Goal: Task Accomplishment & Management: Manage account settings

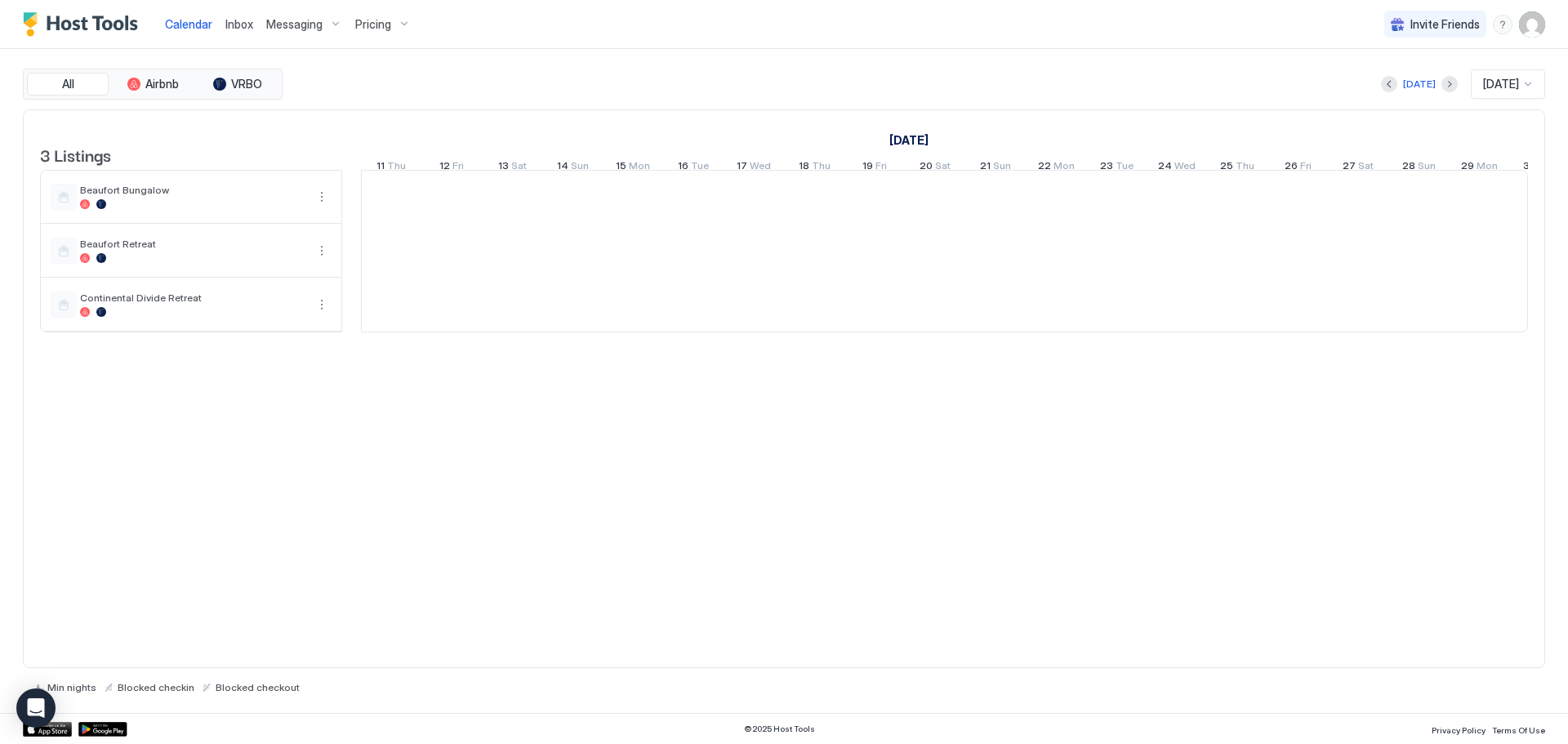
scroll to position [0, 907]
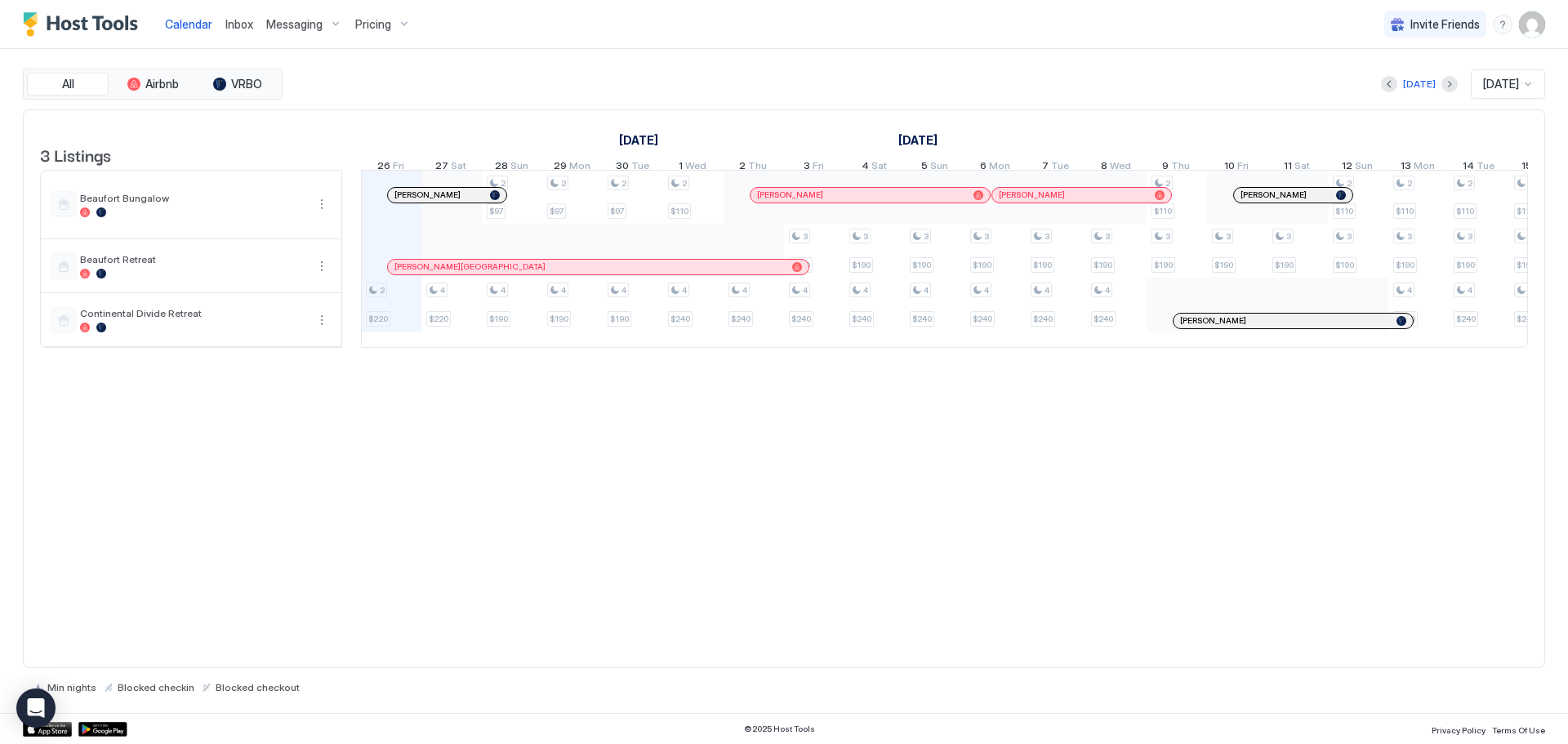
click at [380, 18] on span "Pricing" at bounding box center [373, 24] width 36 height 15
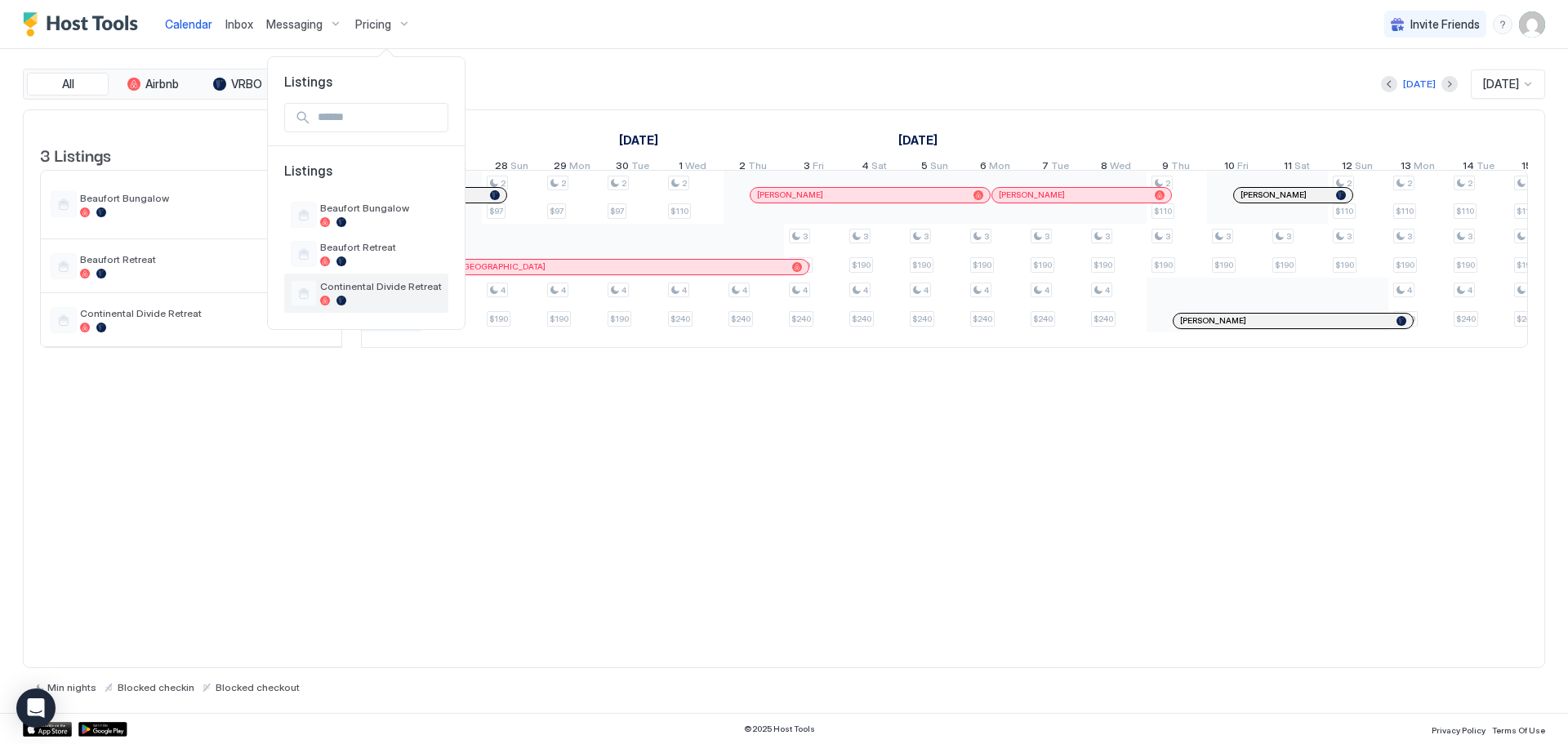
click at [357, 283] on span "Continental Divide Retreat" at bounding box center [381, 286] width 121 height 13
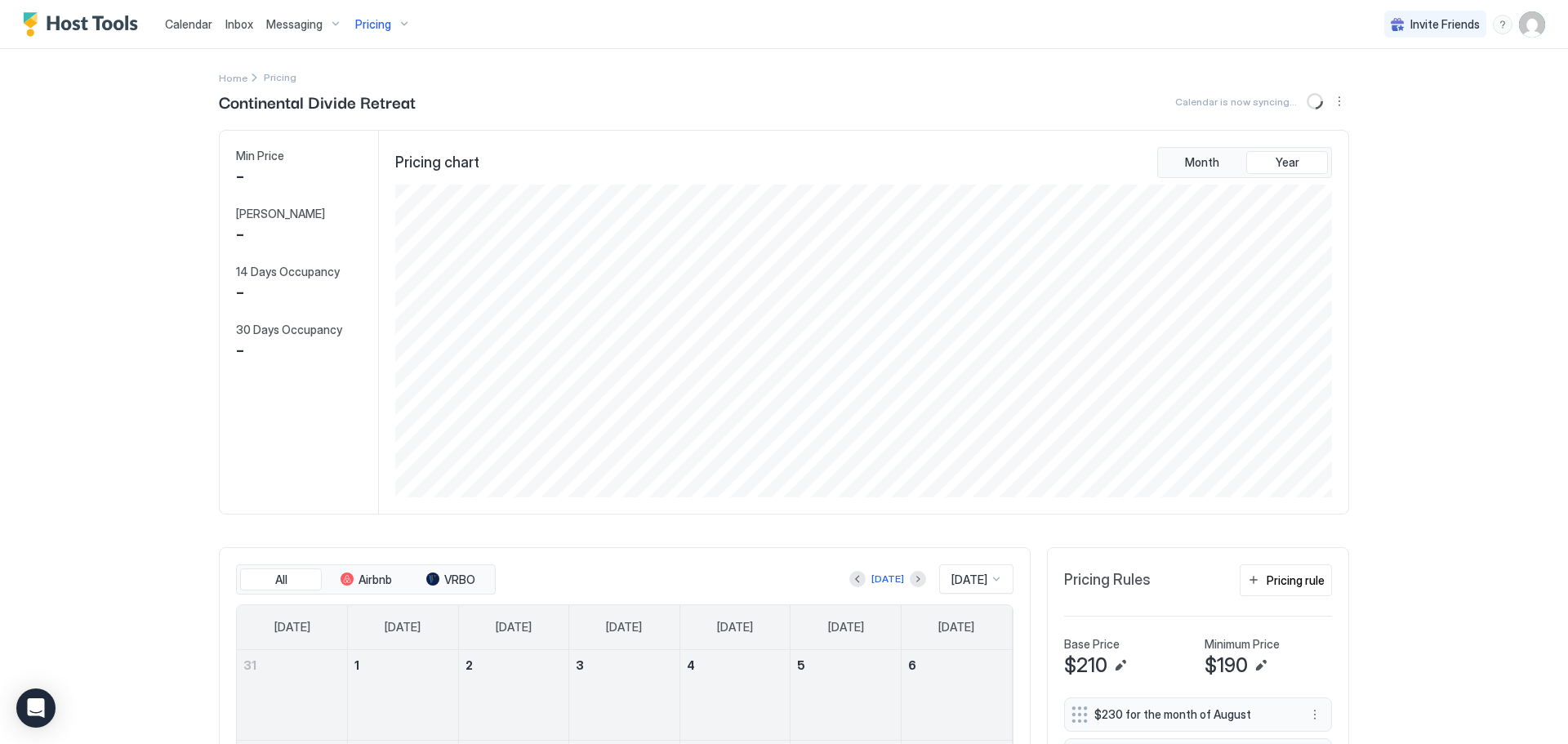
scroll to position [313, 939]
click at [909, 577] on button "Next month" at bounding box center [917, 579] width 17 height 17
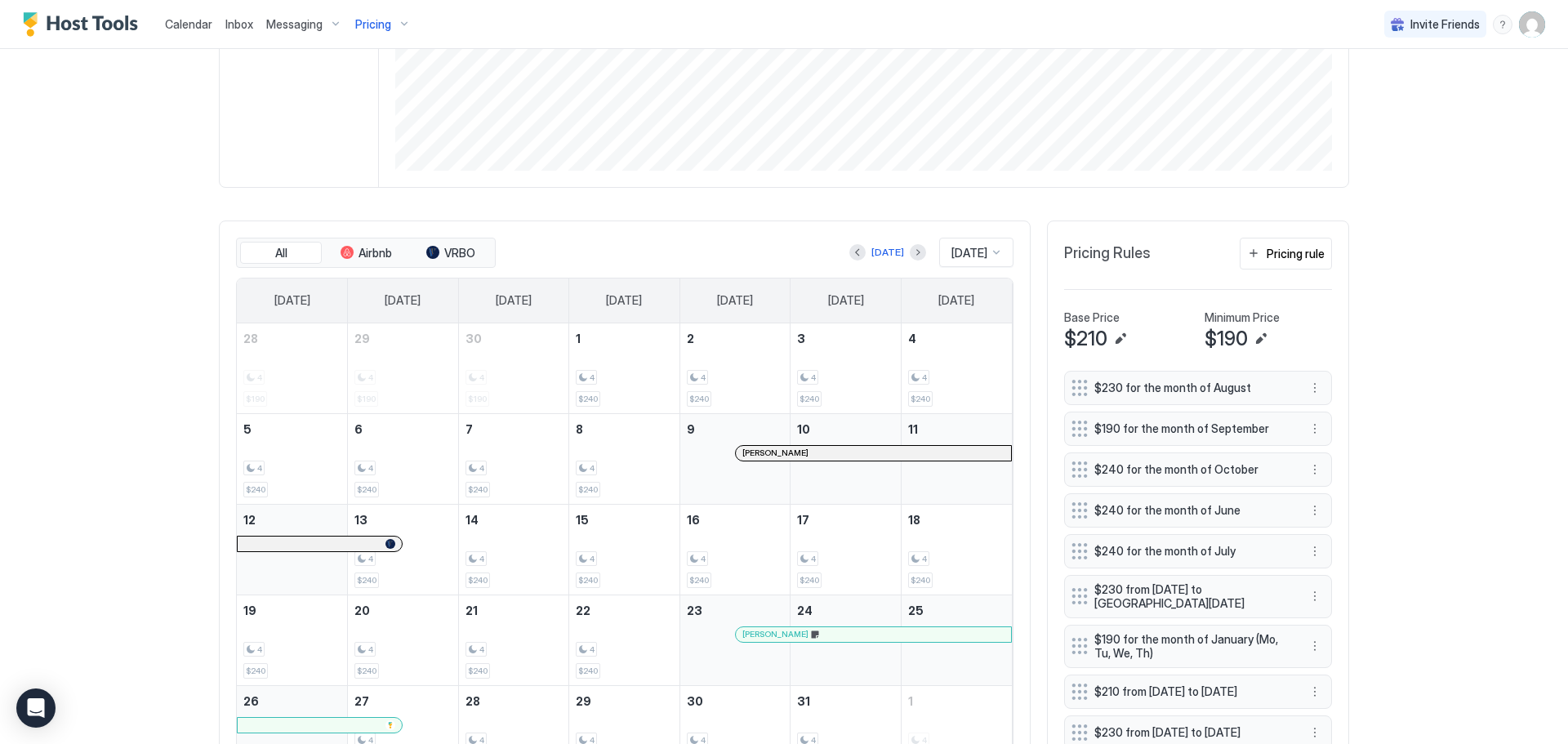
scroll to position [408, 0]
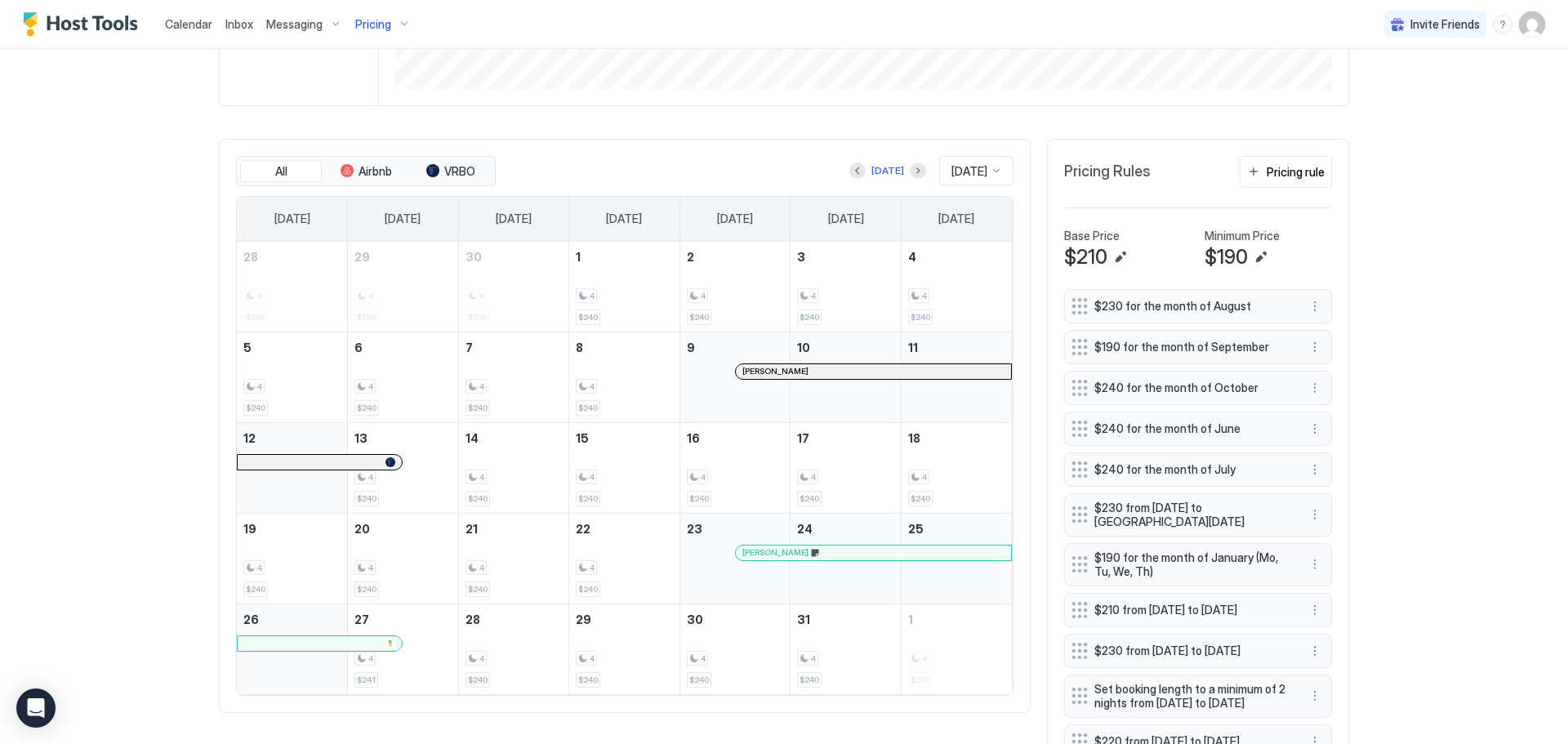
click at [807, 379] on div "[PERSON_NAME]" at bounding box center [873, 371] width 275 height 15
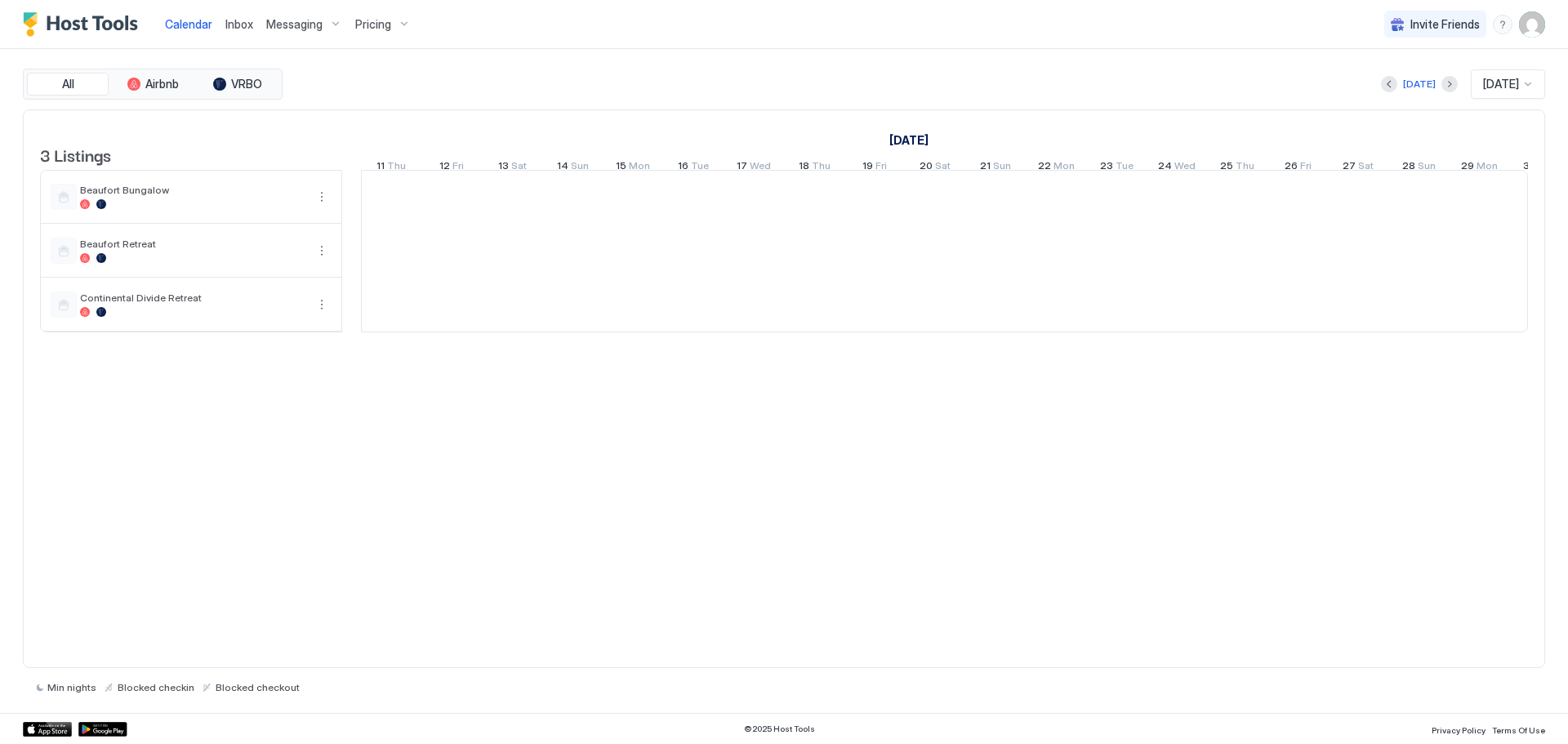
scroll to position [0, 907]
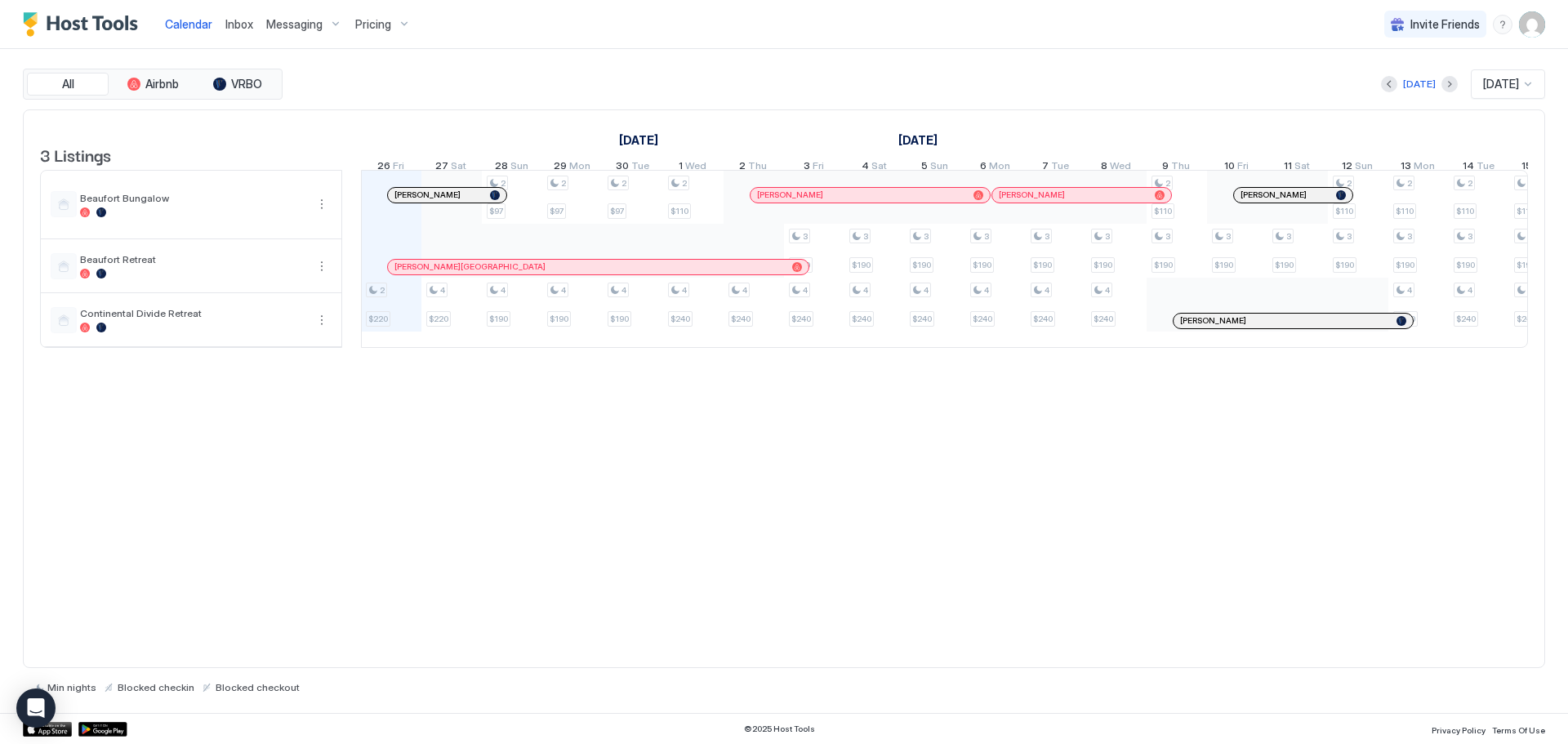
click at [365, 23] on span "Pricing" at bounding box center [373, 24] width 36 height 15
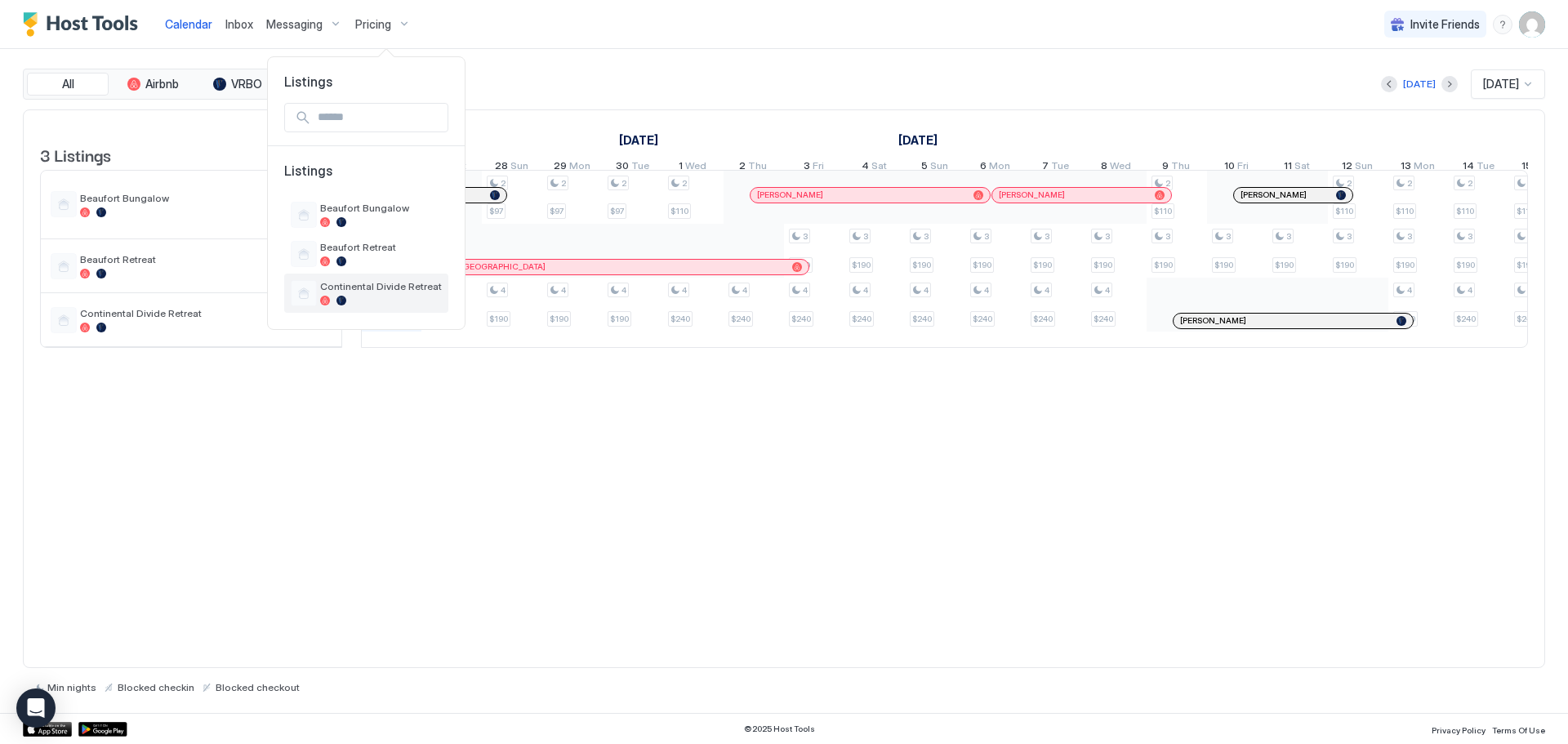
click at [347, 284] on span "Continental Divide Retreat" at bounding box center [381, 286] width 121 height 13
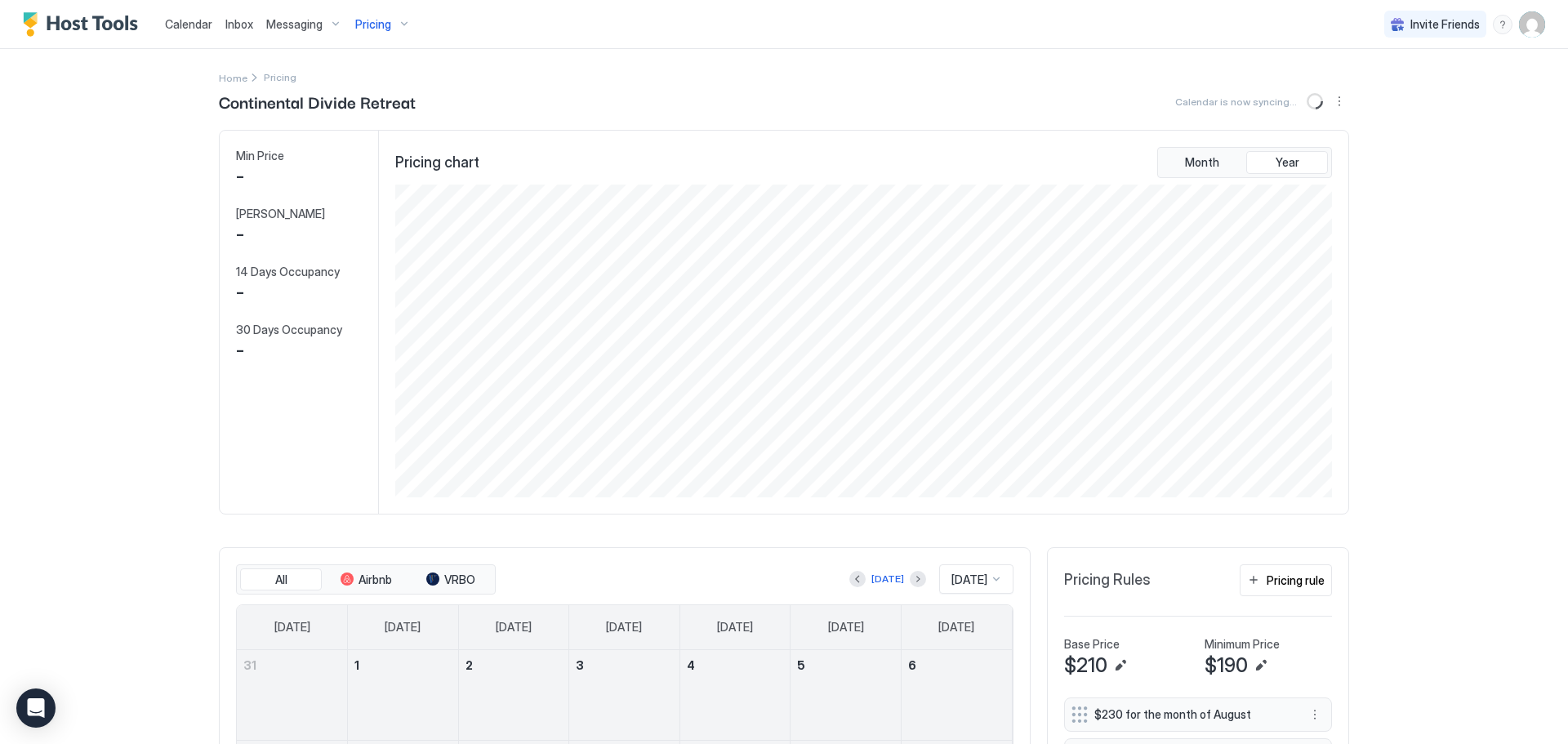
scroll to position [313, 939]
click at [392, 22] on div "Pricing" at bounding box center [383, 24] width 69 height 27
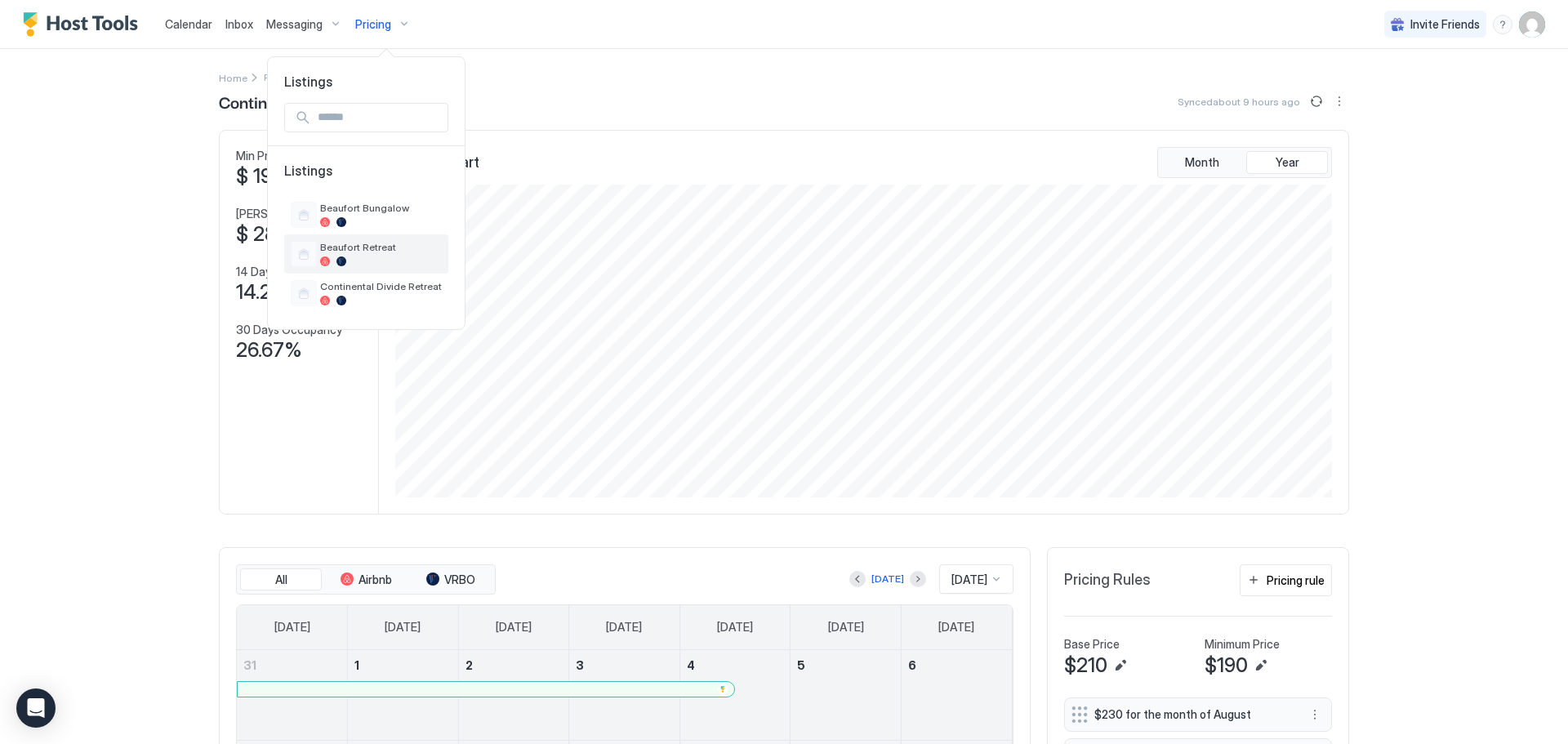
click at [347, 241] on span "Beaufort Retreat" at bounding box center [381, 247] width 121 height 13
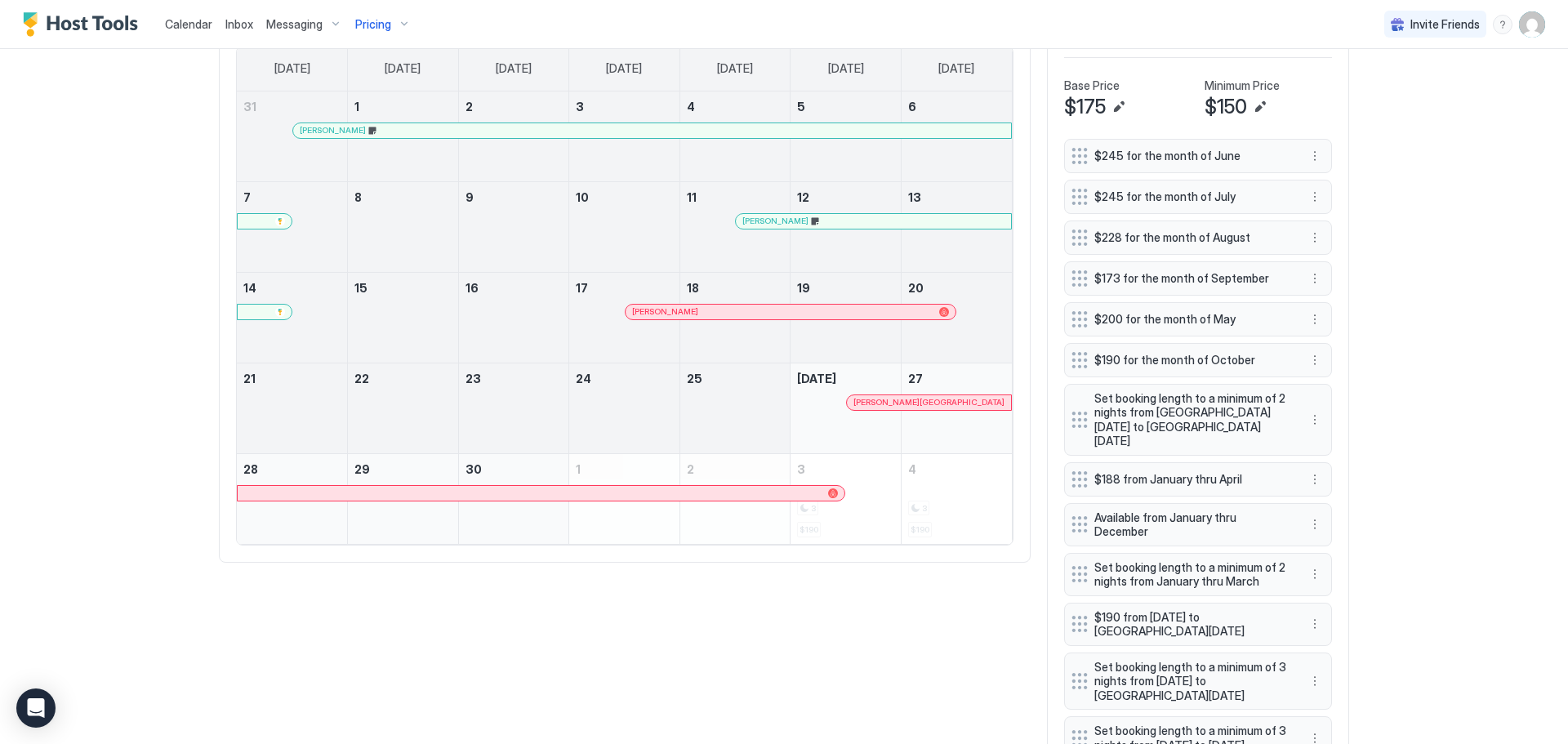
scroll to position [572, 0]
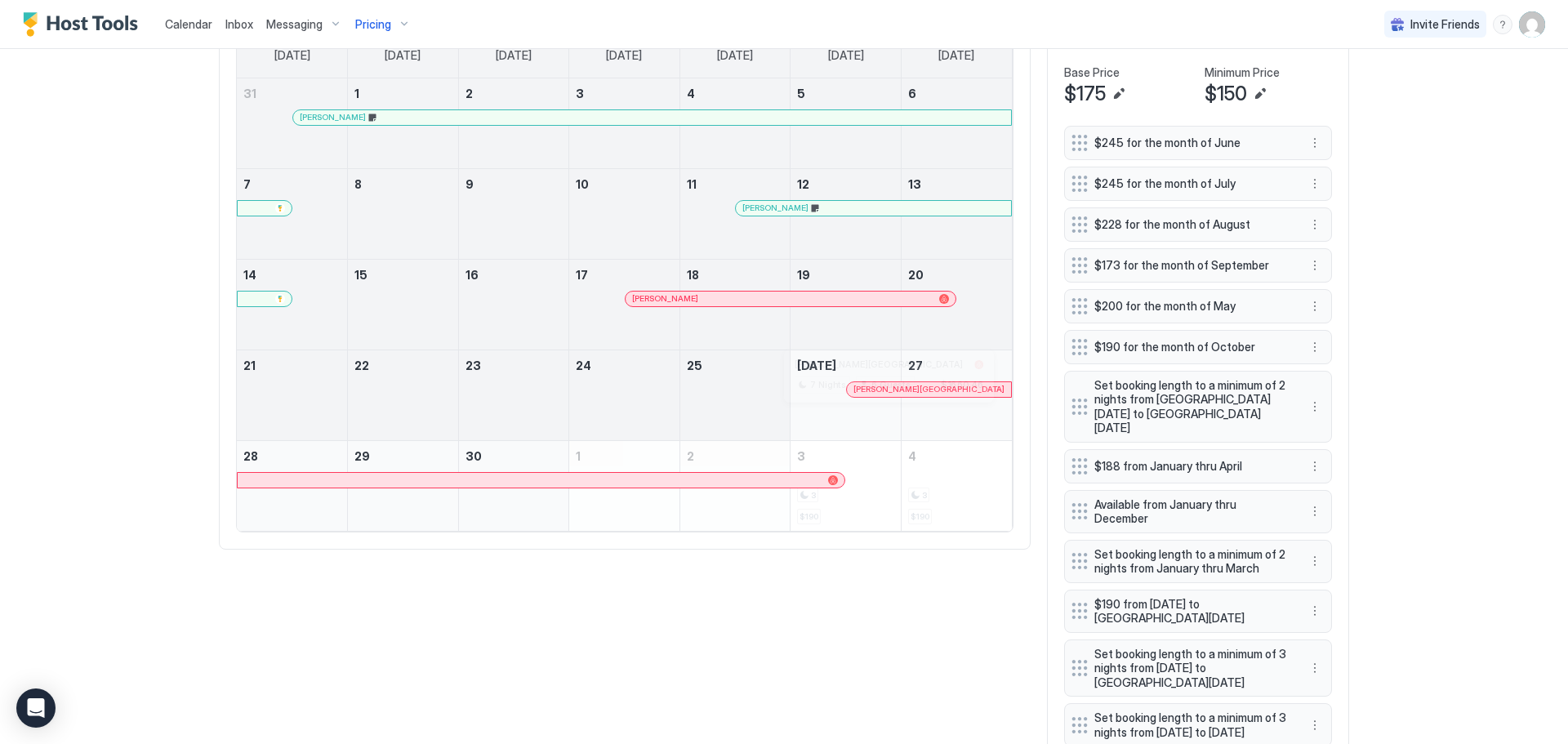
click at [880, 396] on div at bounding box center [886, 389] width 13 height 13
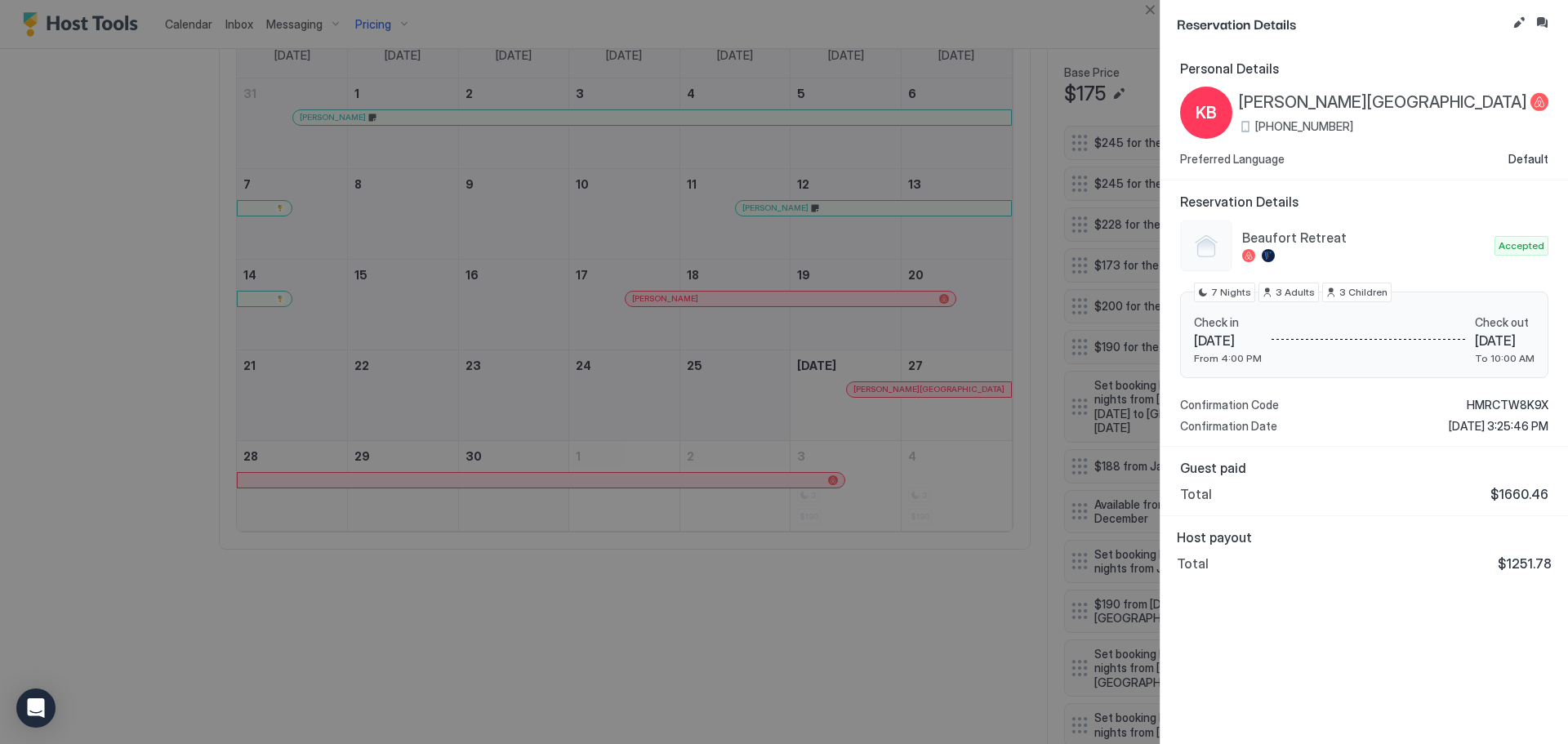
click at [373, 19] on div at bounding box center [784, 372] width 1568 height 744
click at [1150, 6] on button "Close" at bounding box center [1150, 10] width 20 height 20
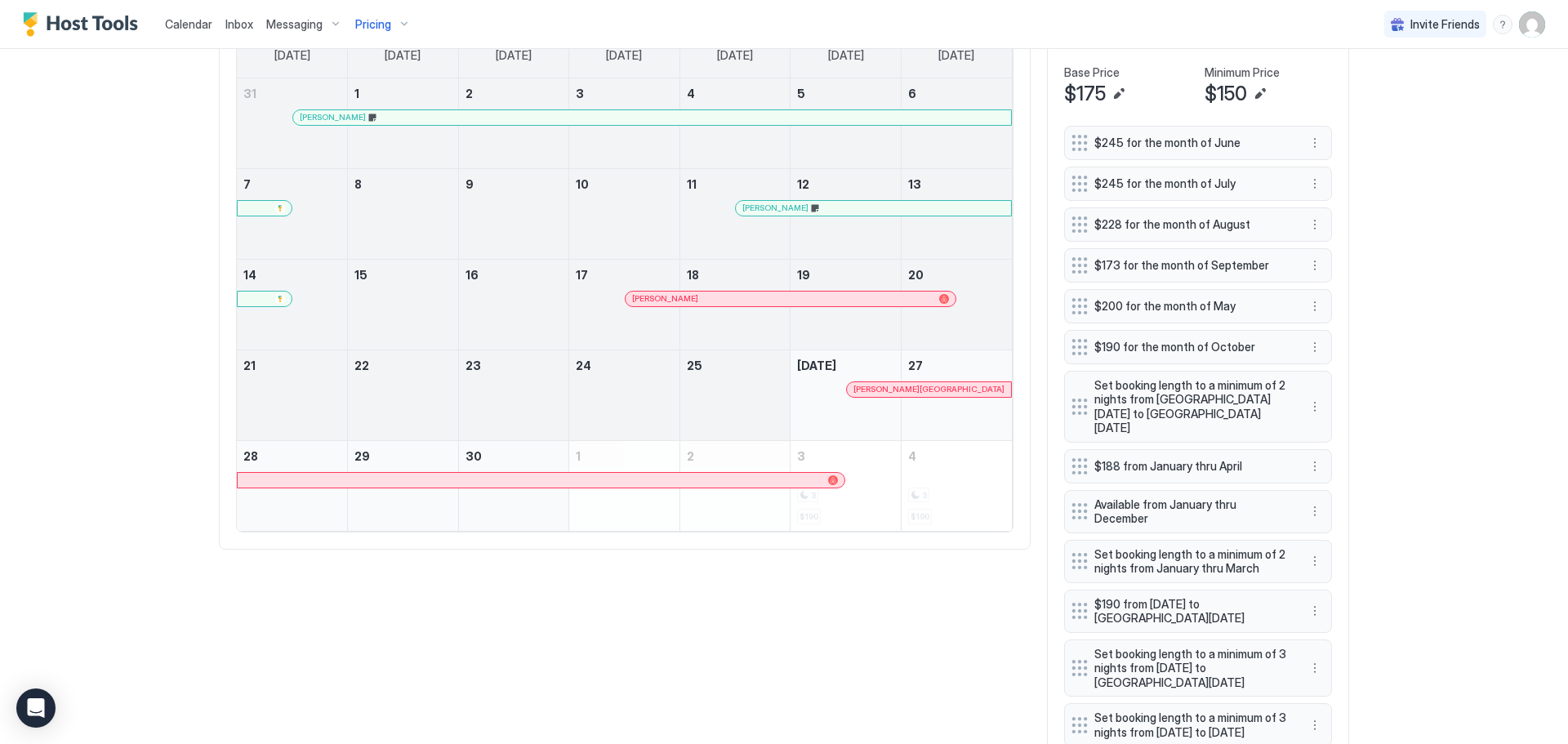
click at [381, 23] on span "Pricing" at bounding box center [373, 24] width 36 height 15
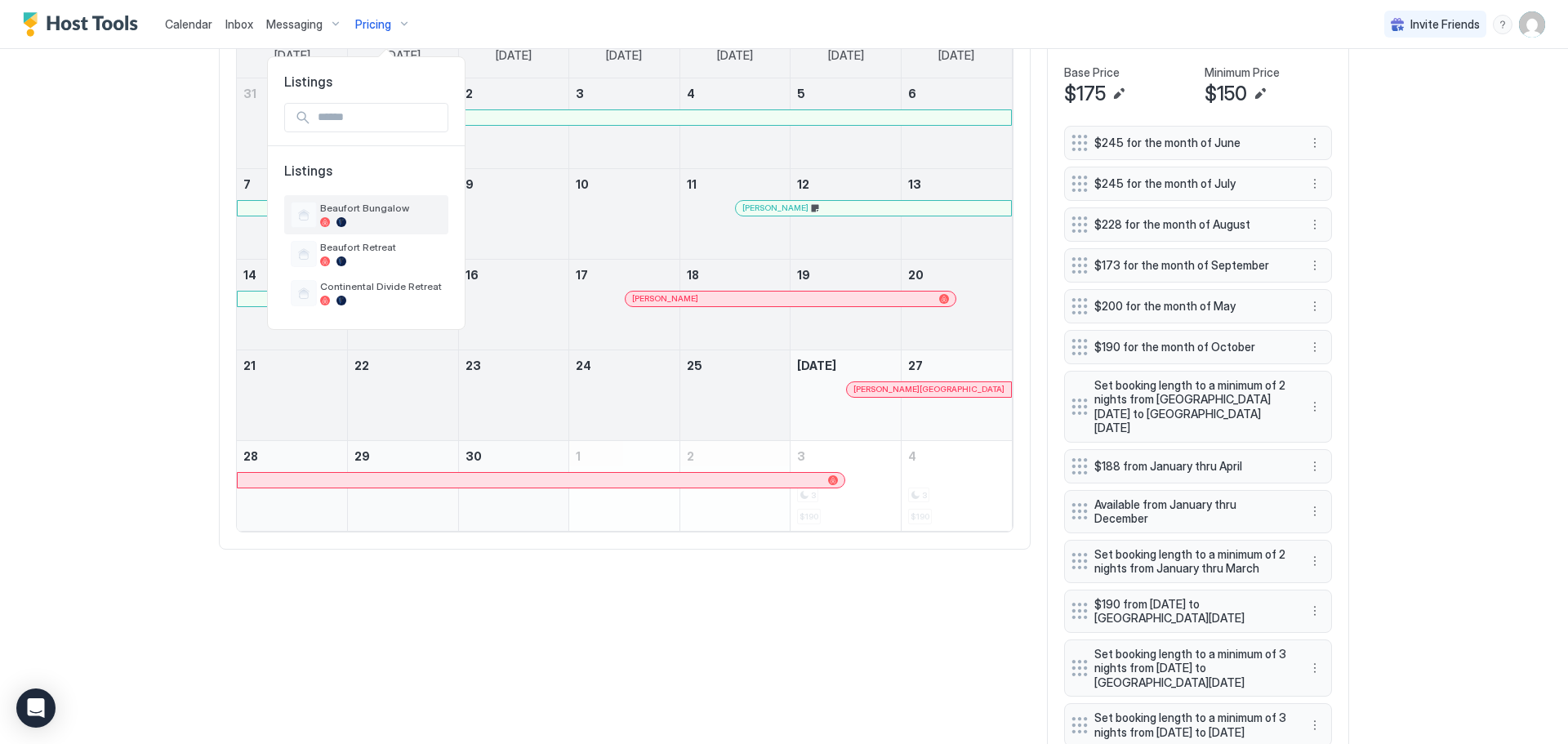
click at [371, 202] on span "Beaufort Bungalow" at bounding box center [381, 208] width 121 height 13
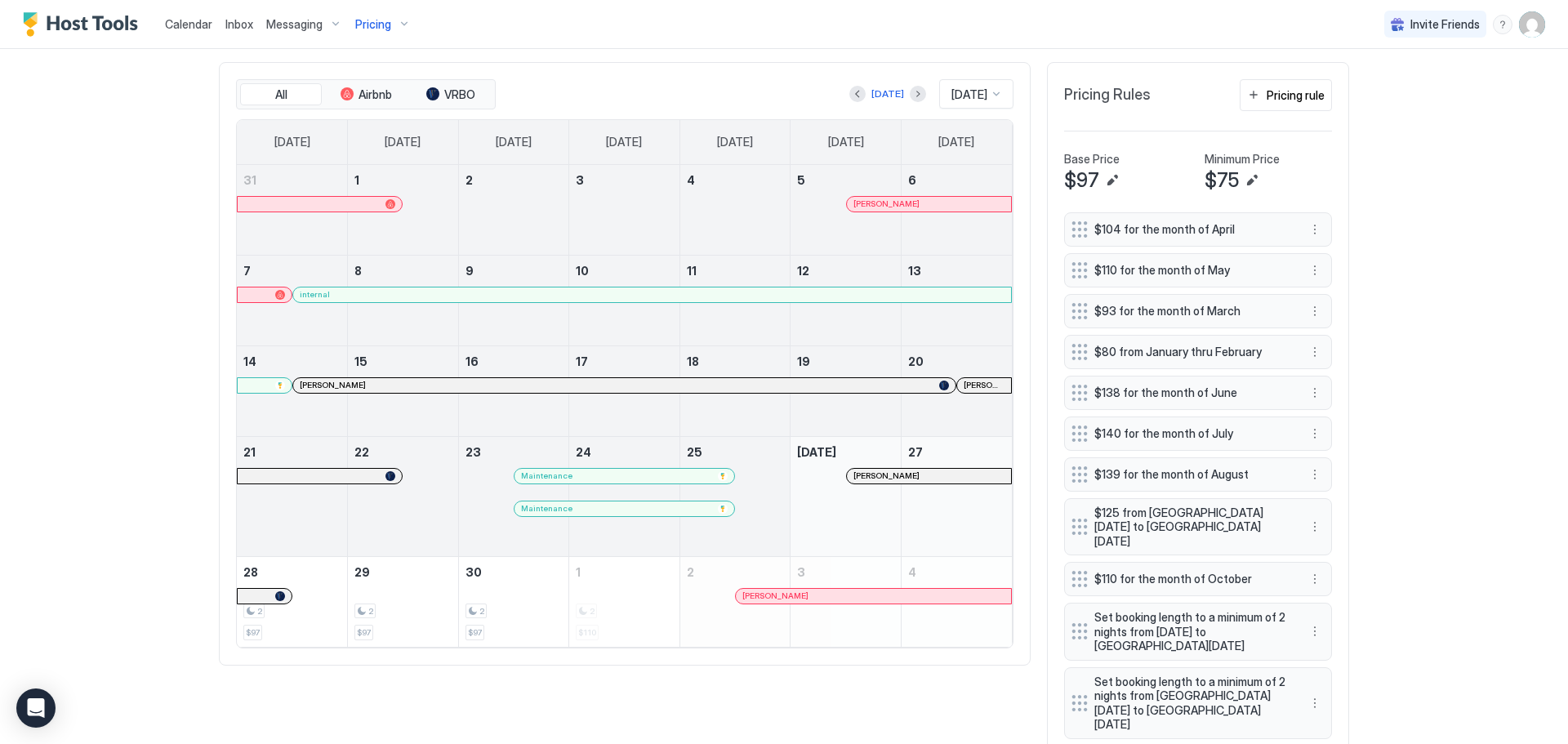
scroll to position [456, 0]
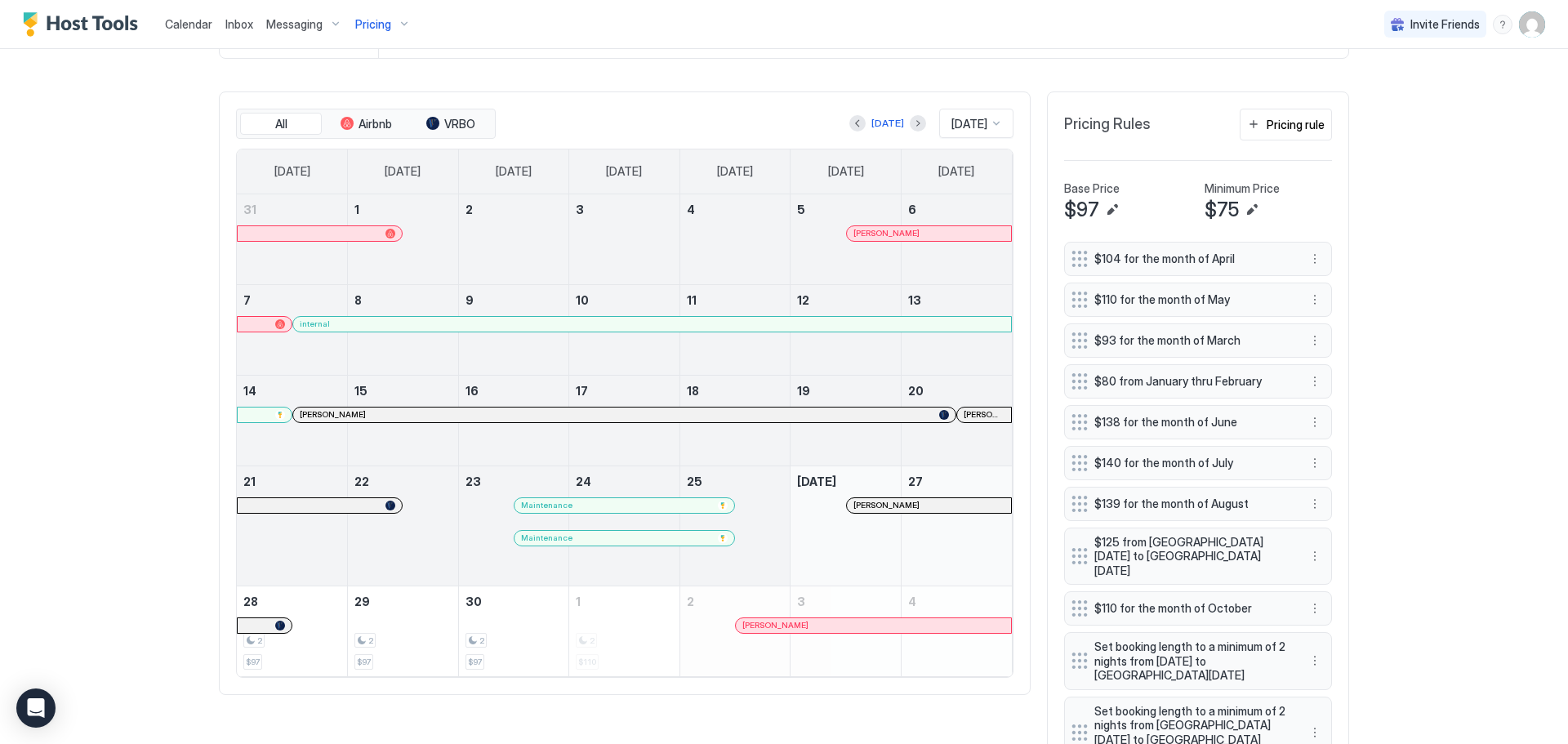
click at [875, 512] on div at bounding box center [880, 505] width 13 height 13
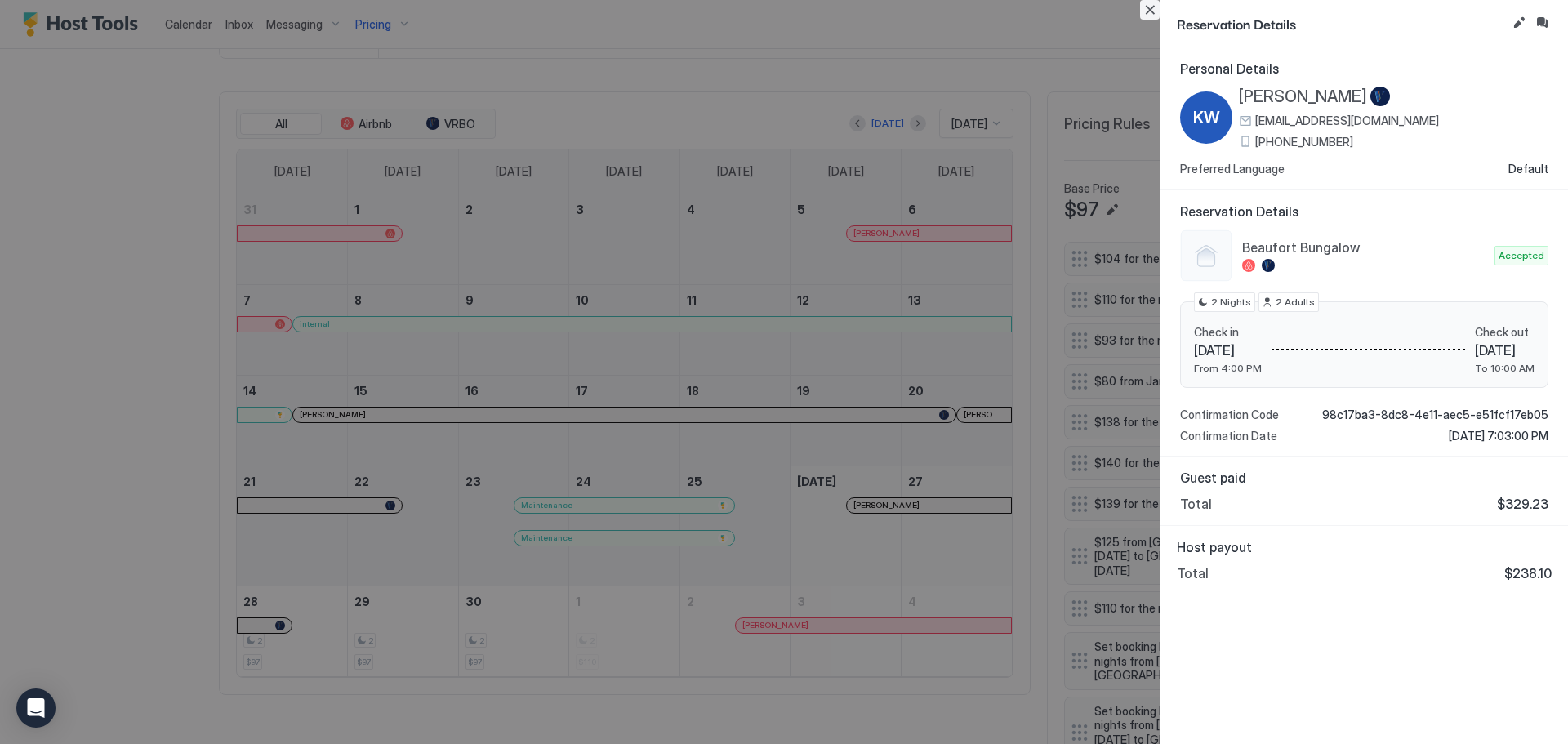
click at [1151, 8] on button "Close" at bounding box center [1150, 10] width 20 height 20
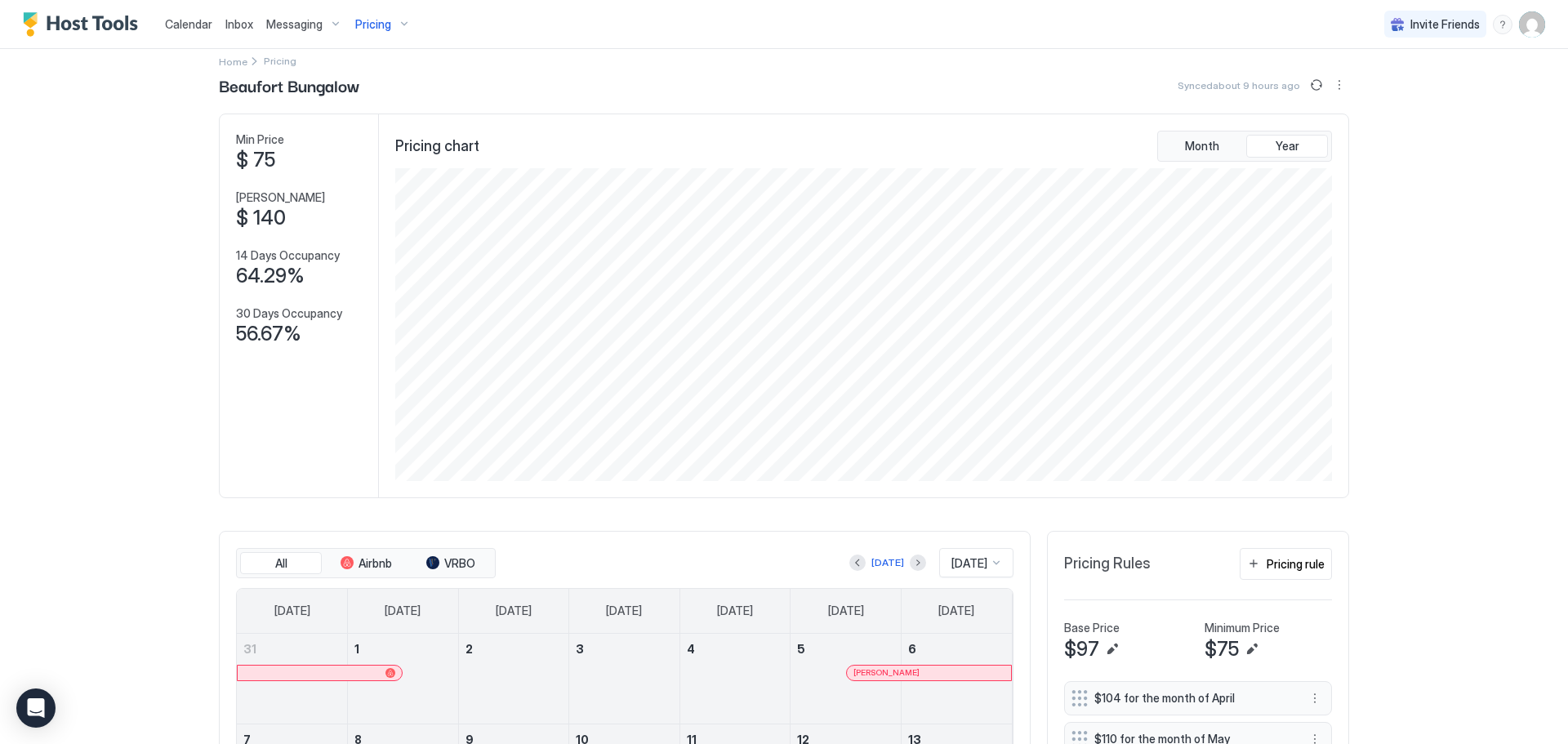
scroll to position [0, 0]
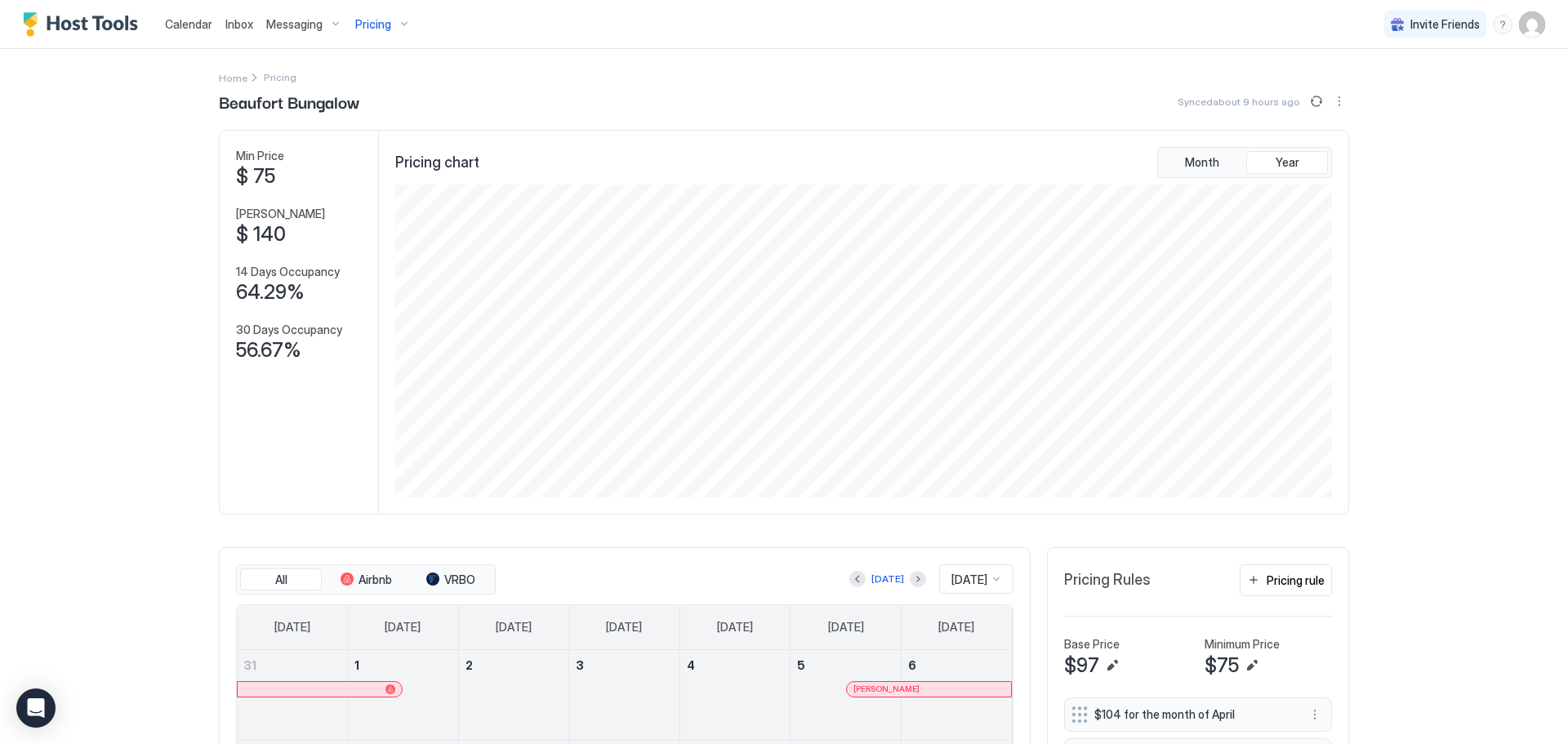
click at [383, 18] on span "Pricing" at bounding box center [373, 24] width 36 height 15
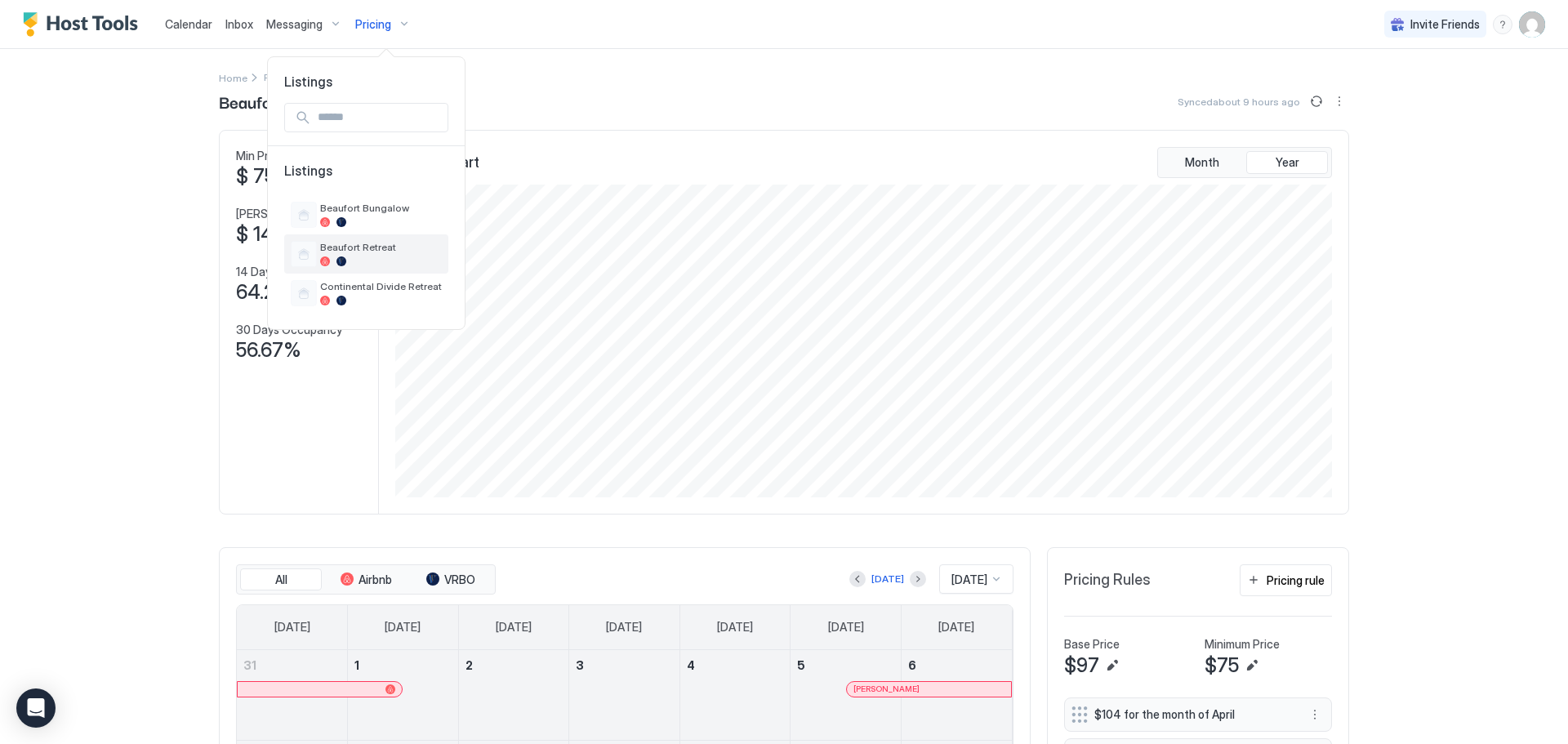
click at [349, 247] on span "Beaufort Retreat" at bounding box center [381, 247] width 121 height 13
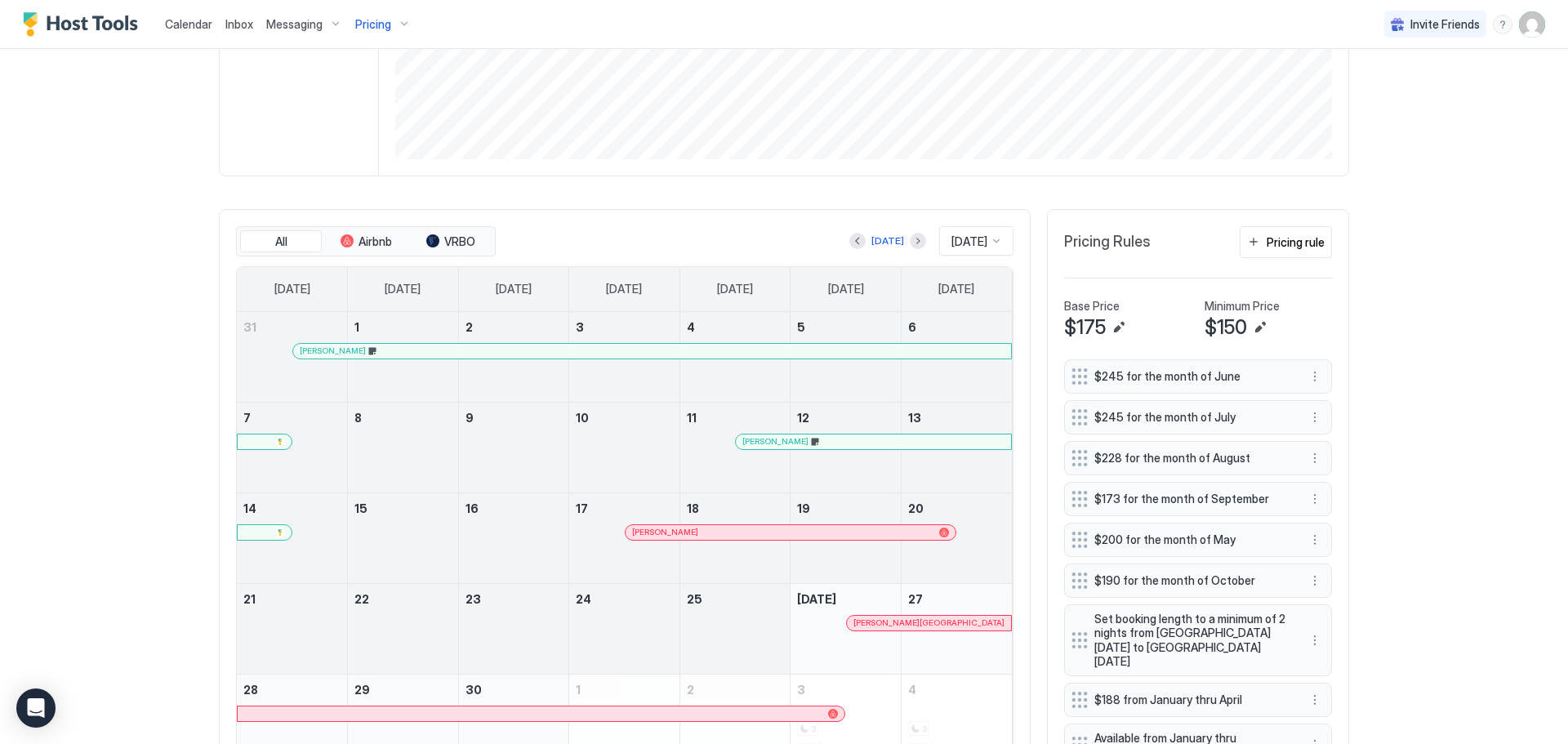
scroll to position [327, 0]
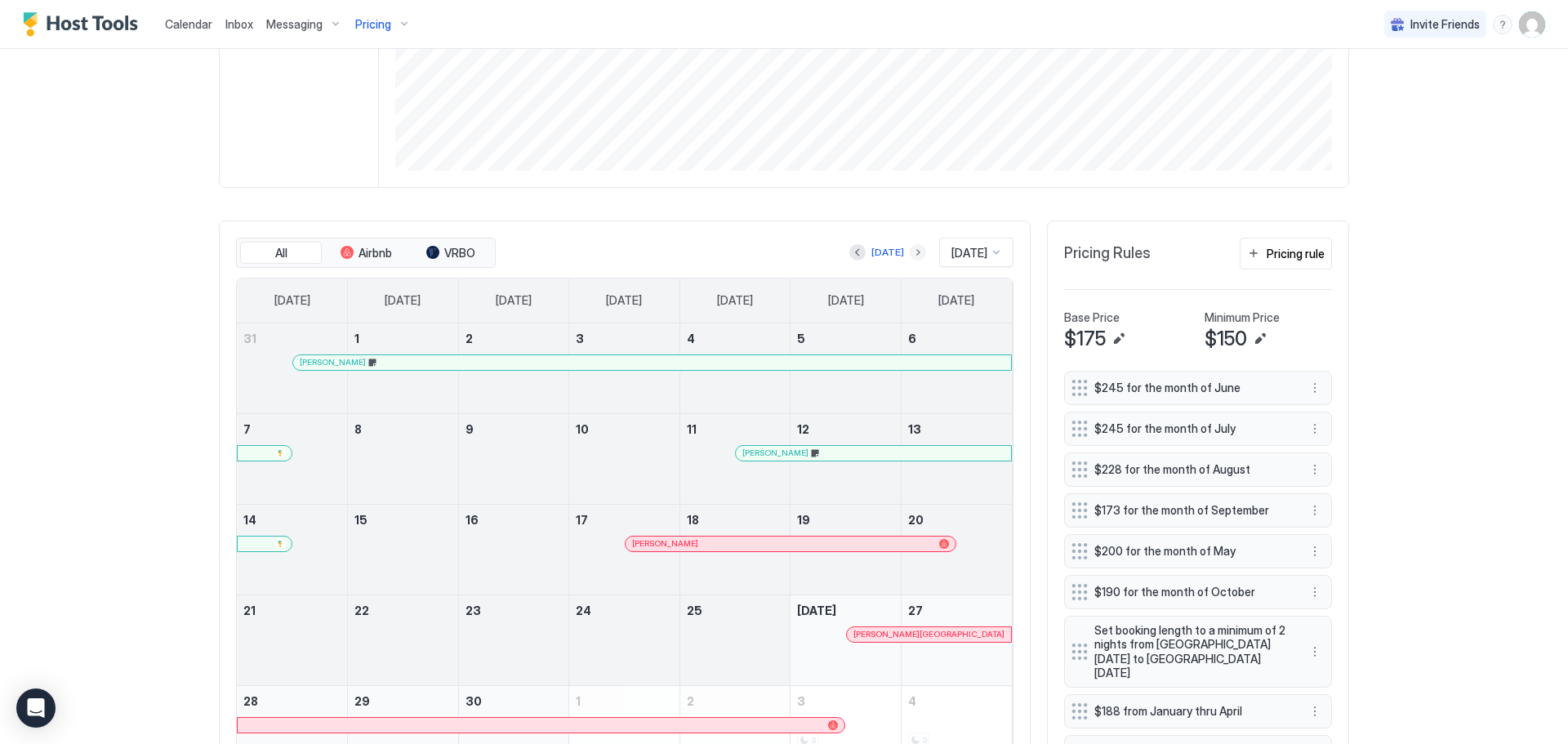
click at [909, 254] on button "Next month" at bounding box center [917, 252] width 17 height 17
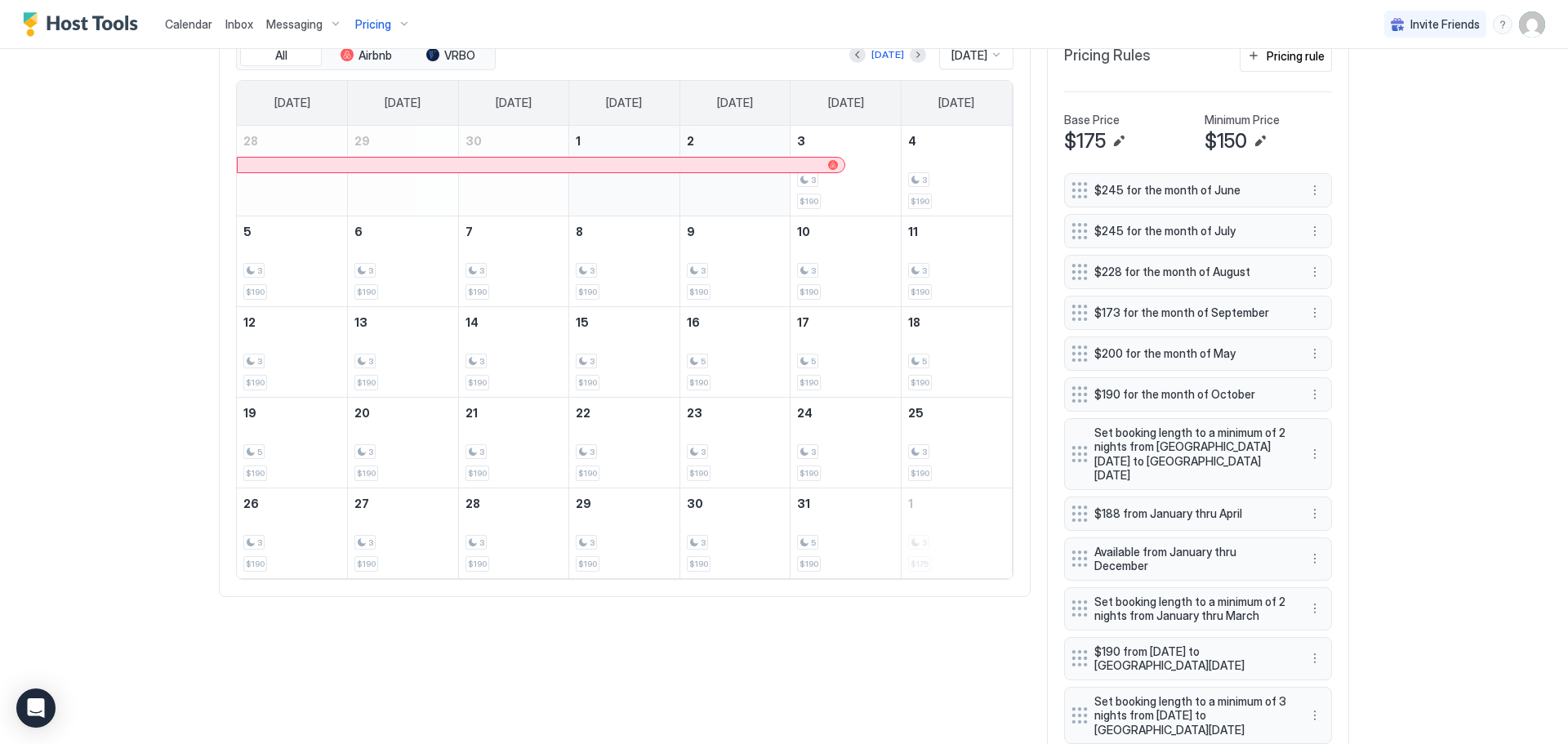
scroll to position [572, 0]
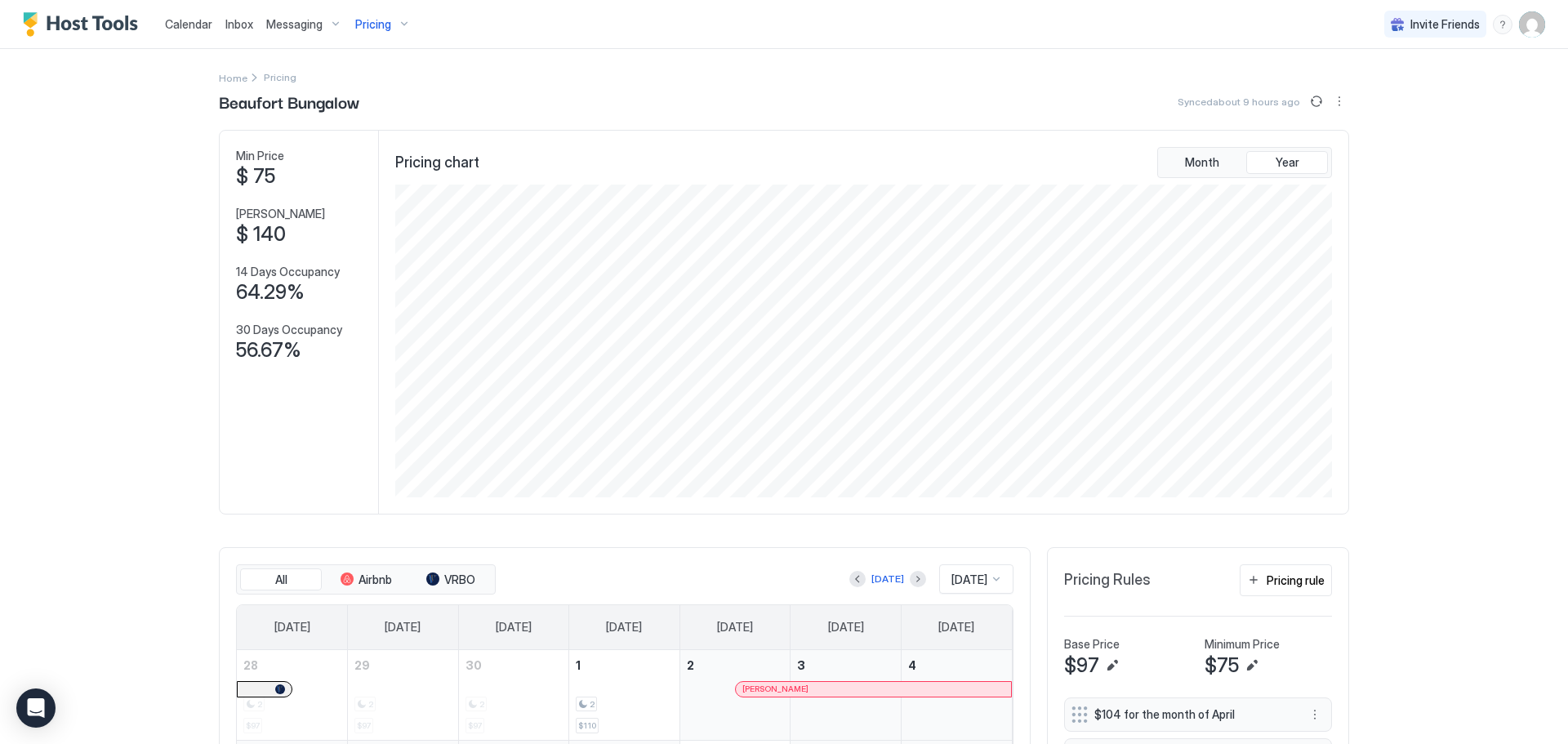
click at [399, 20] on div "Pricing" at bounding box center [383, 24] width 69 height 27
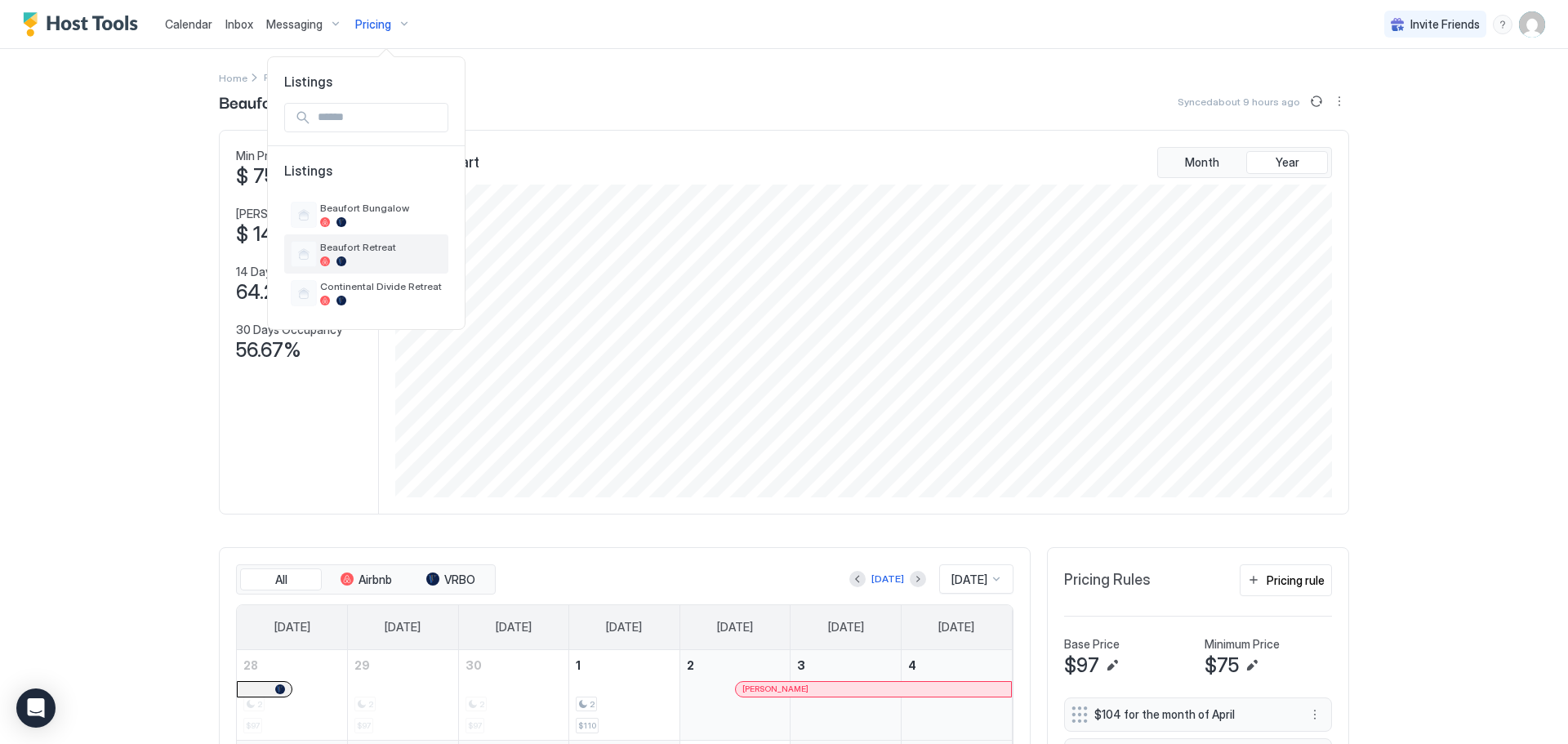
click at [351, 248] on span "Beaufort Retreat" at bounding box center [381, 247] width 121 height 13
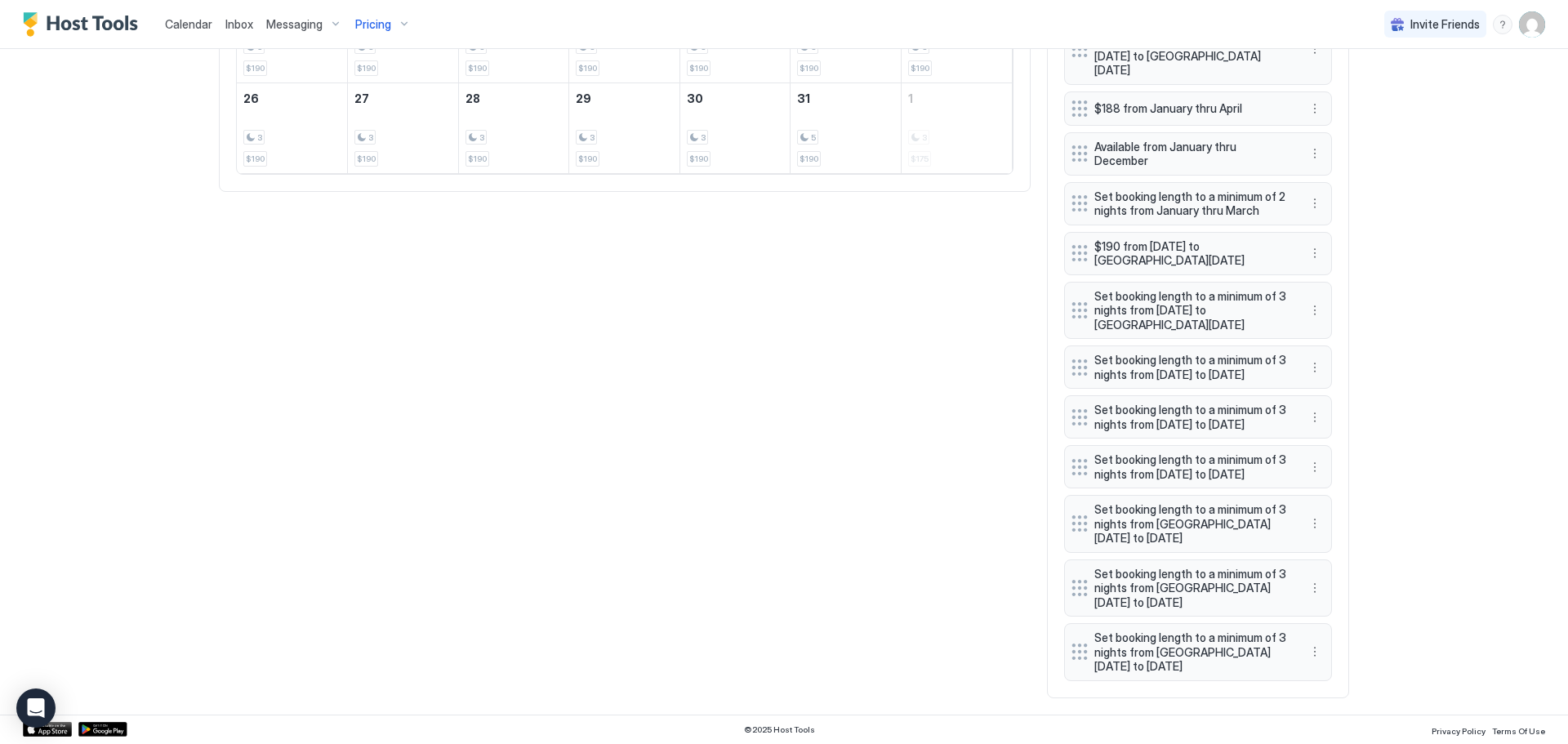
scroll to position [979, 0]
click at [1313, 407] on button "More options" at bounding box center [1314, 417] width 20 height 20
click at [1326, 471] on span "Delete" at bounding box center [1339, 471] width 30 height 13
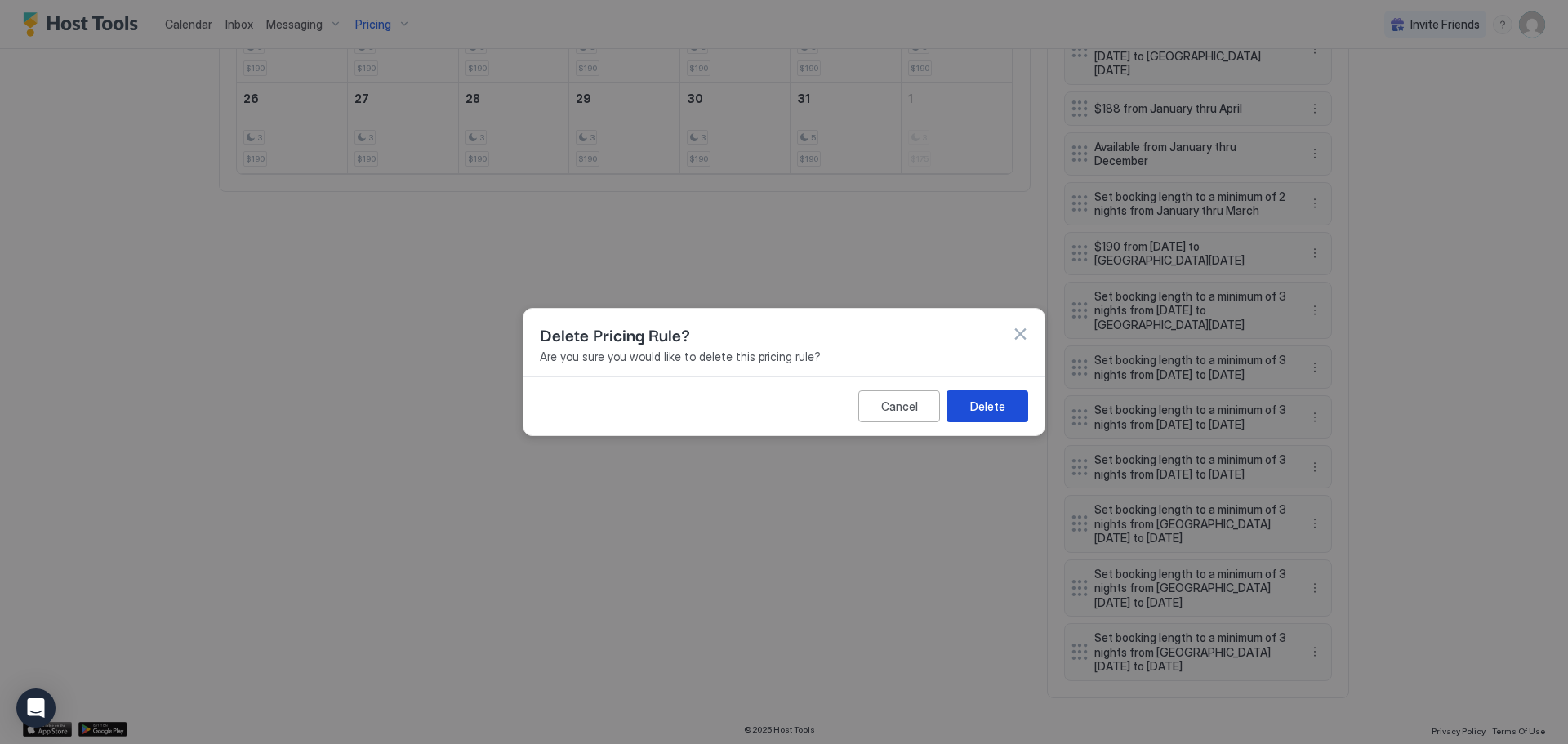
click at [993, 400] on div "Delete" at bounding box center [988, 406] width 35 height 18
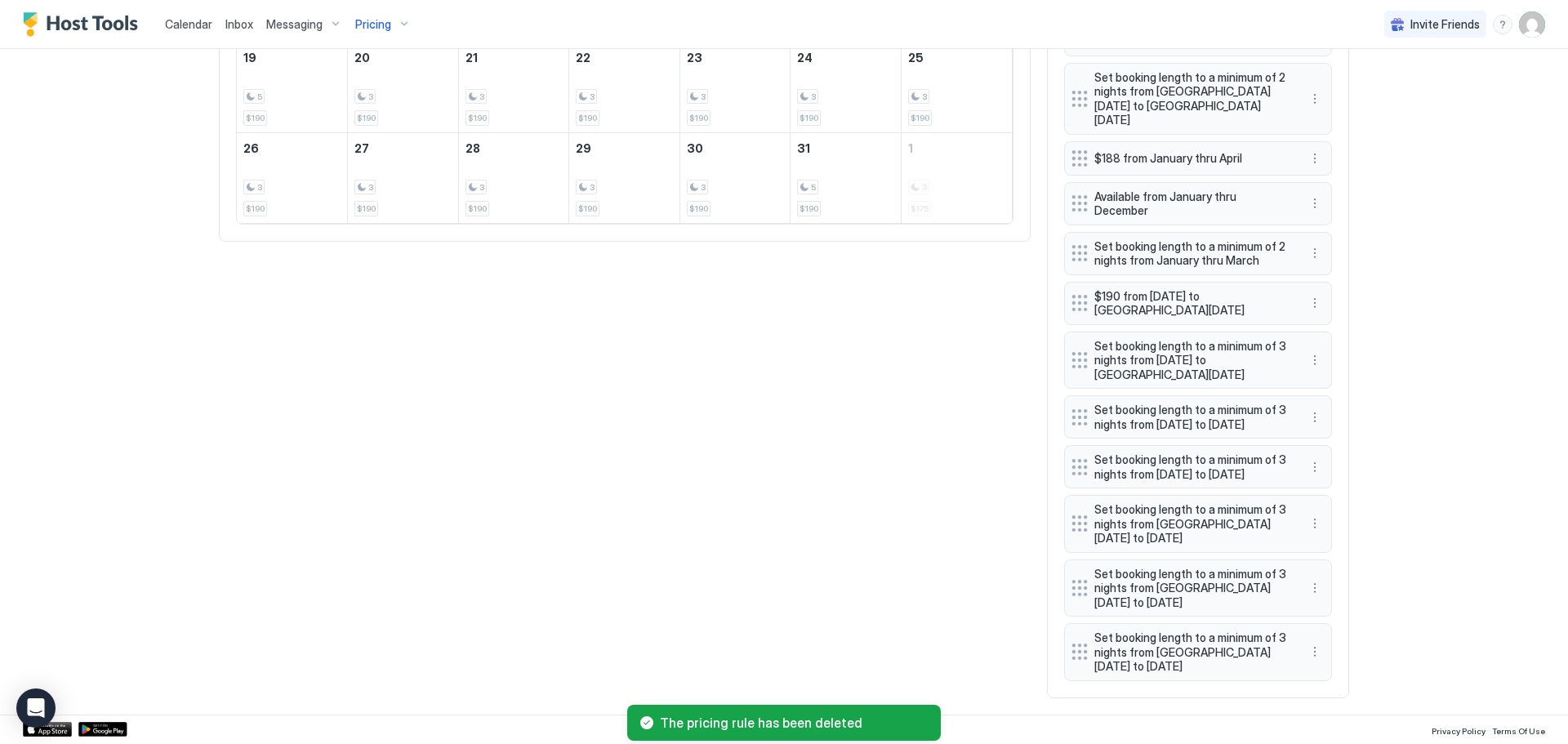
scroll to position [914, 0]
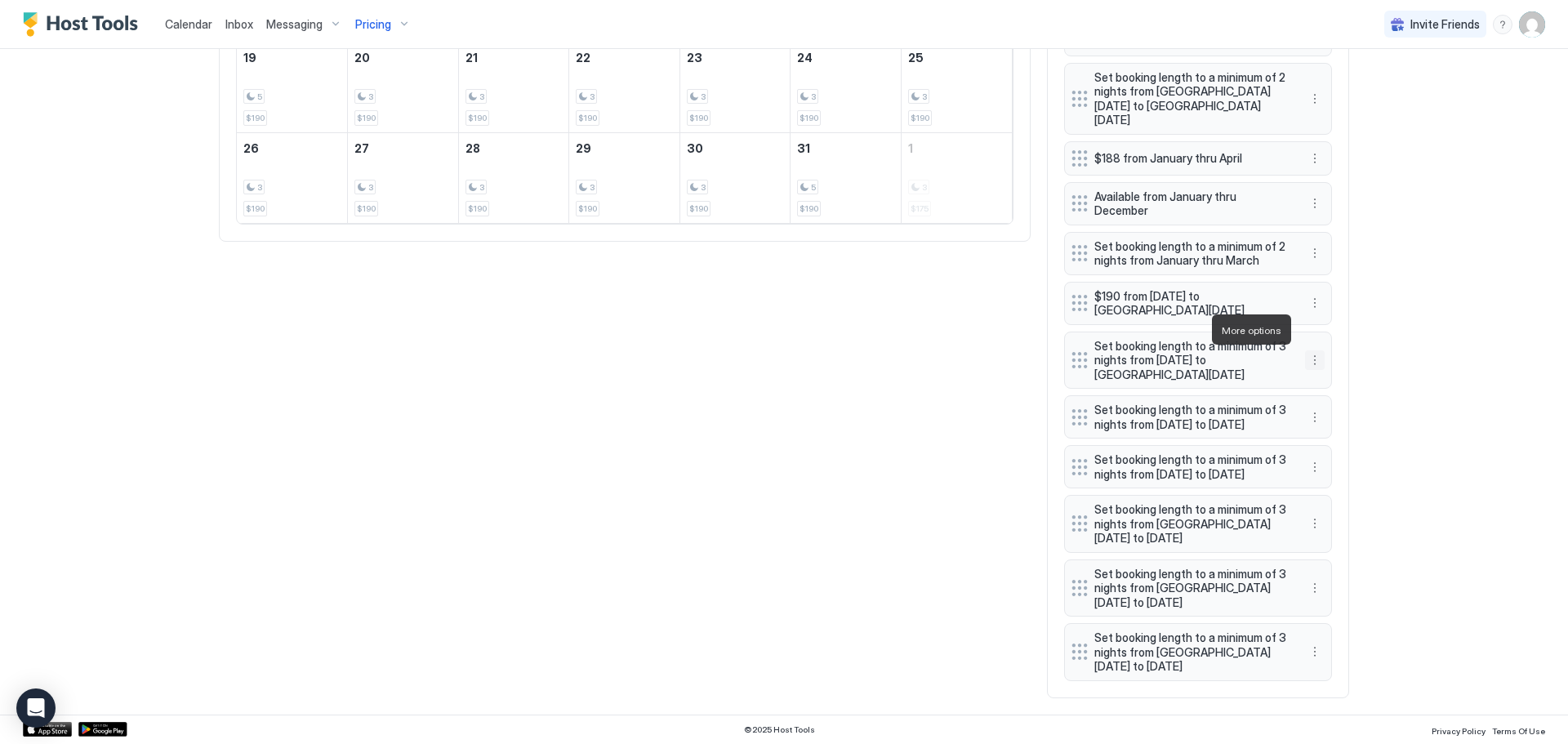
click at [1310, 350] on button "More options" at bounding box center [1314, 360] width 20 height 20
click at [1320, 402] on div "Delete" at bounding box center [1330, 407] width 48 height 13
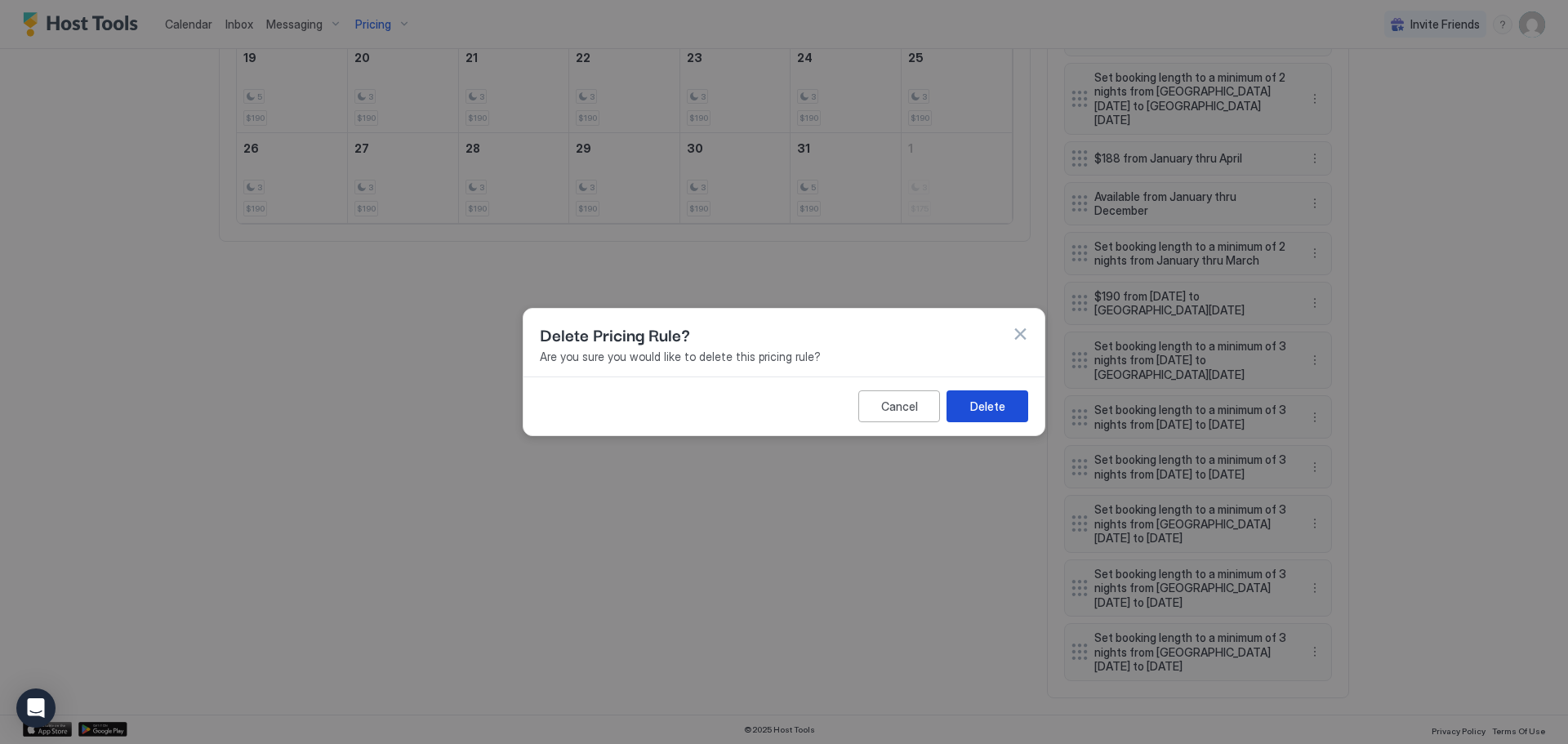
click at [1008, 404] on button "Delete" at bounding box center [987, 406] width 81 height 32
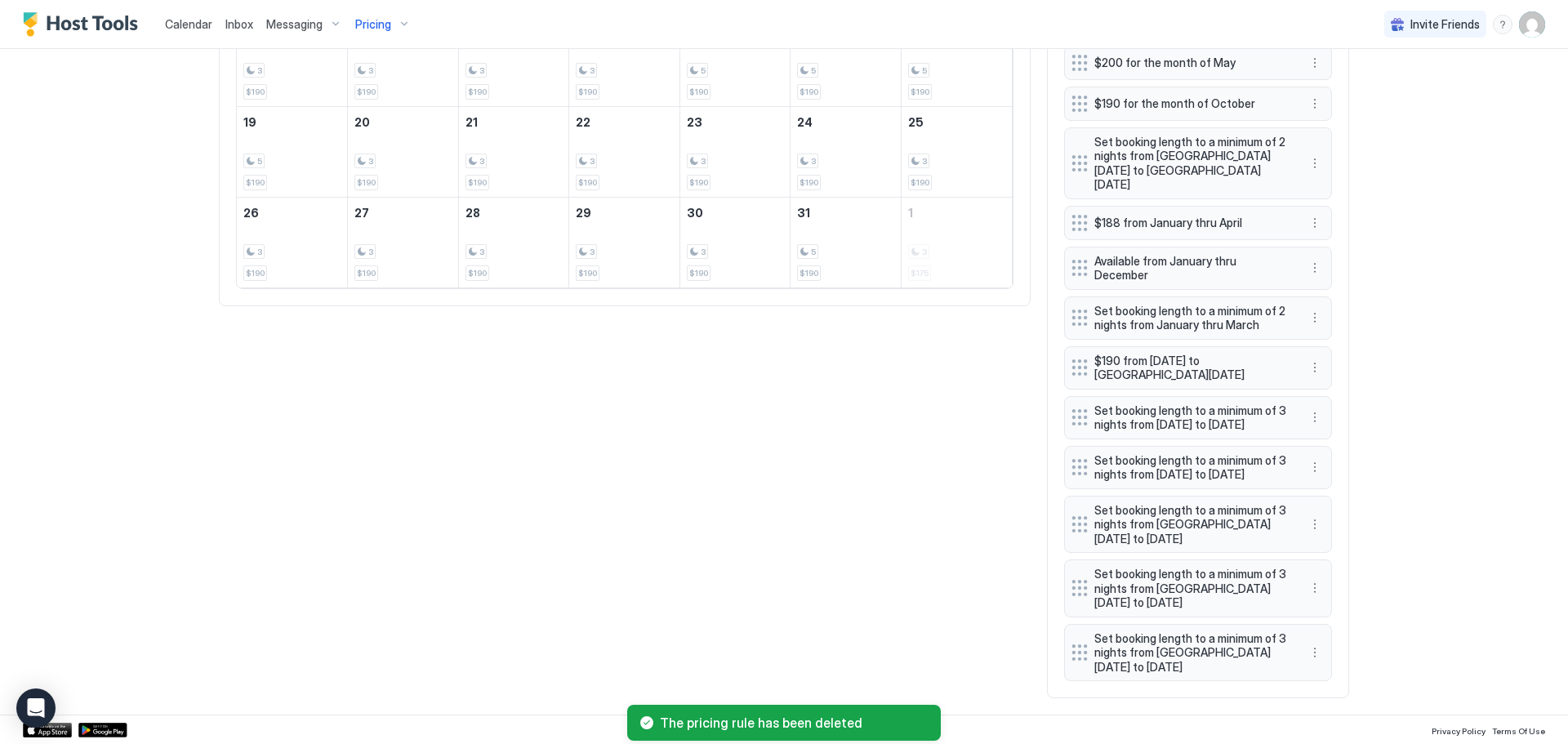
scroll to position [851, 0]
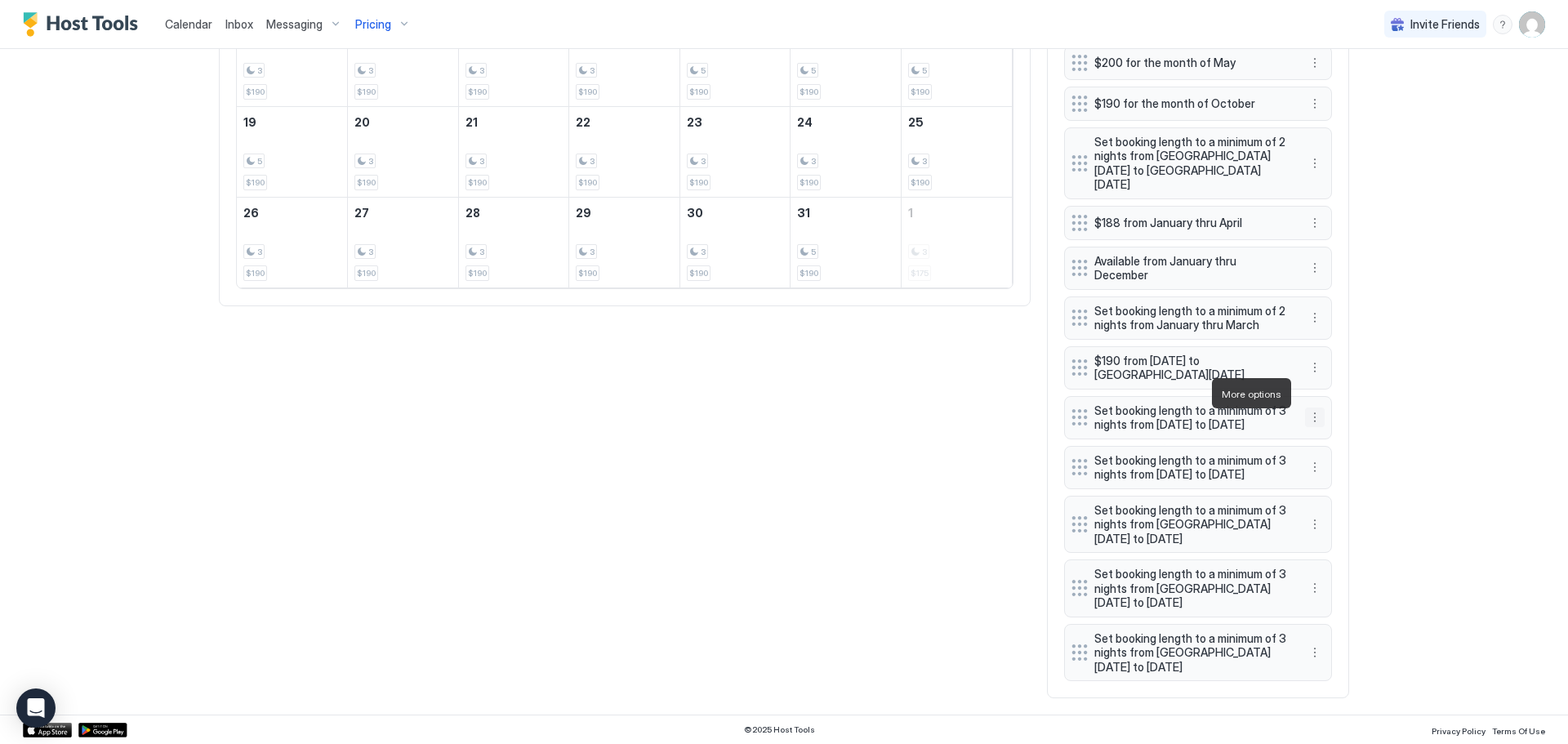
click at [1310, 407] on button "More options" at bounding box center [1314, 417] width 20 height 20
click at [1325, 469] on span "Delete" at bounding box center [1339, 471] width 30 height 13
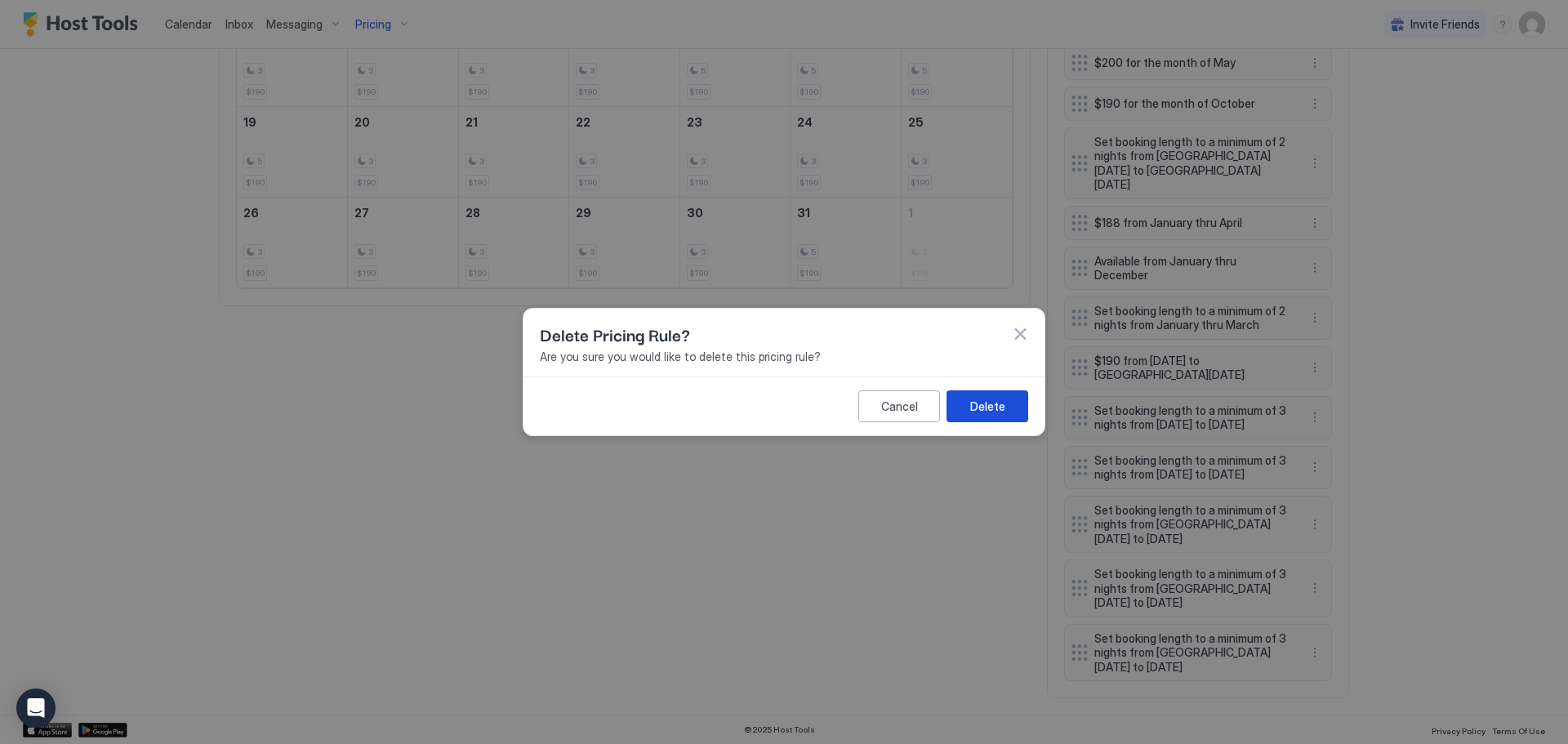
click at [999, 403] on div "Delete" at bounding box center [988, 406] width 35 height 18
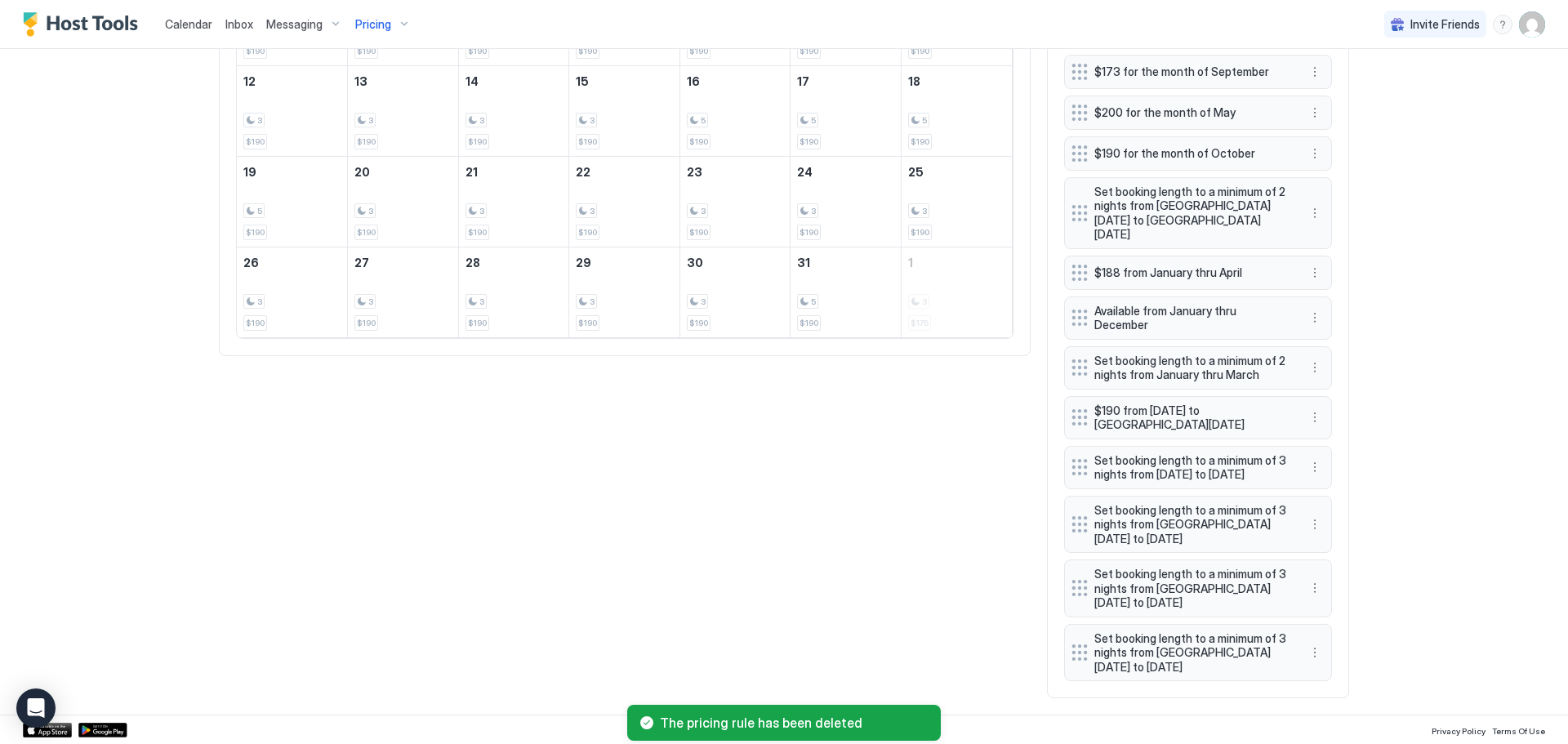
scroll to position [786, 0]
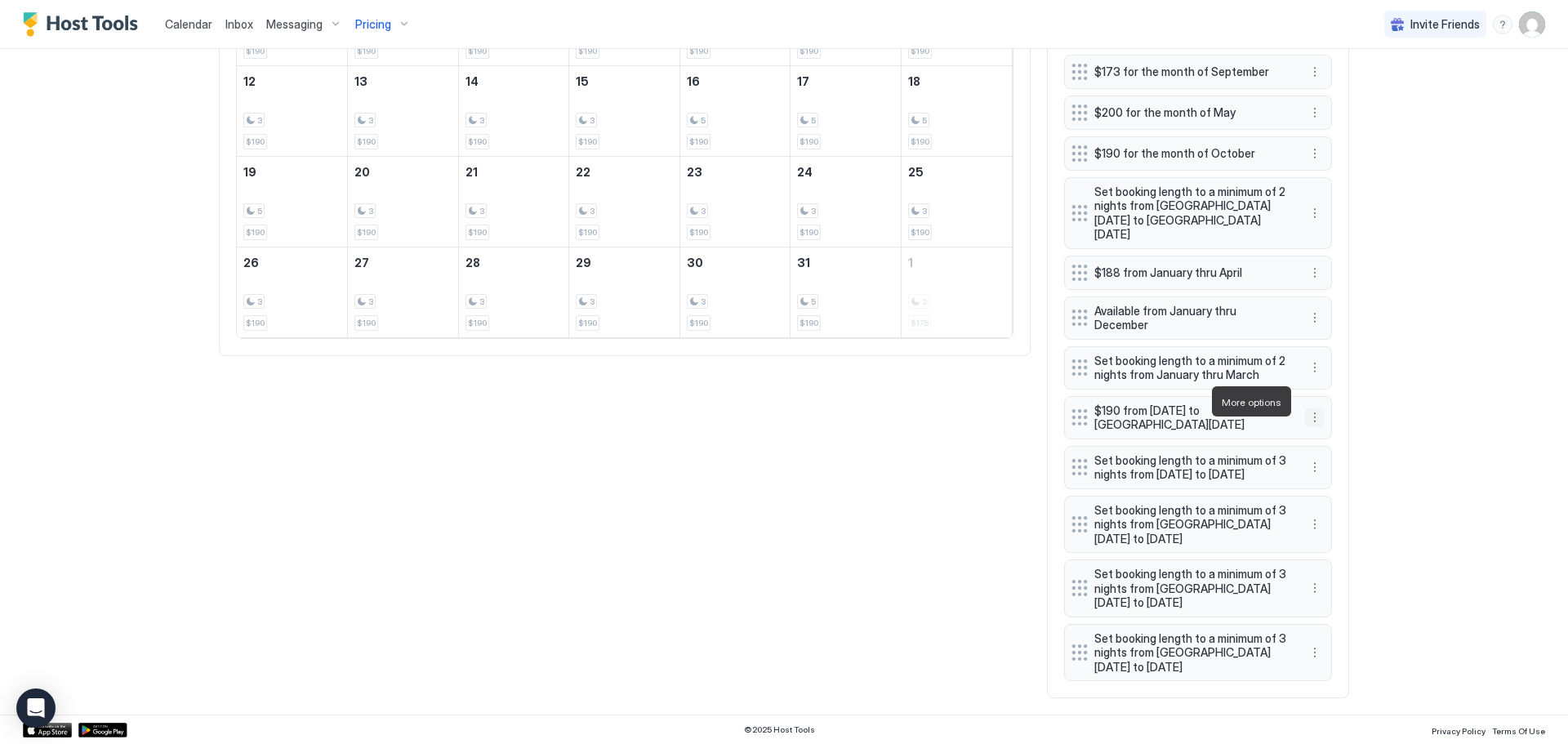
click at [1306, 407] on button "More options" at bounding box center [1314, 417] width 20 height 20
click at [1327, 475] on span "Delete" at bounding box center [1339, 478] width 30 height 13
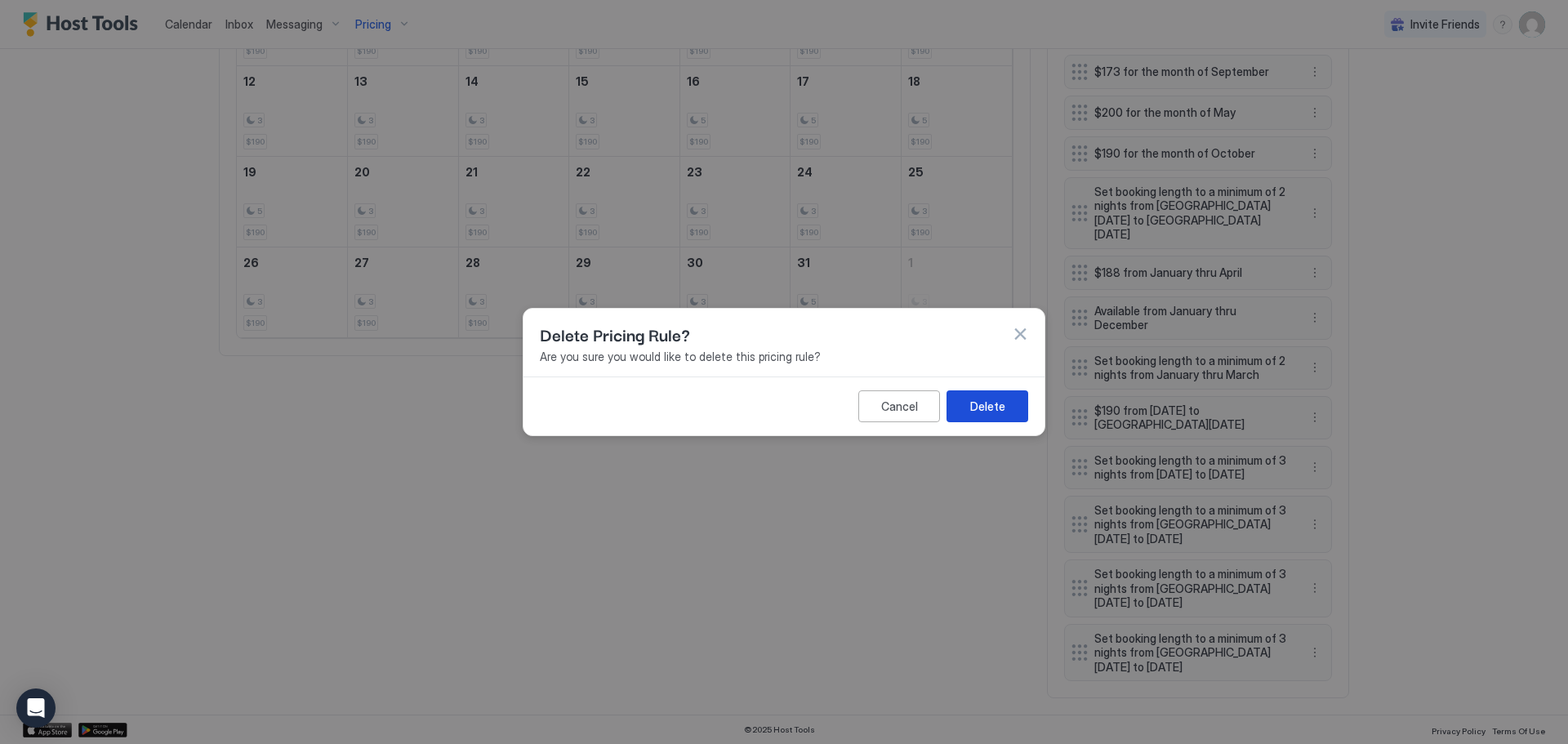
click at [993, 400] on div "Delete" at bounding box center [988, 406] width 35 height 18
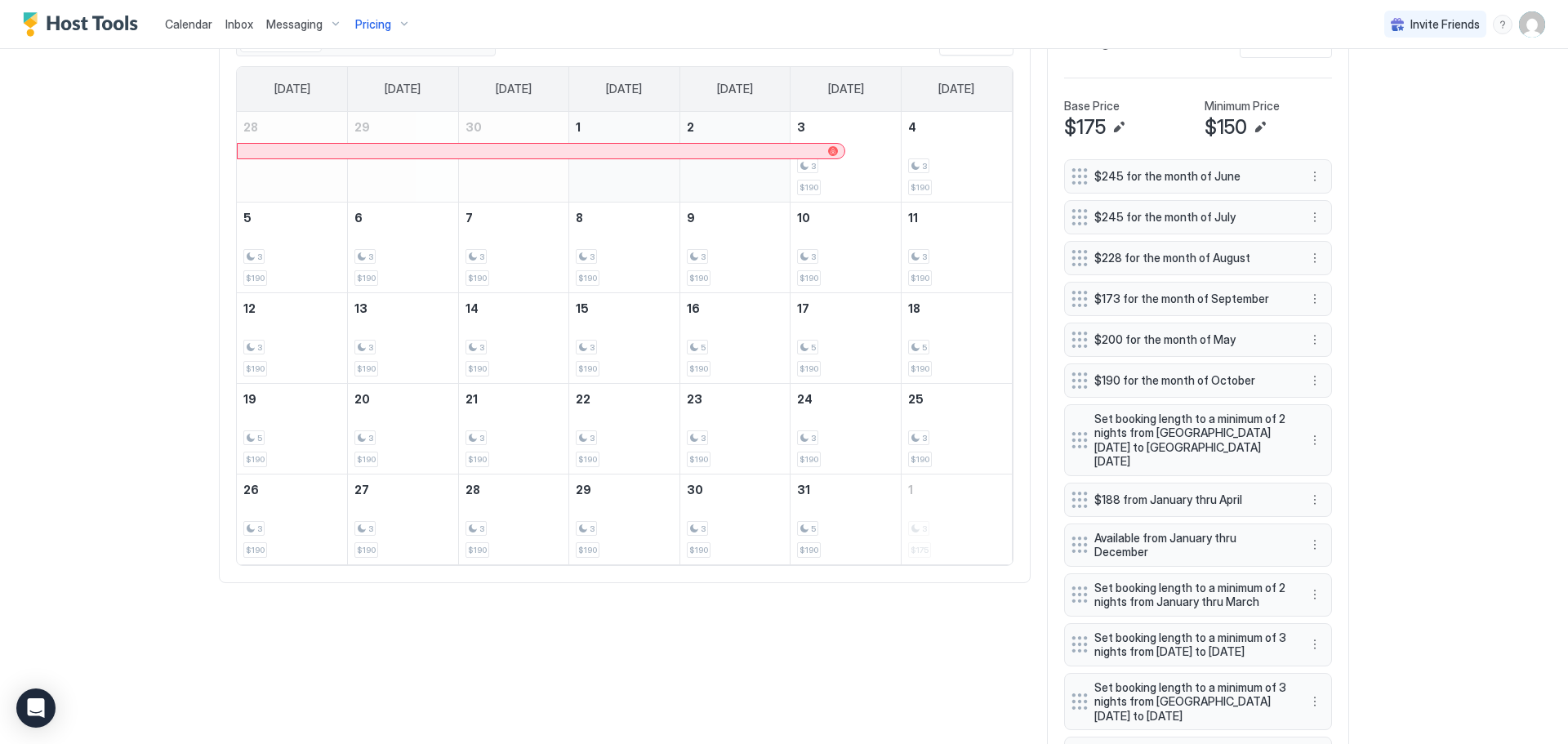
scroll to position [574, 0]
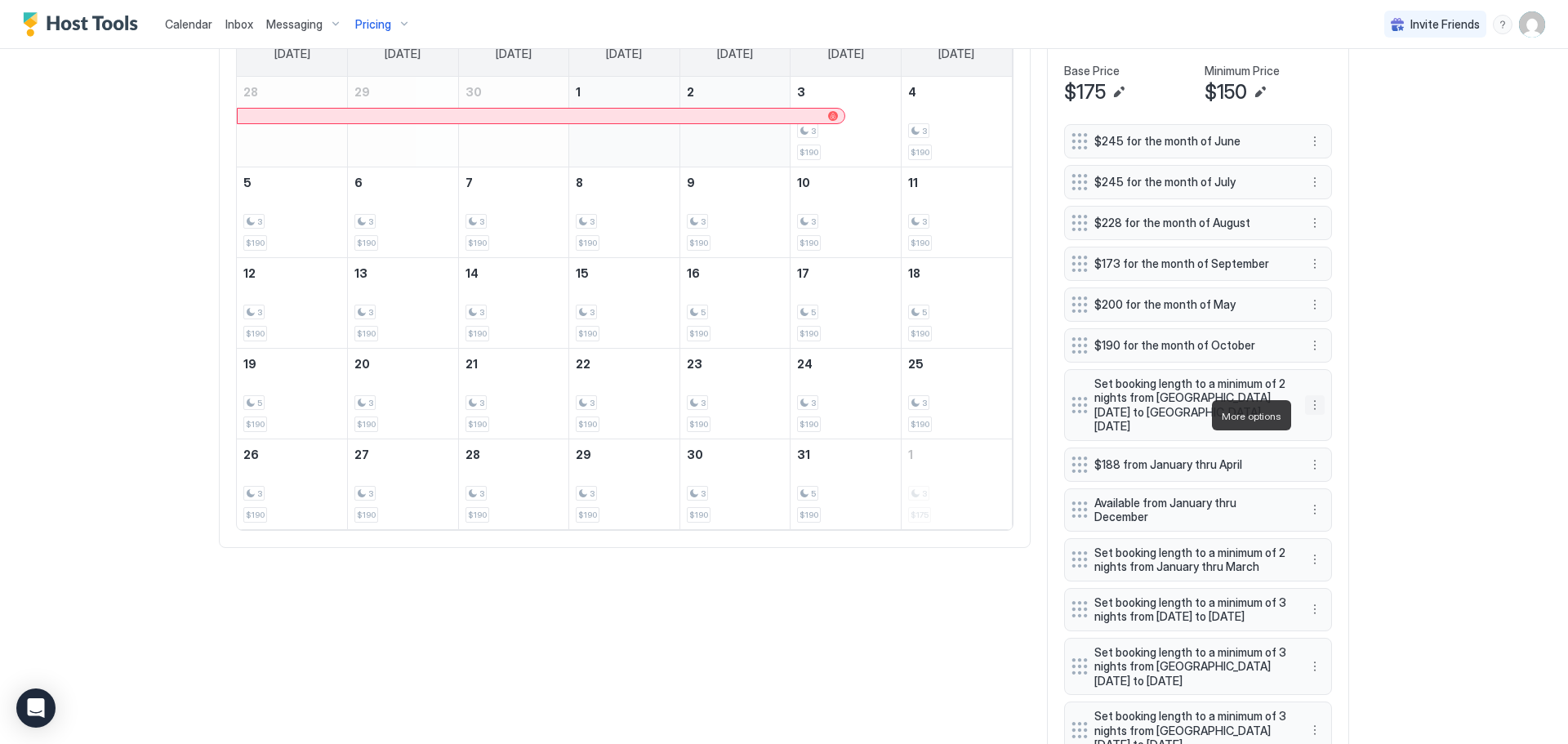
click at [1308, 415] on button "More options" at bounding box center [1314, 405] width 20 height 20
click at [1333, 490] on span "Delete" at bounding box center [1339, 491] width 30 height 13
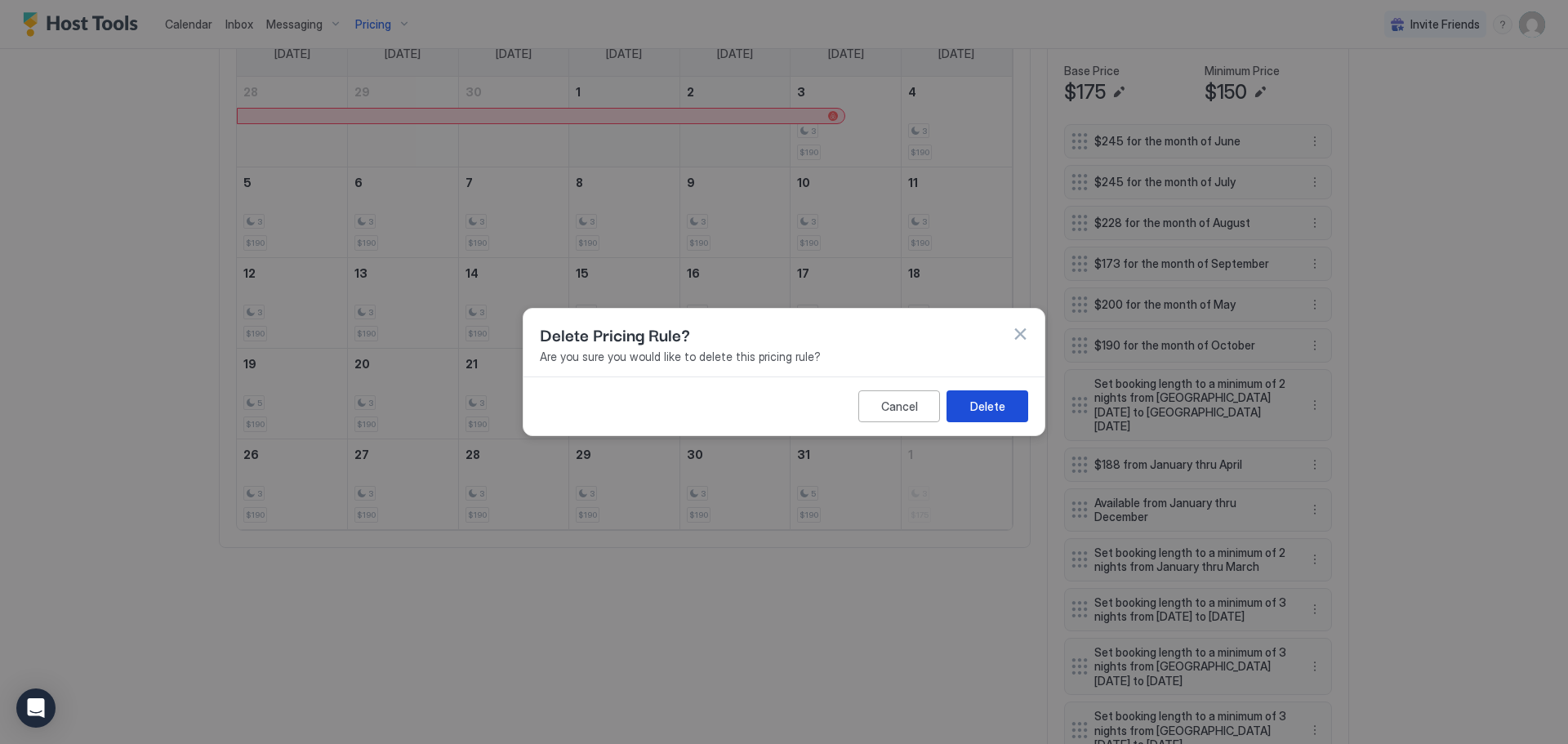
click at [983, 410] on div "Delete" at bounding box center [988, 406] width 35 height 18
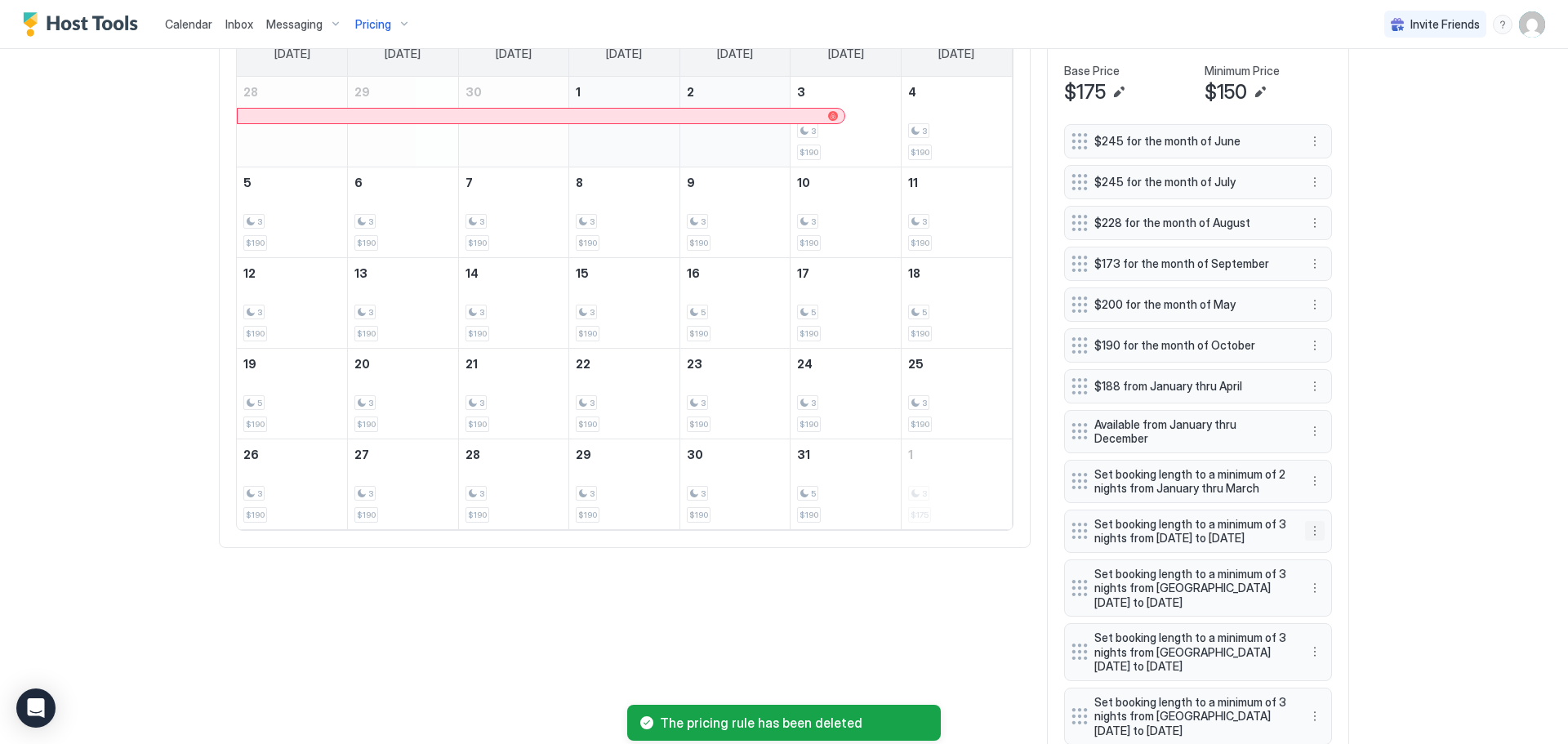
click at [1307, 540] on button "More options" at bounding box center [1314, 531] width 20 height 20
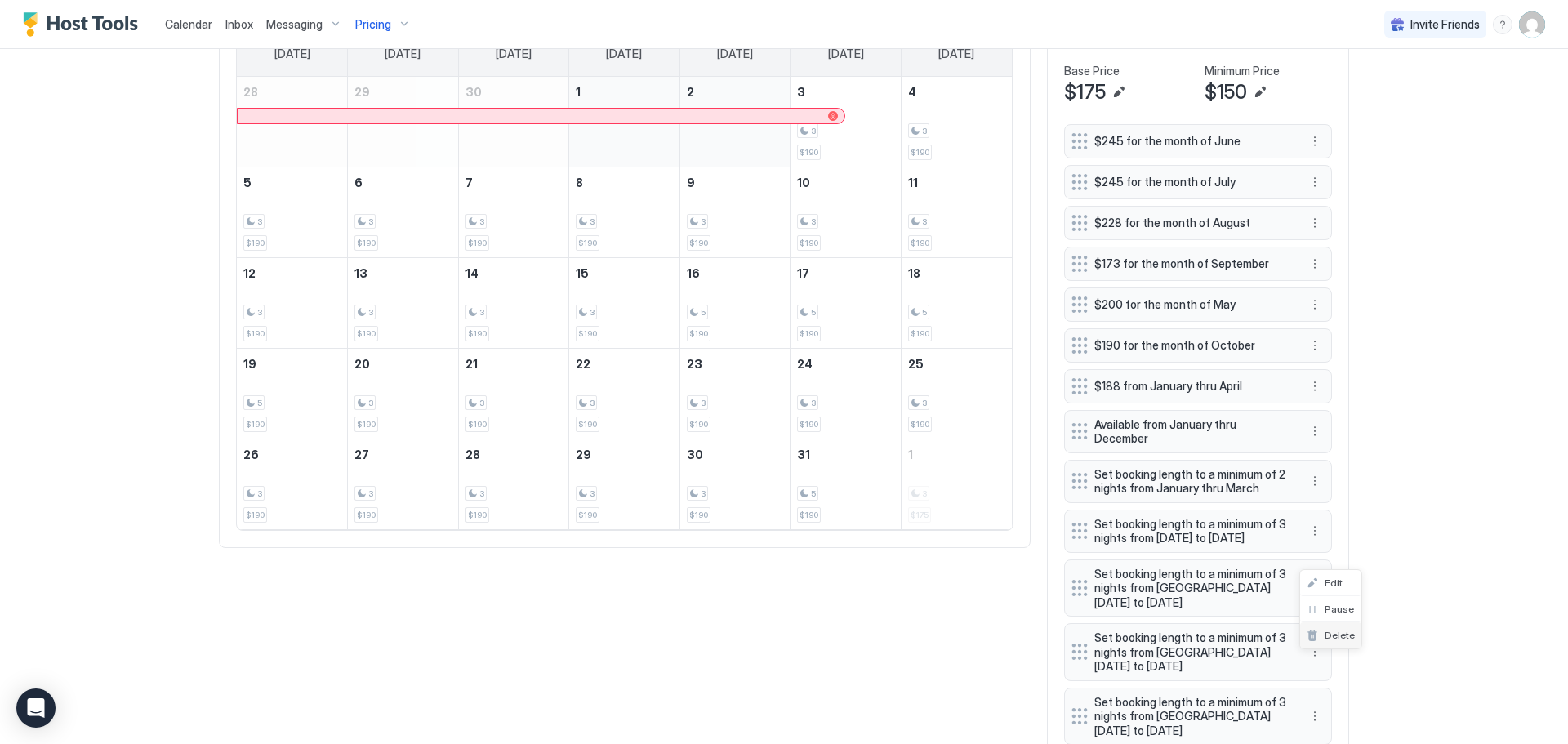
click at [1344, 635] on span "Delete" at bounding box center [1339, 634] width 30 height 13
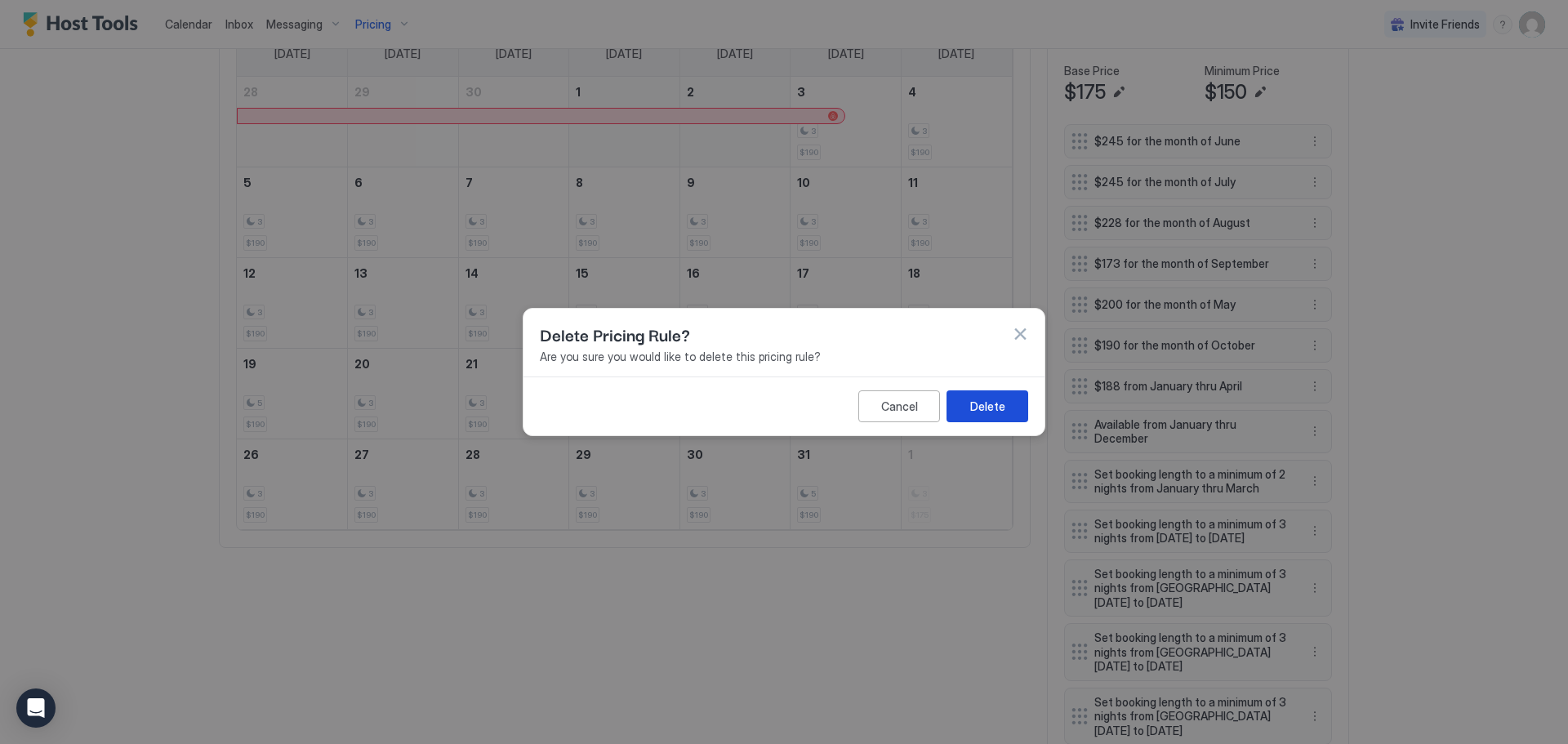
click at [994, 405] on div "Delete" at bounding box center [988, 406] width 35 height 18
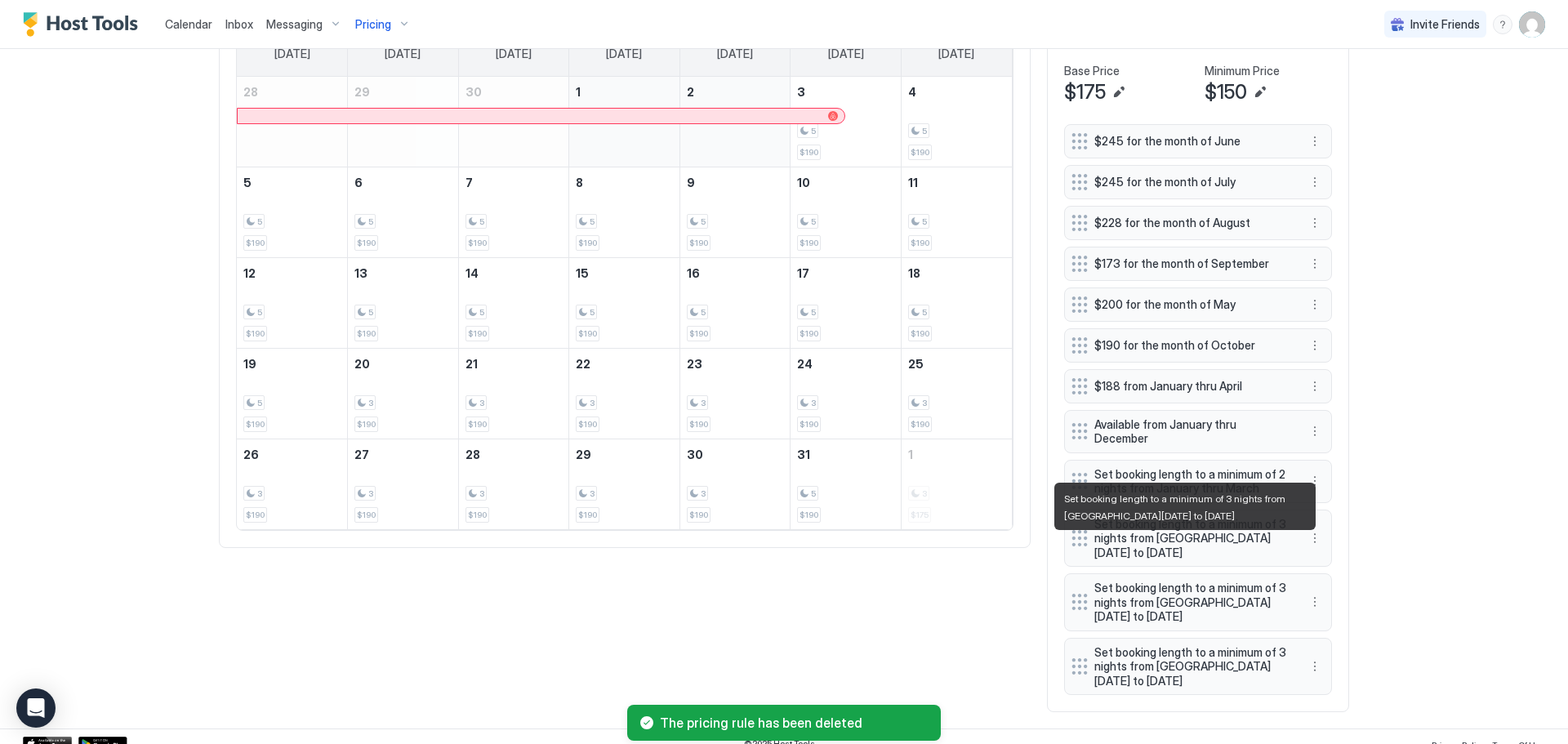
click at [1229, 550] on span "Set booking length to a minimum of 3 nights from [GEOGRAPHIC_DATA][DATE] to [DA…" at bounding box center [1191, 538] width 195 height 43
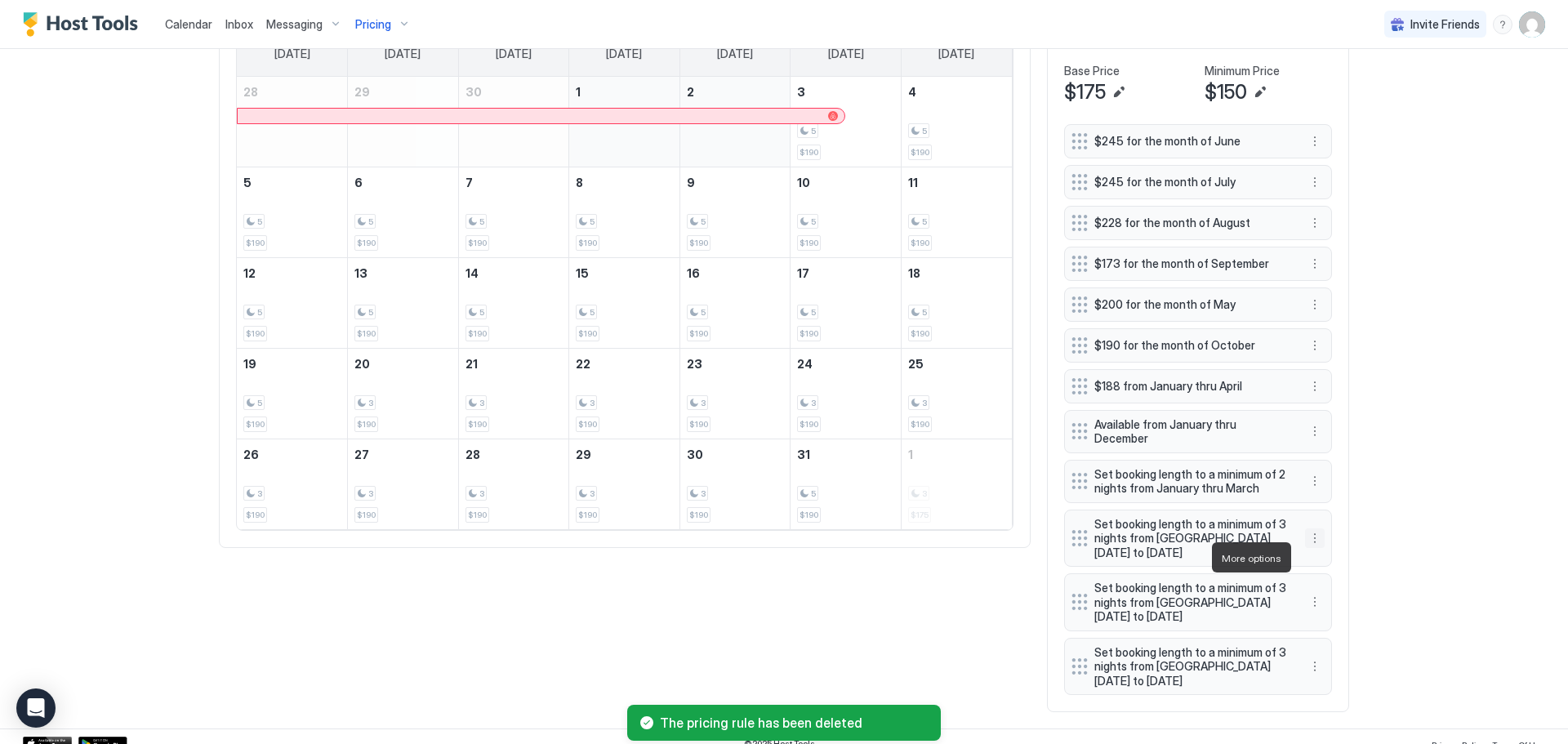
click at [1313, 548] on button "More options" at bounding box center [1314, 538] width 20 height 20
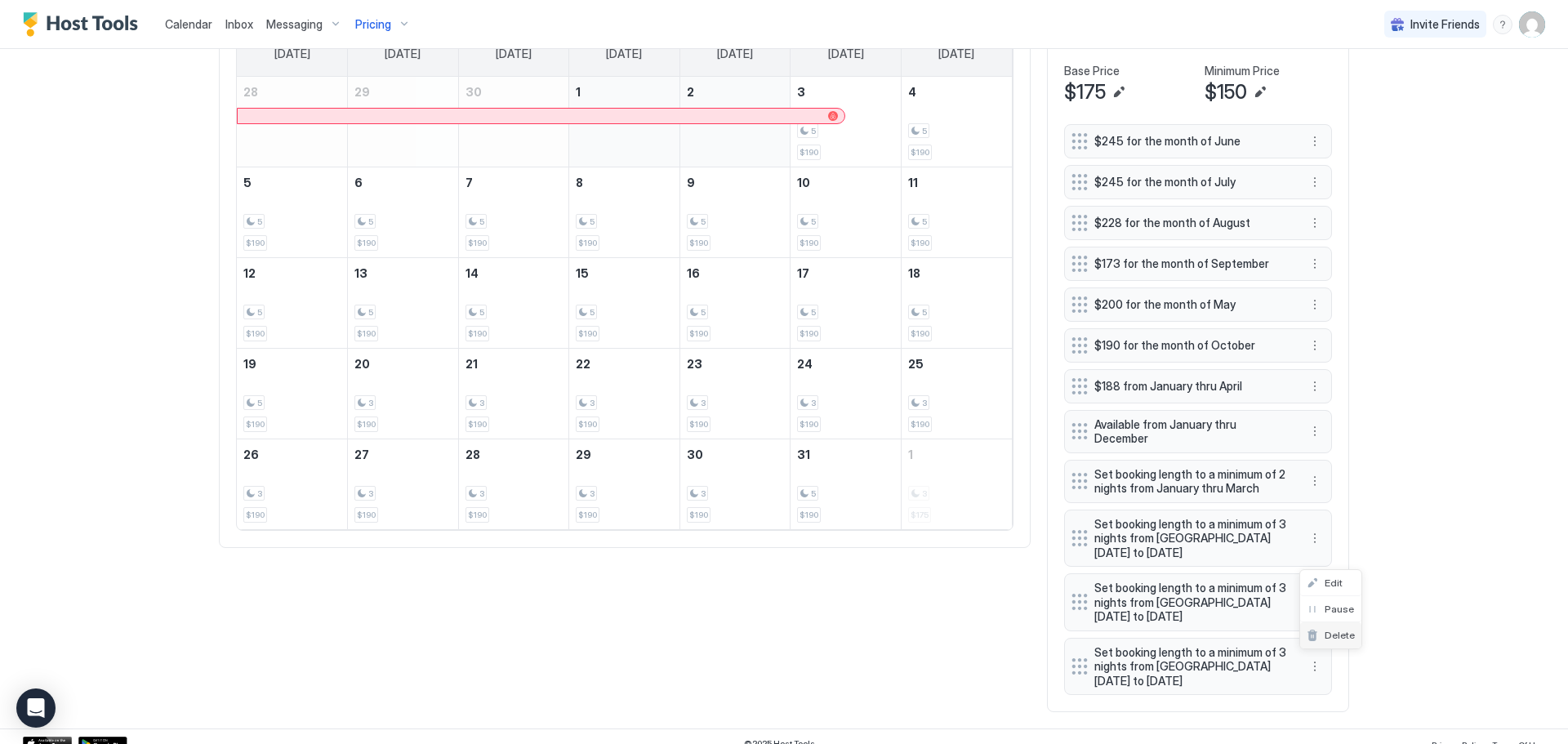
click at [1332, 629] on span "Delete" at bounding box center [1339, 634] width 30 height 13
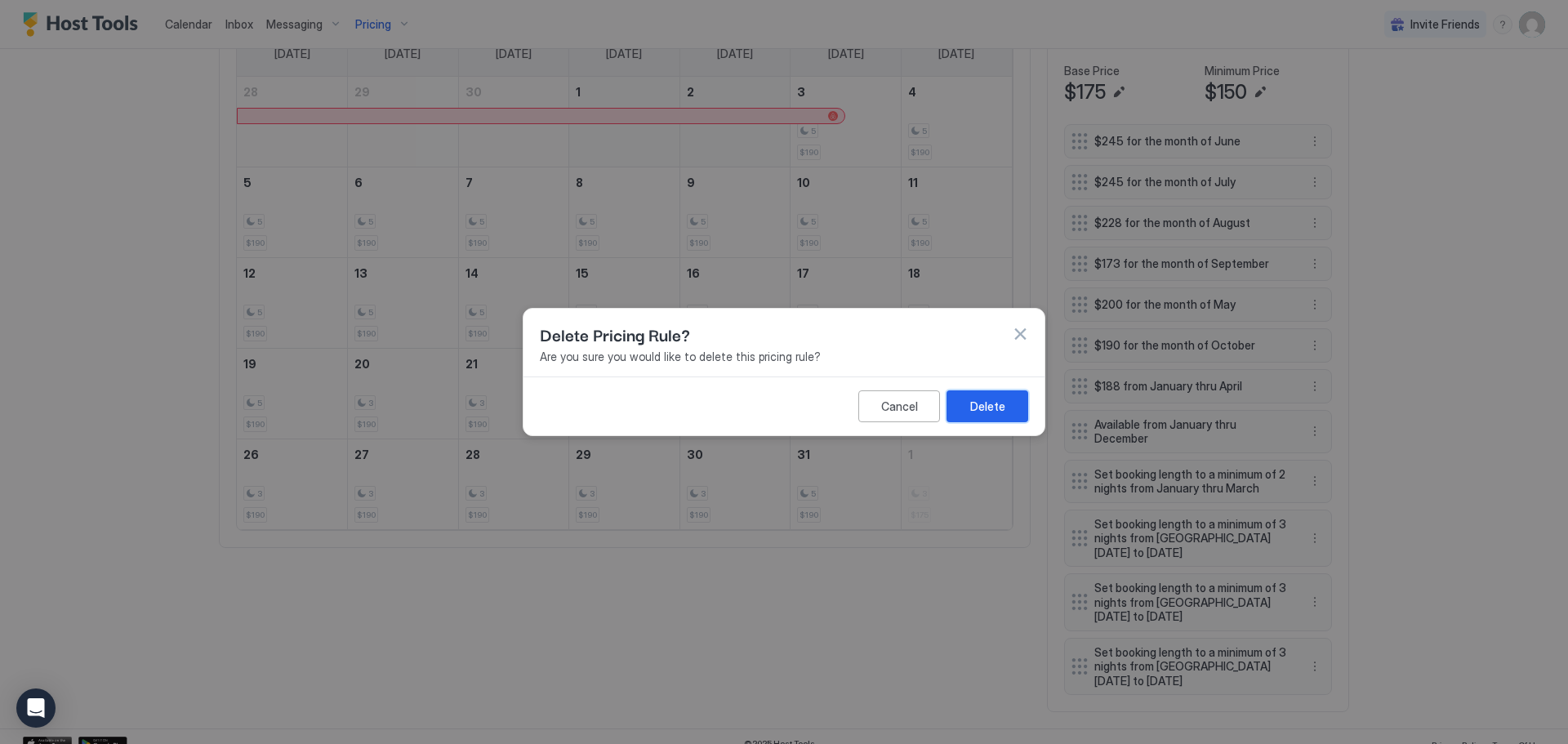
click at [989, 399] on div "Delete" at bounding box center [988, 406] width 35 height 18
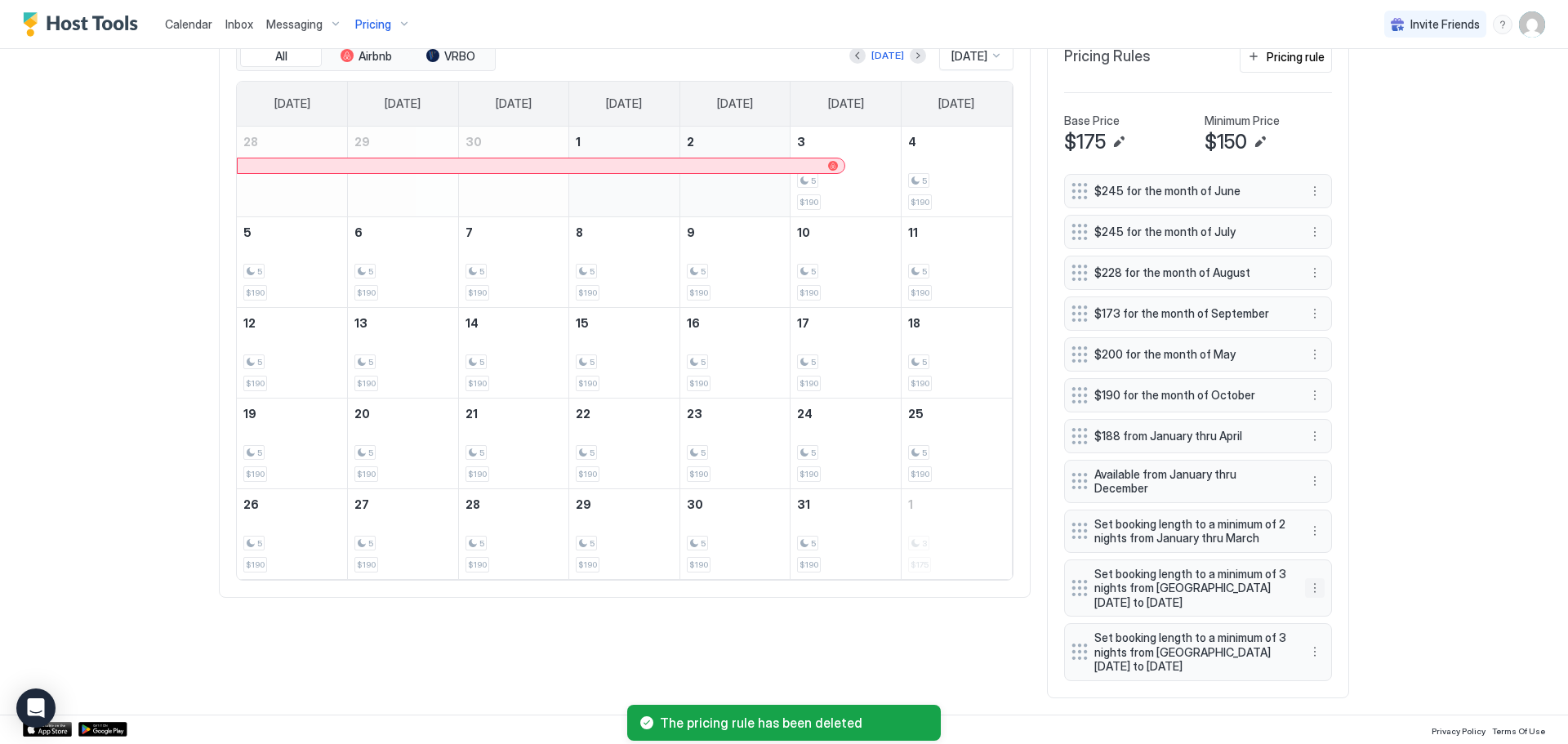
click at [1308, 584] on button "More options" at bounding box center [1314, 588] width 20 height 20
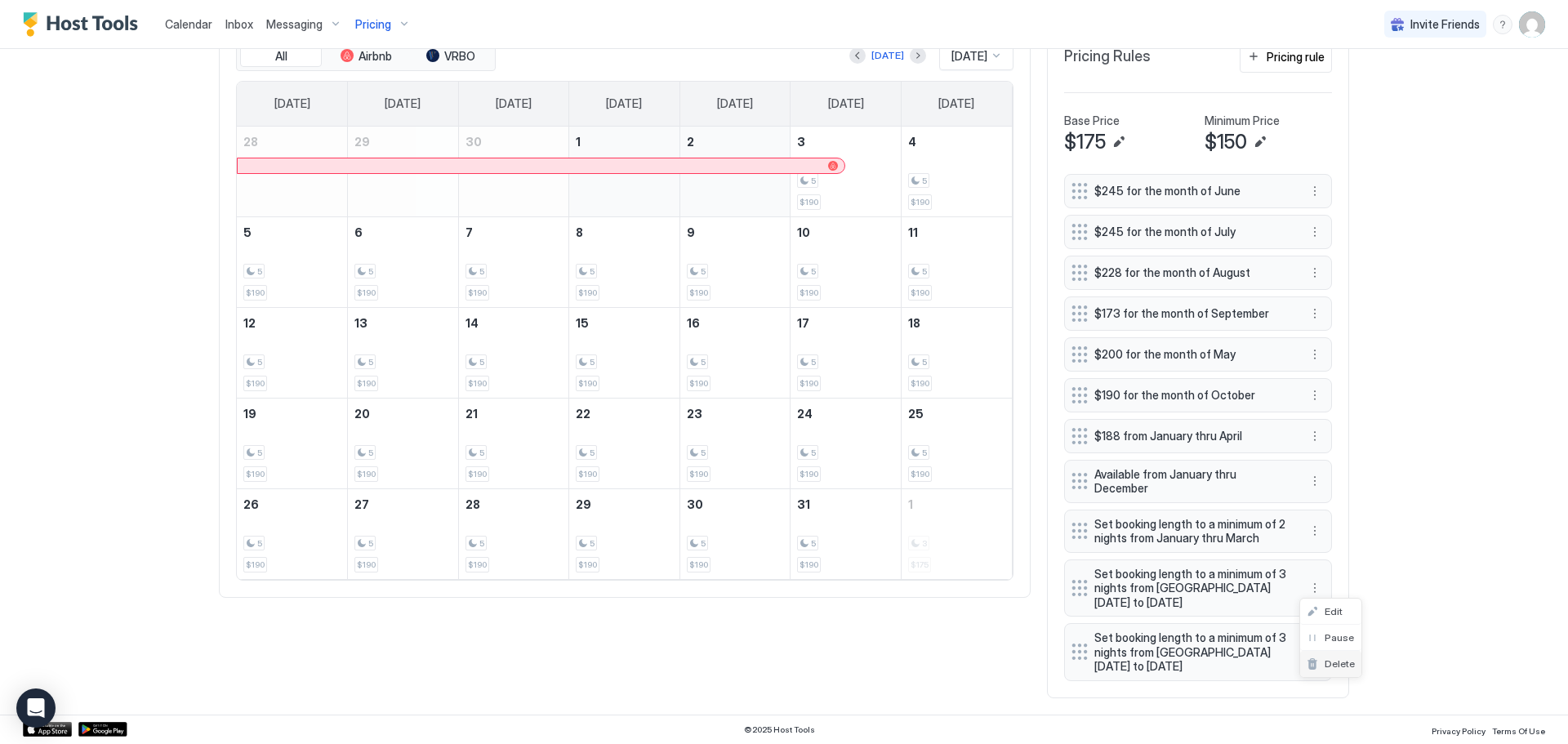
click at [1337, 661] on span "Delete" at bounding box center [1339, 664] width 30 height 13
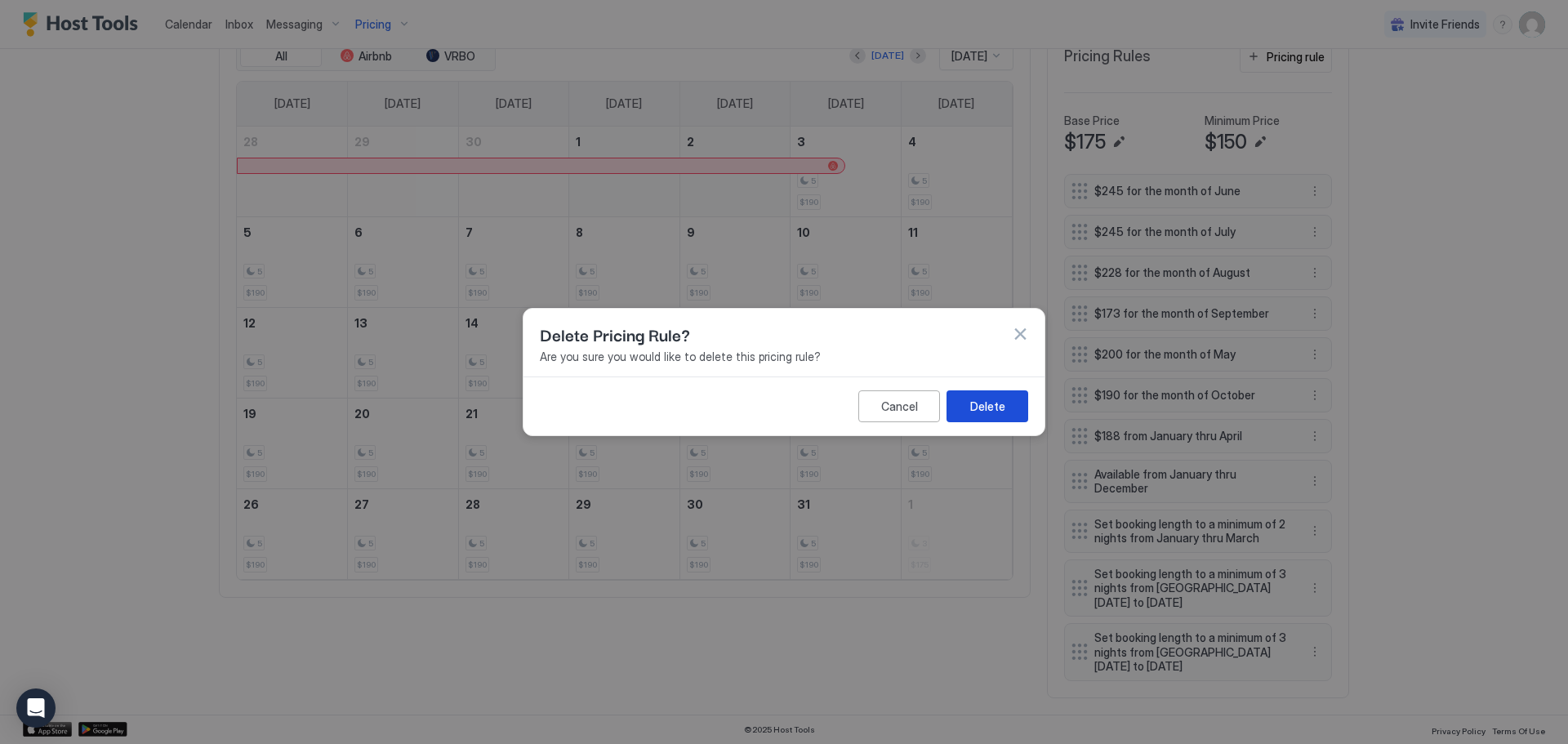
click at [979, 401] on div "Delete" at bounding box center [988, 406] width 35 height 18
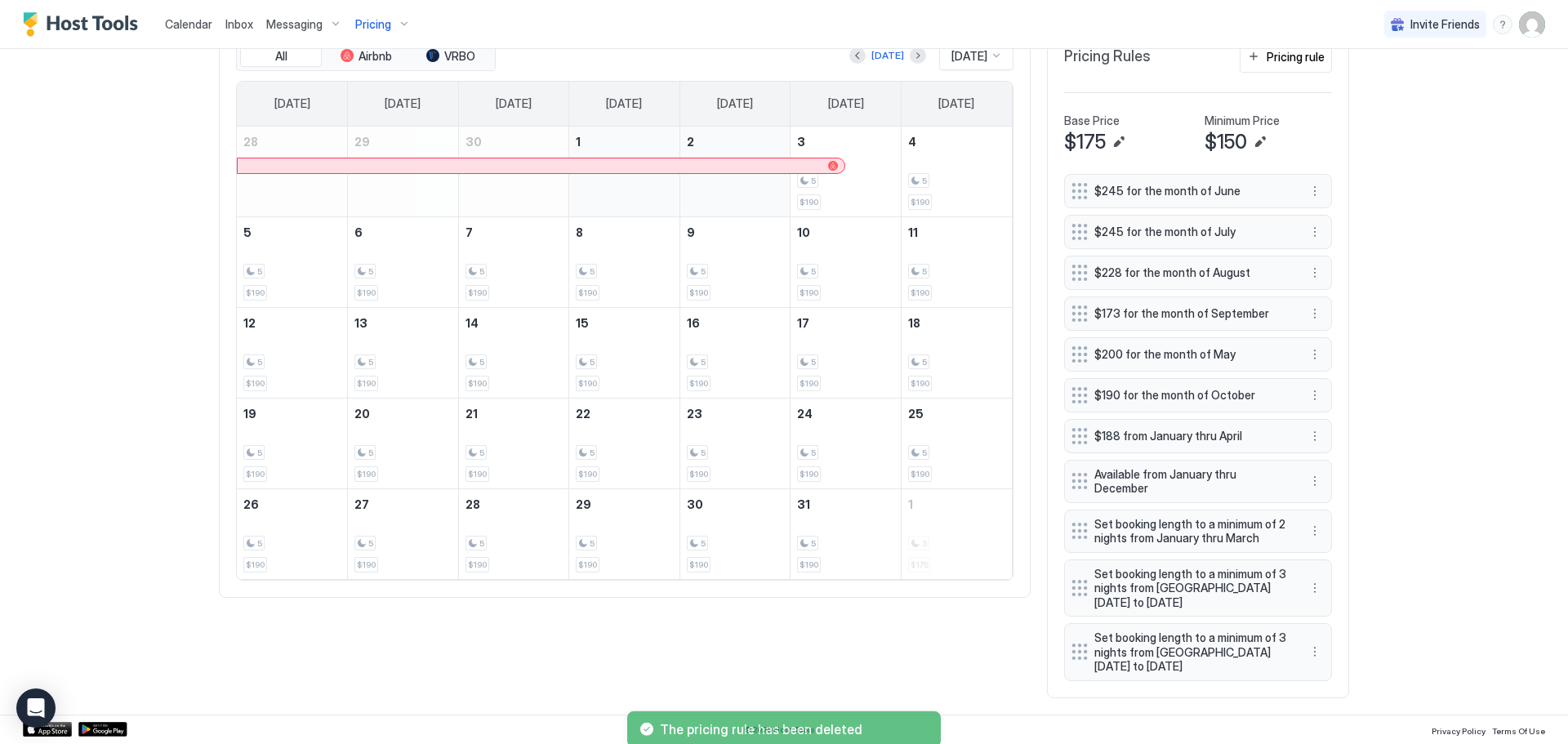
scroll to position [481, 0]
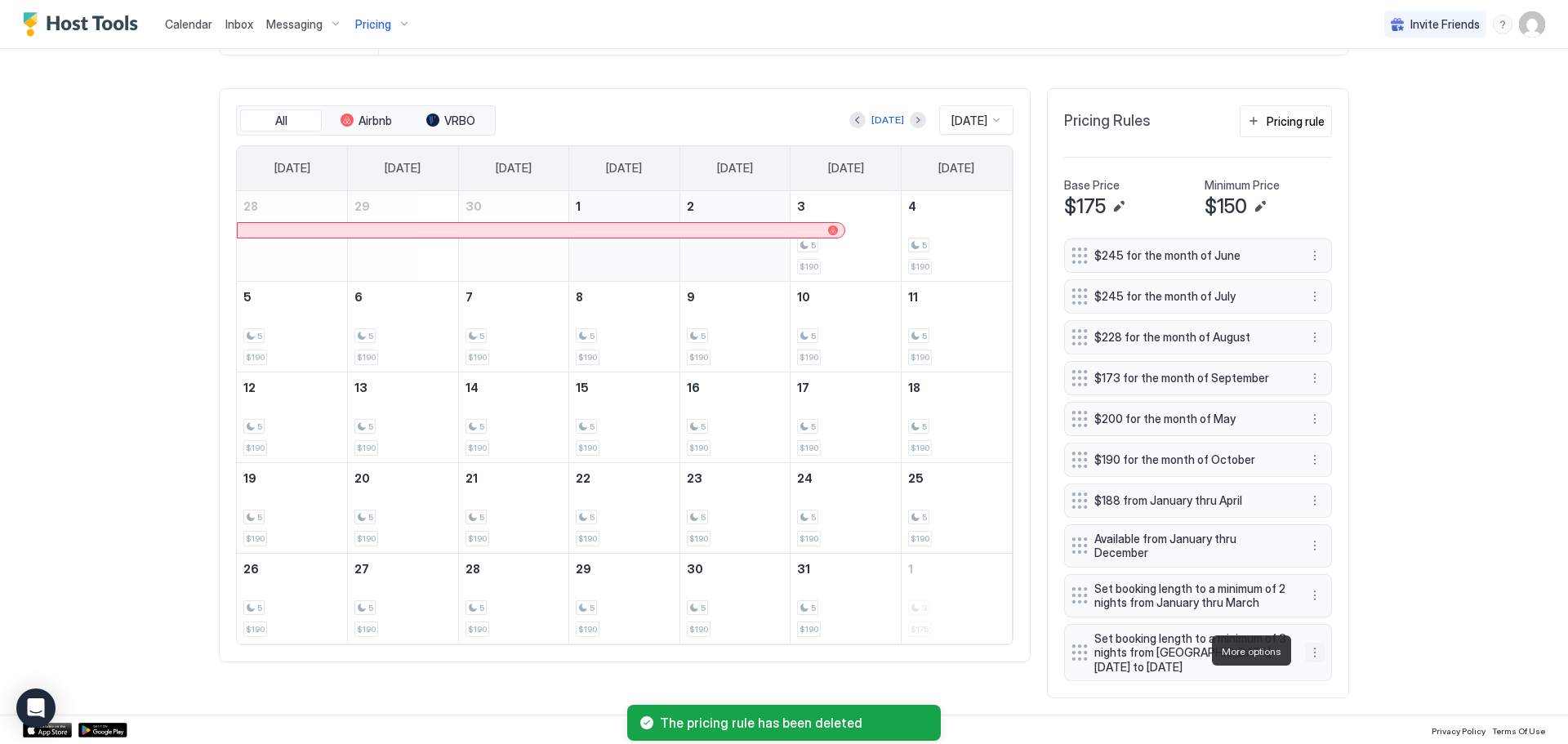
click at [1311, 649] on button "More options" at bounding box center [1314, 653] width 20 height 20
click at [1335, 723] on span "Delete" at bounding box center [1339, 728] width 30 height 13
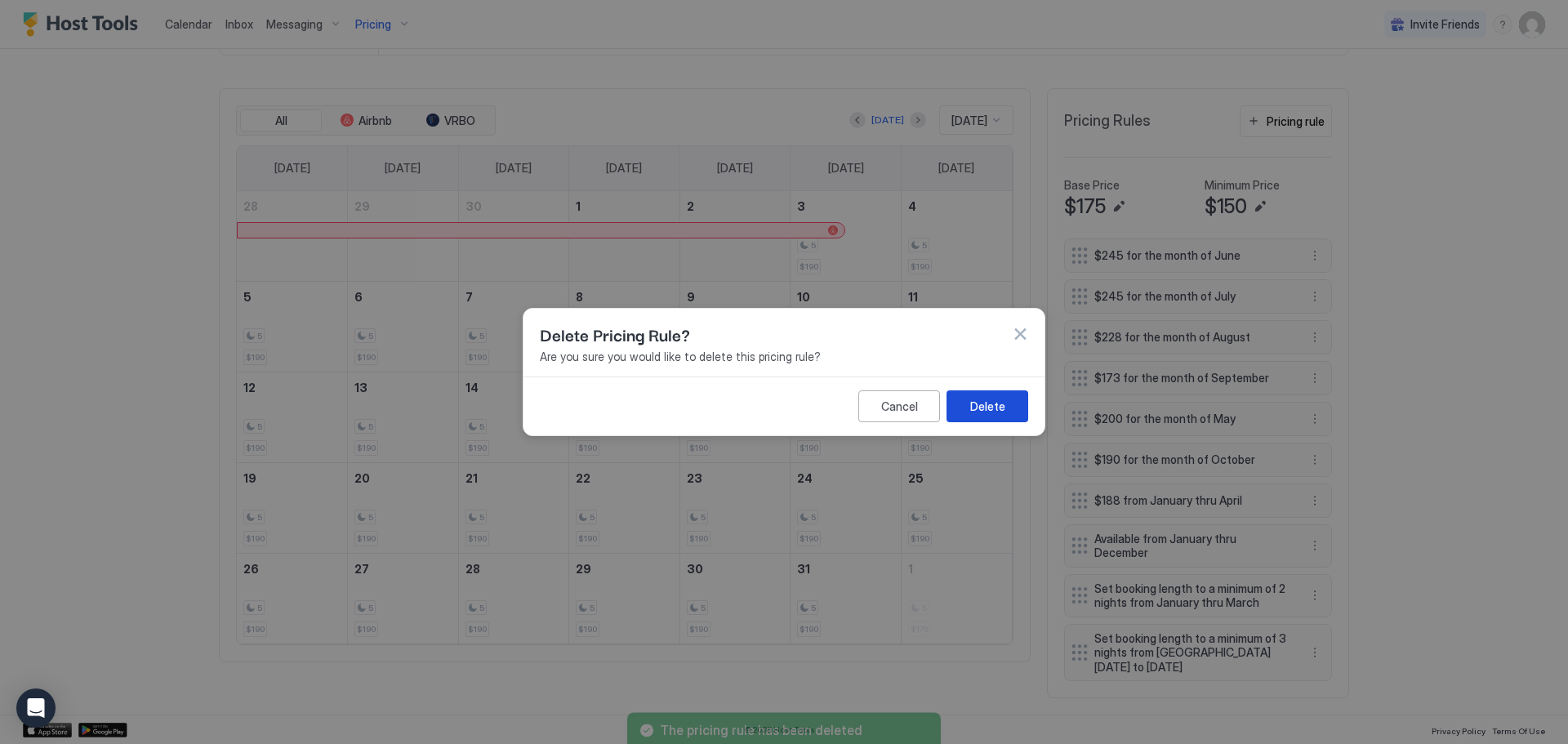
click at [974, 392] on button "Delete" at bounding box center [987, 406] width 81 height 32
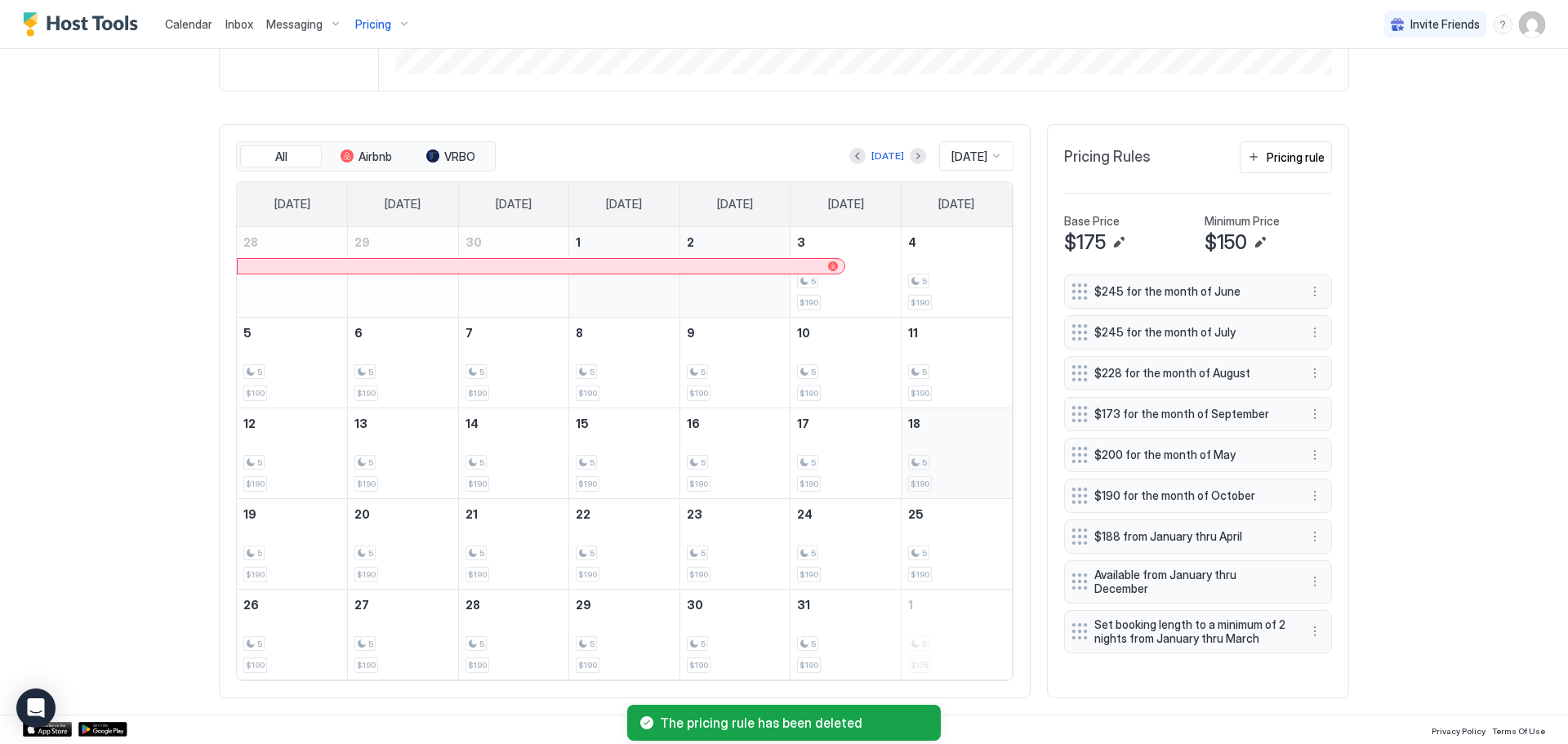
scroll to position [463, 0]
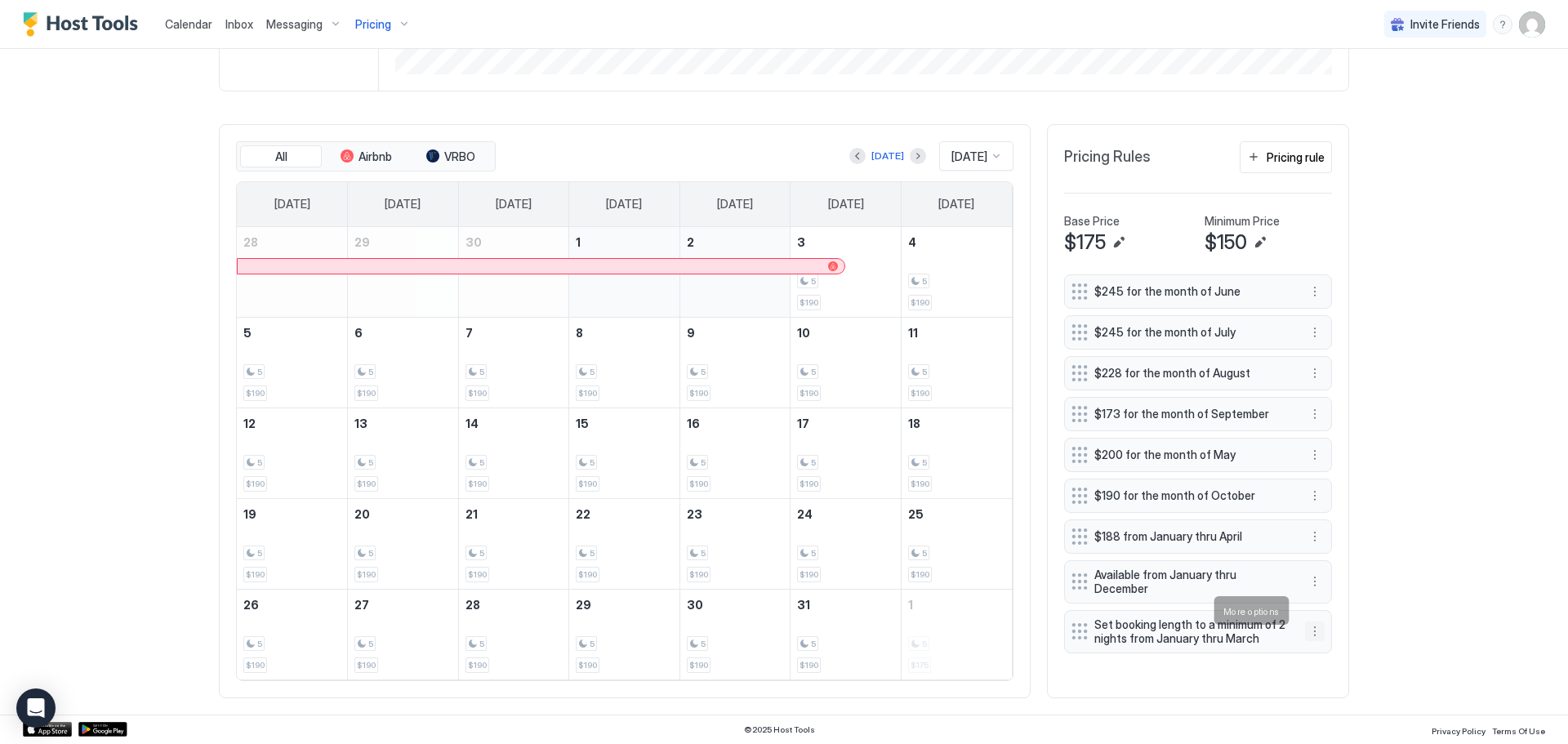
click at [1308, 622] on button "More options" at bounding box center [1314, 631] width 20 height 20
click at [1330, 628] on div "Edit" at bounding box center [1330, 636] width 62 height 26
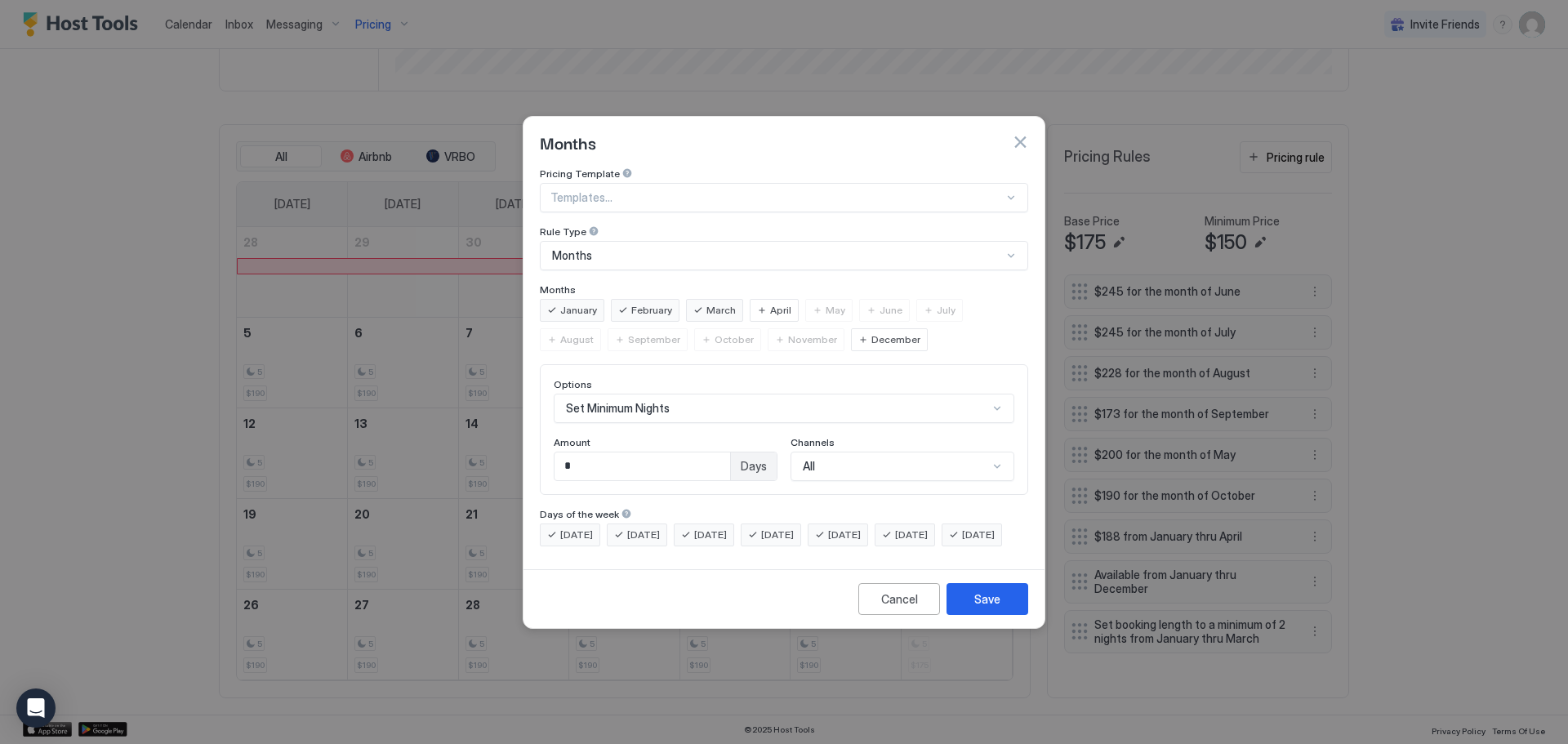
click at [871, 333] on span "December" at bounding box center [896, 340] width 49 height 15
click at [788, 333] on span "November" at bounding box center [812, 340] width 49 height 15
click at [715, 333] on span "October" at bounding box center [734, 340] width 39 height 15
click at [993, 608] on div "Save" at bounding box center [987, 599] width 26 height 18
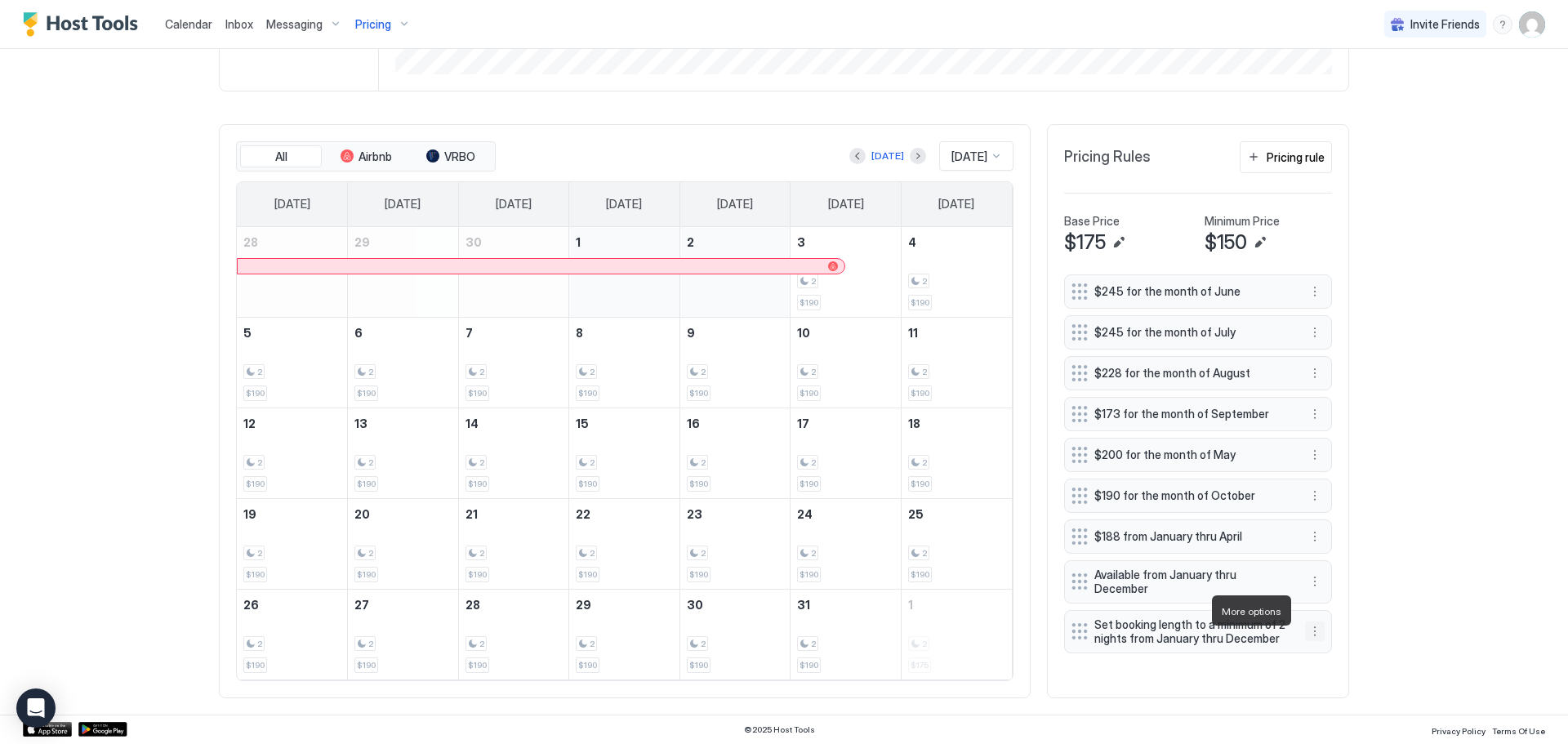
click at [1312, 622] on button "More options" at bounding box center [1314, 631] width 20 height 20
click at [1324, 635] on span "Edit" at bounding box center [1333, 635] width 18 height 13
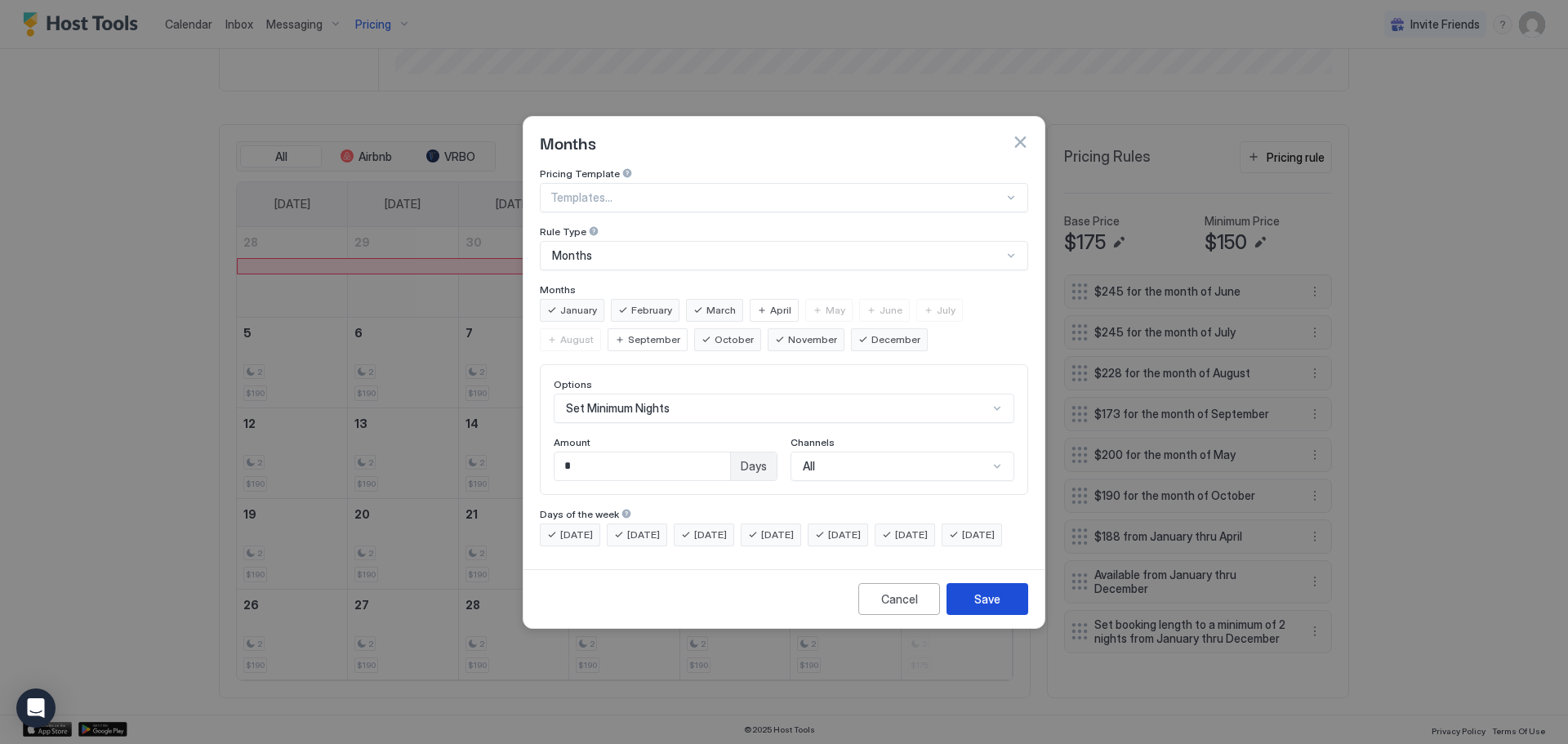
click at [991, 607] on div "Save" at bounding box center [987, 599] width 26 height 18
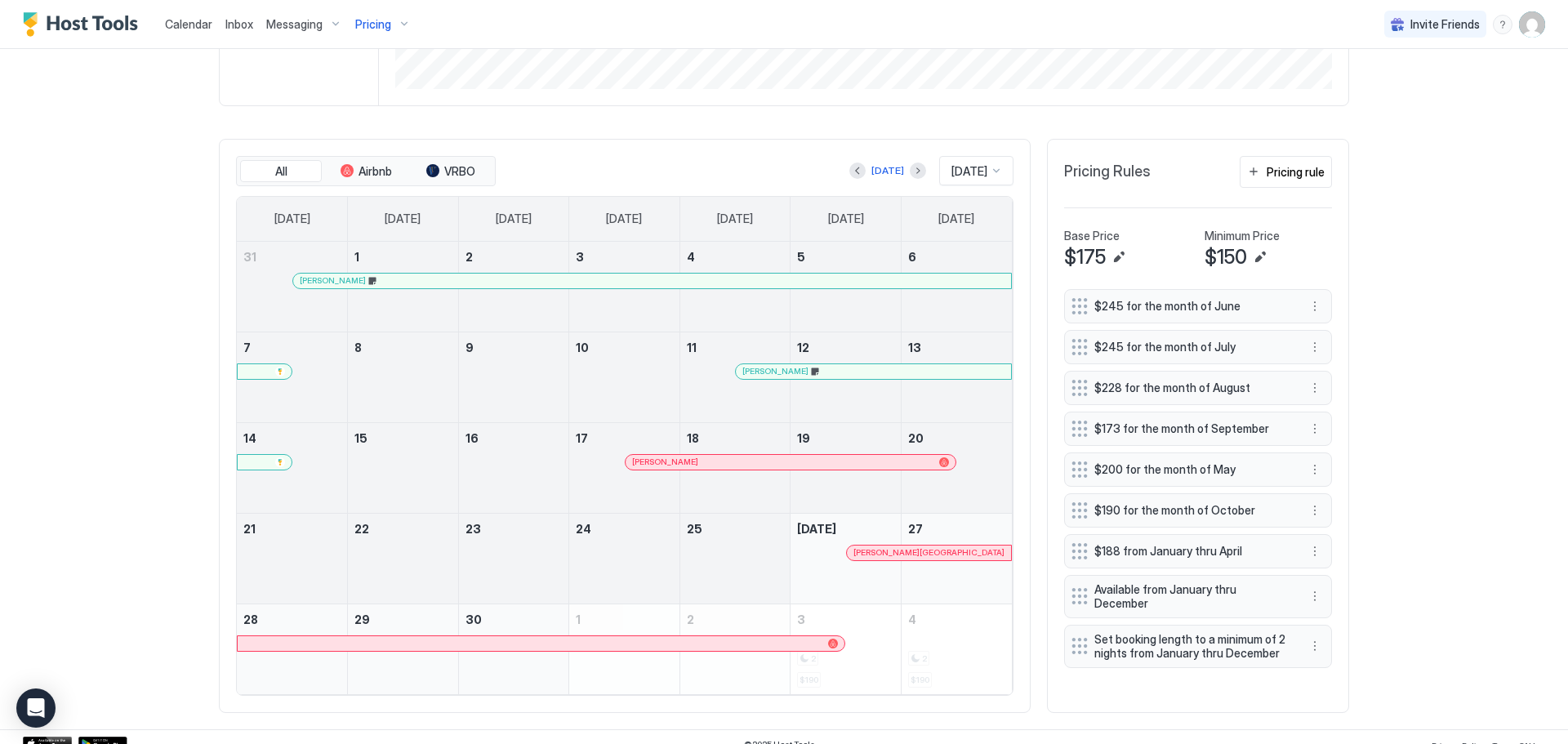
scroll to position [463, 0]
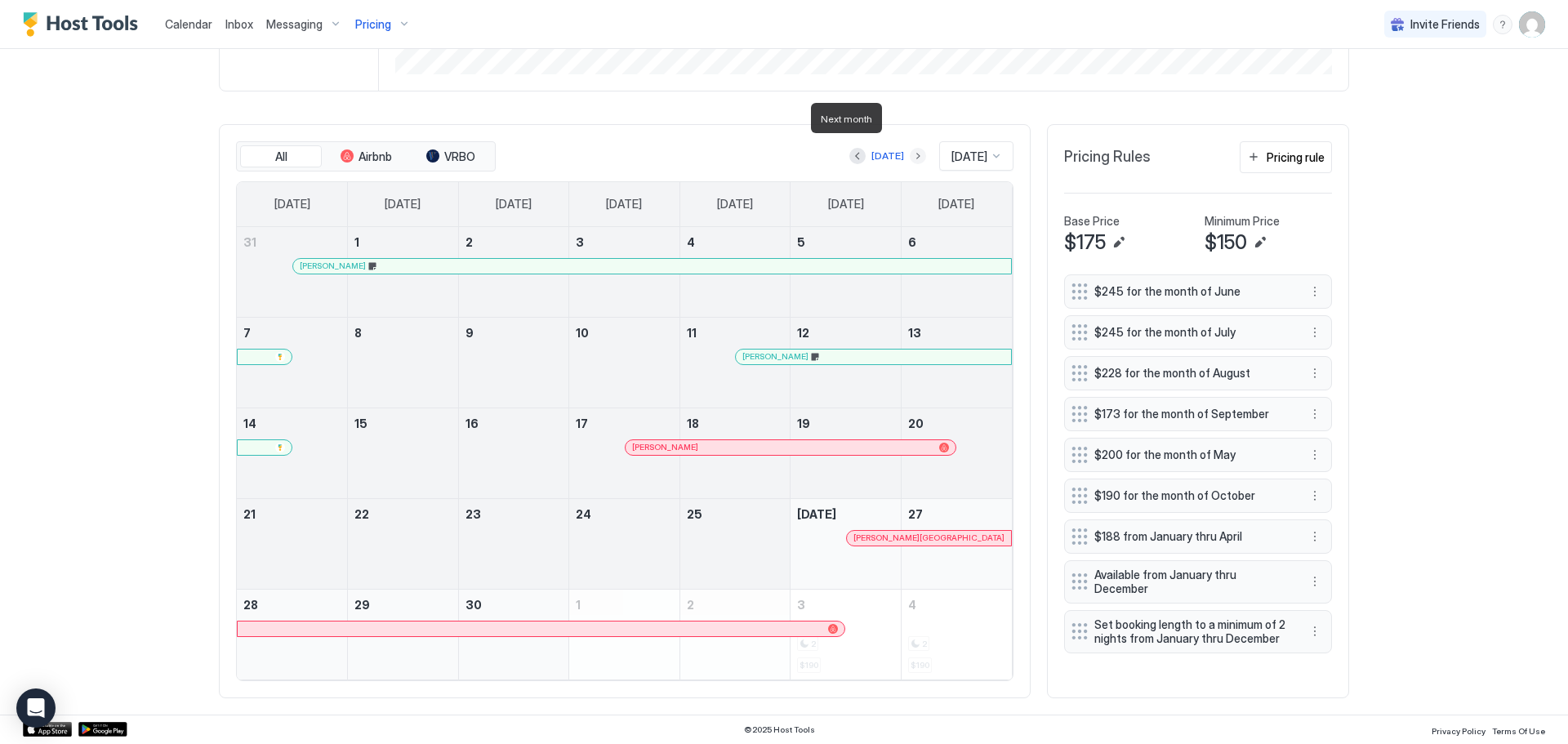
click at [909, 148] on button "Next month" at bounding box center [917, 156] width 17 height 17
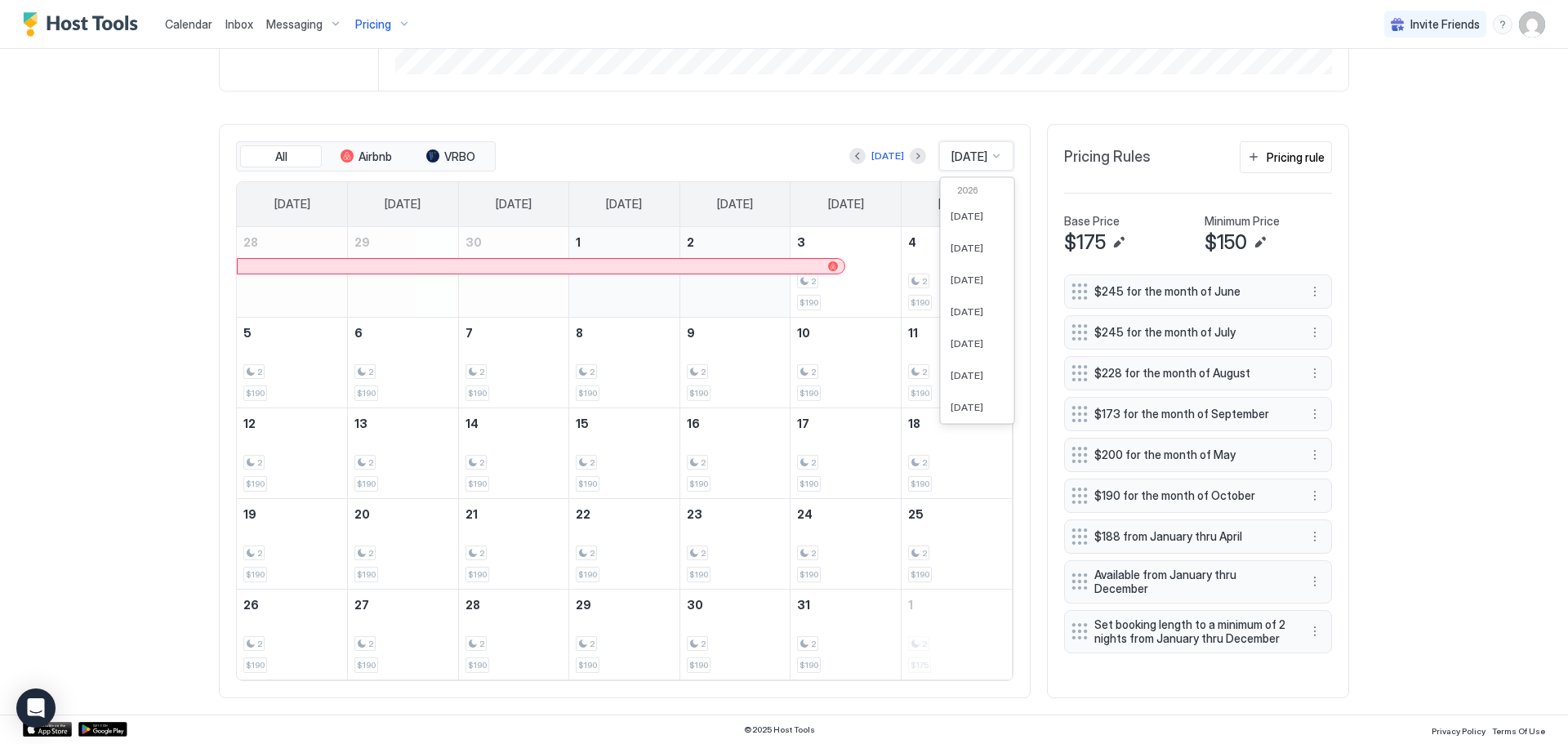
click at [992, 150] on div at bounding box center [995, 156] width 13 height 13
click at [909, 148] on button "Next month" at bounding box center [917, 156] width 17 height 17
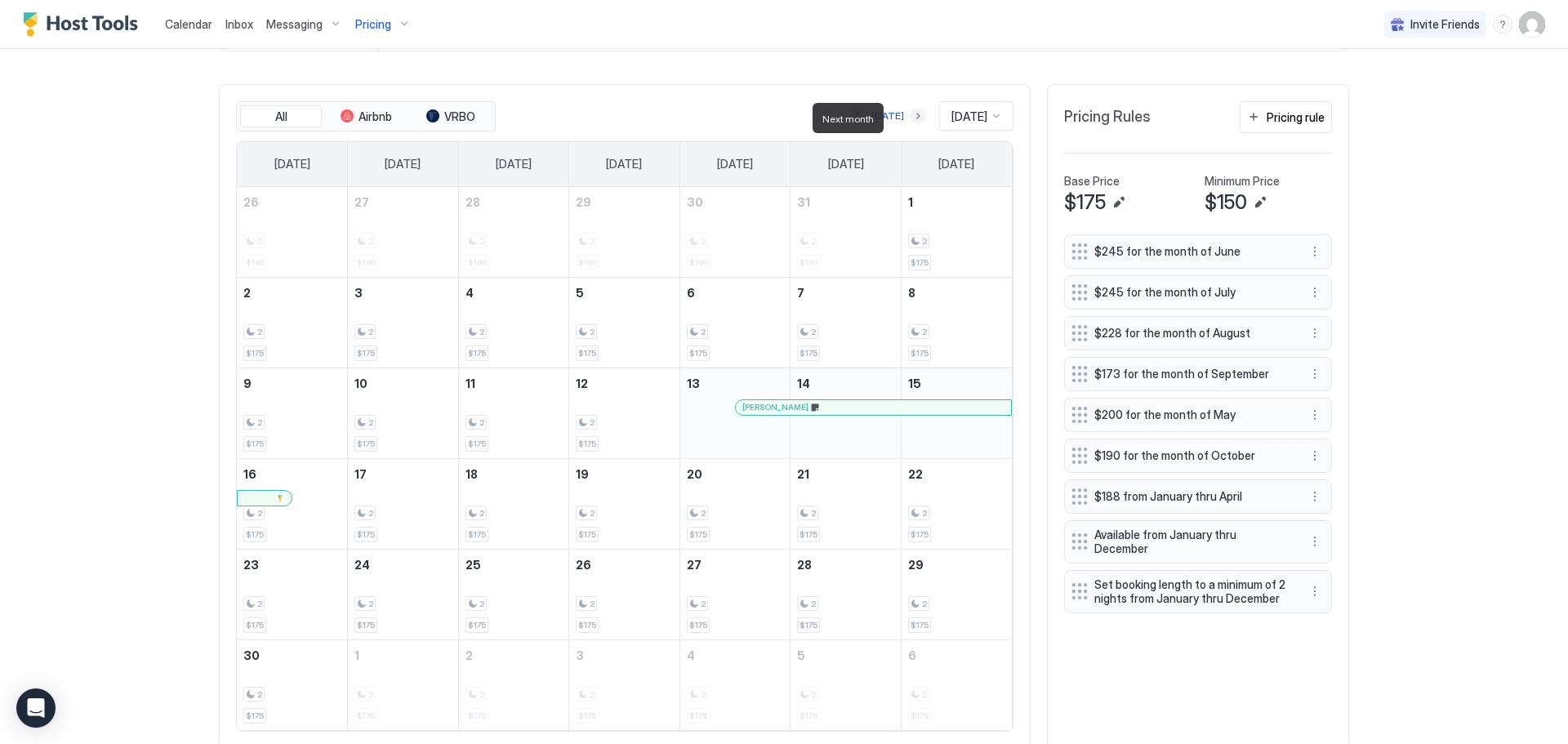
click at [909, 116] on button "Next month" at bounding box center [917, 116] width 17 height 17
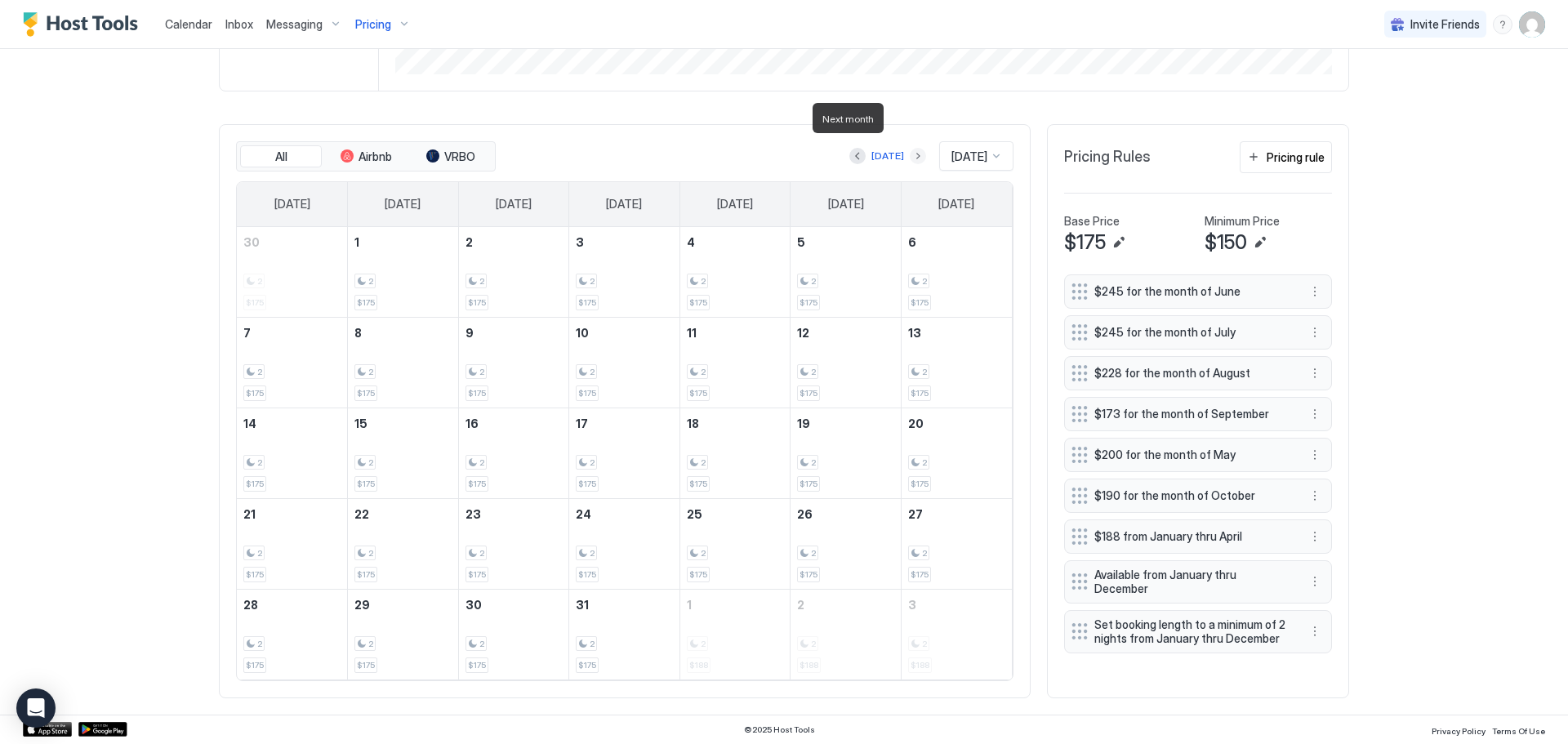
click at [909, 148] on button "Next month" at bounding box center [917, 156] width 17 height 17
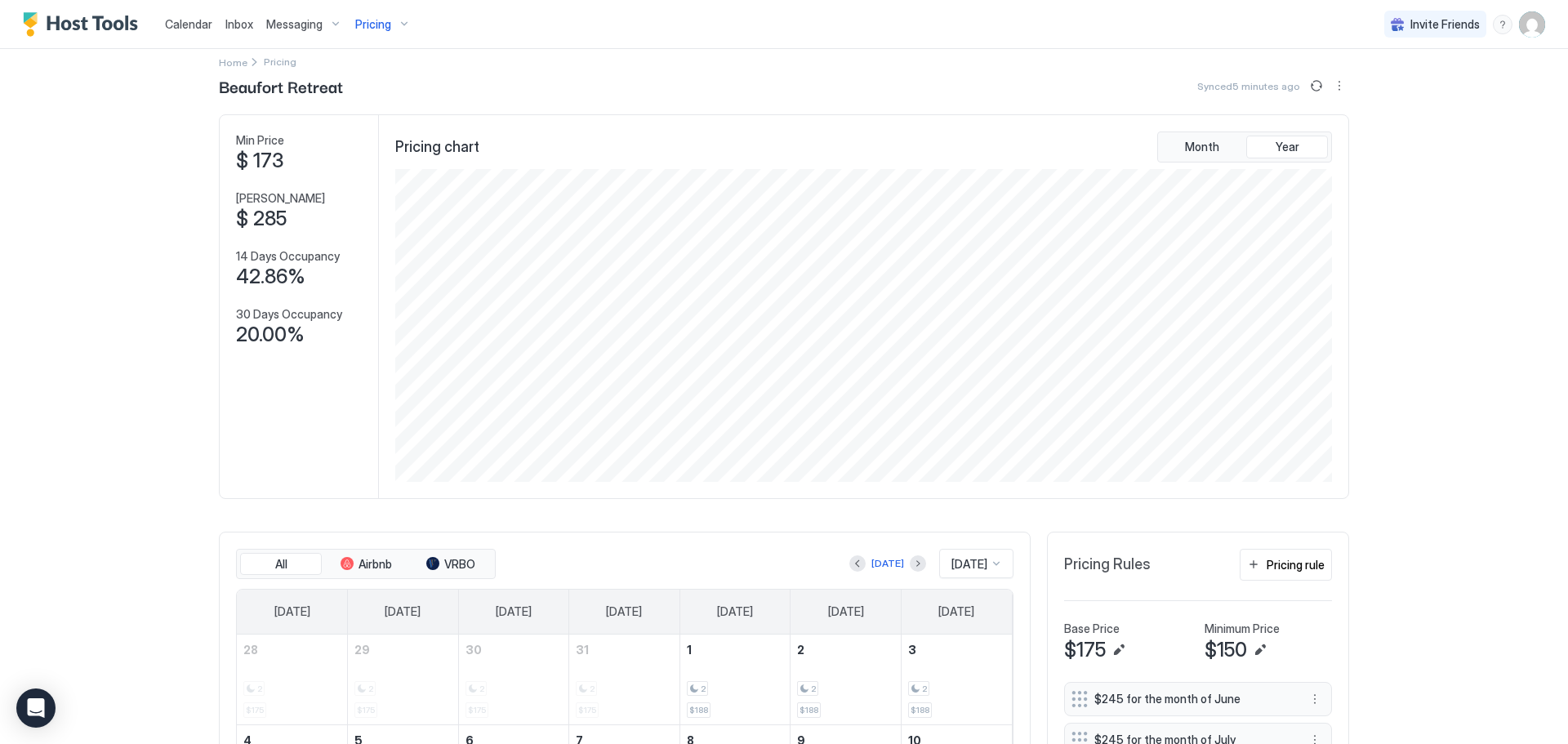
scroll to position [0, 0]
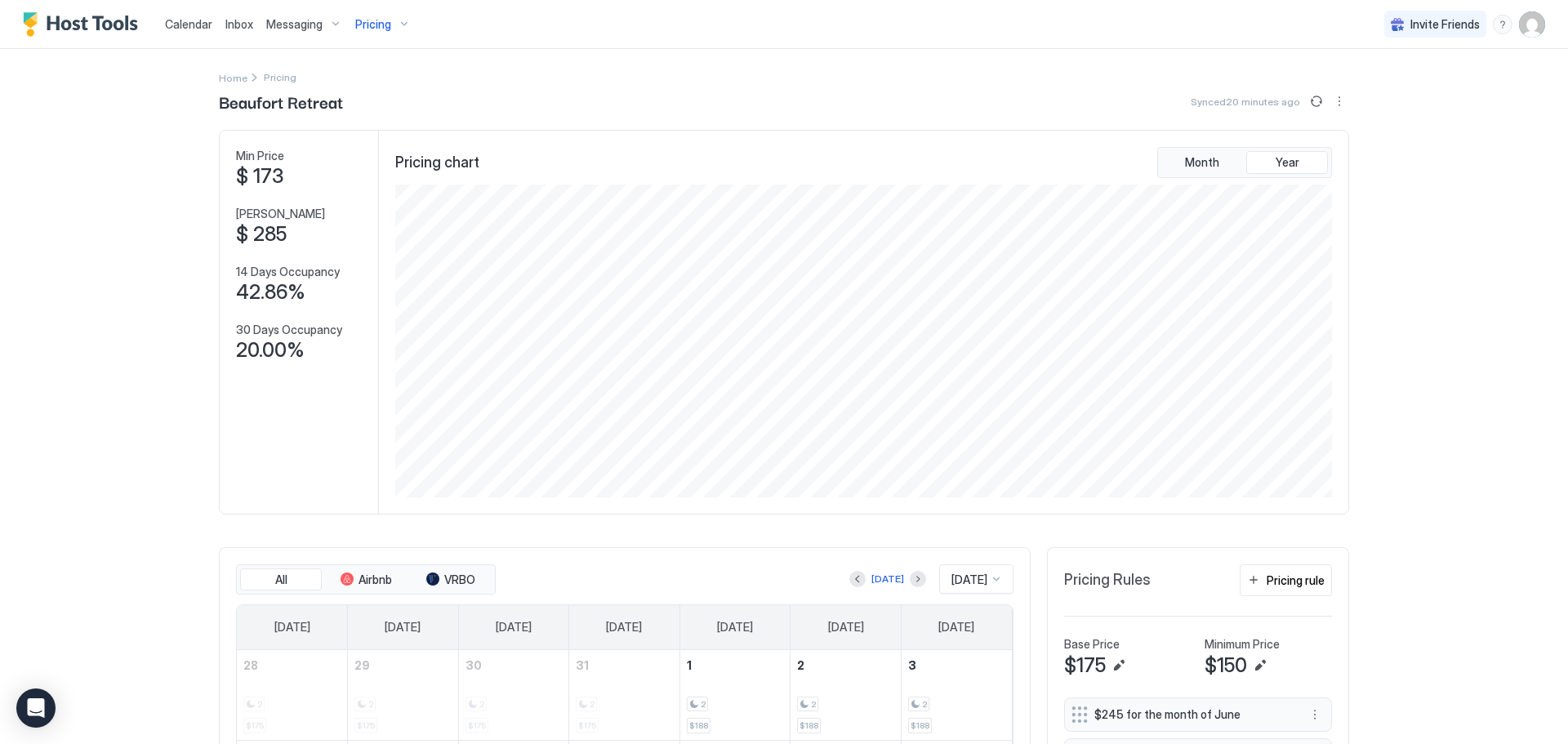
click at [383, 23] on span "Pricing" at bounding box center [373, 24] width 36 height 15
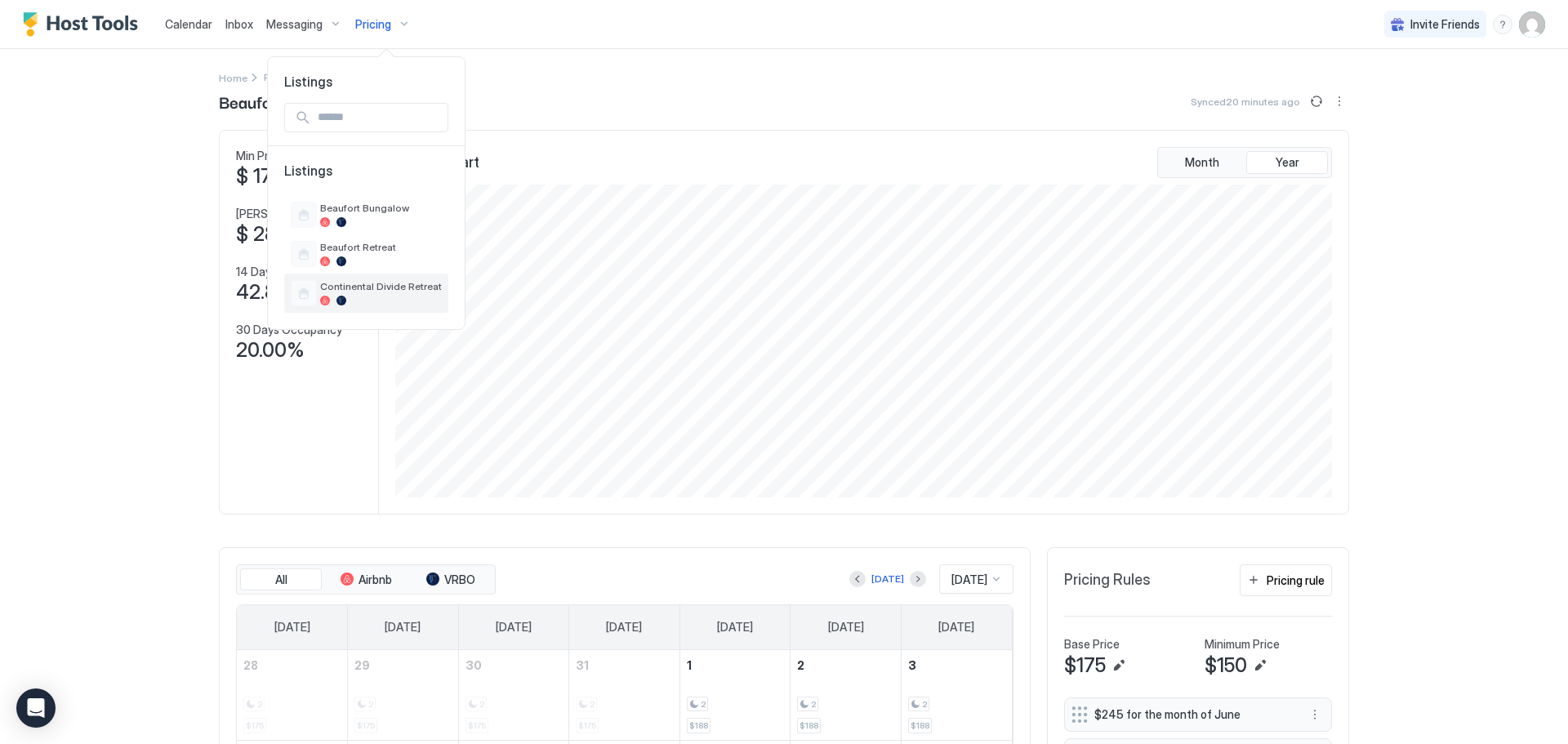
click at [348, 285] on span "Continental Divide Retreat" at bounding box center [381, 286] width 121 height 13
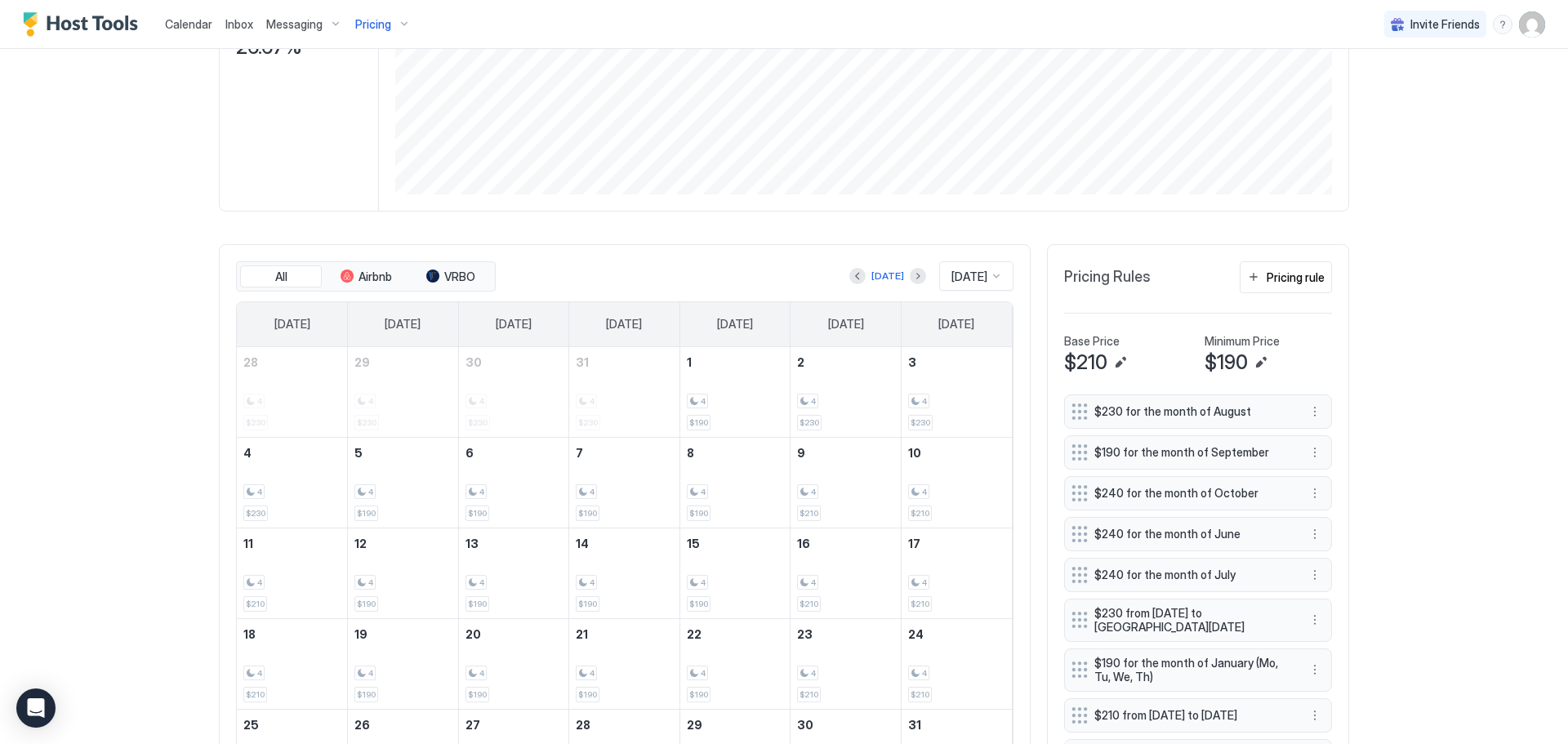
scroll to position [327, 0]
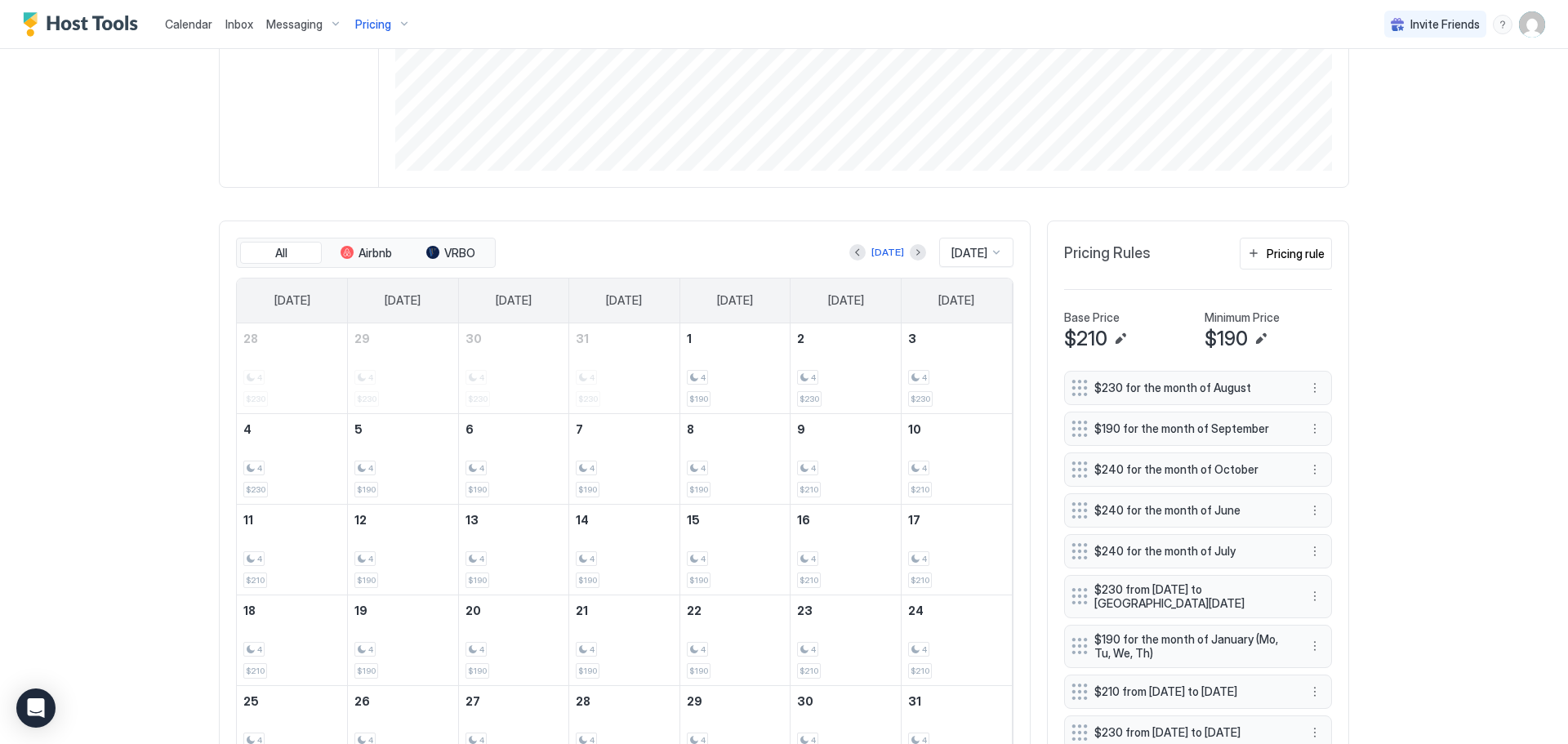
click at [985, 249] on div "Jan 2026" at bounding box center [976, 253] width 74 height 29
click at [850, 258] on button "Previous month" at bounding box center [857, 252] width 17 height 17
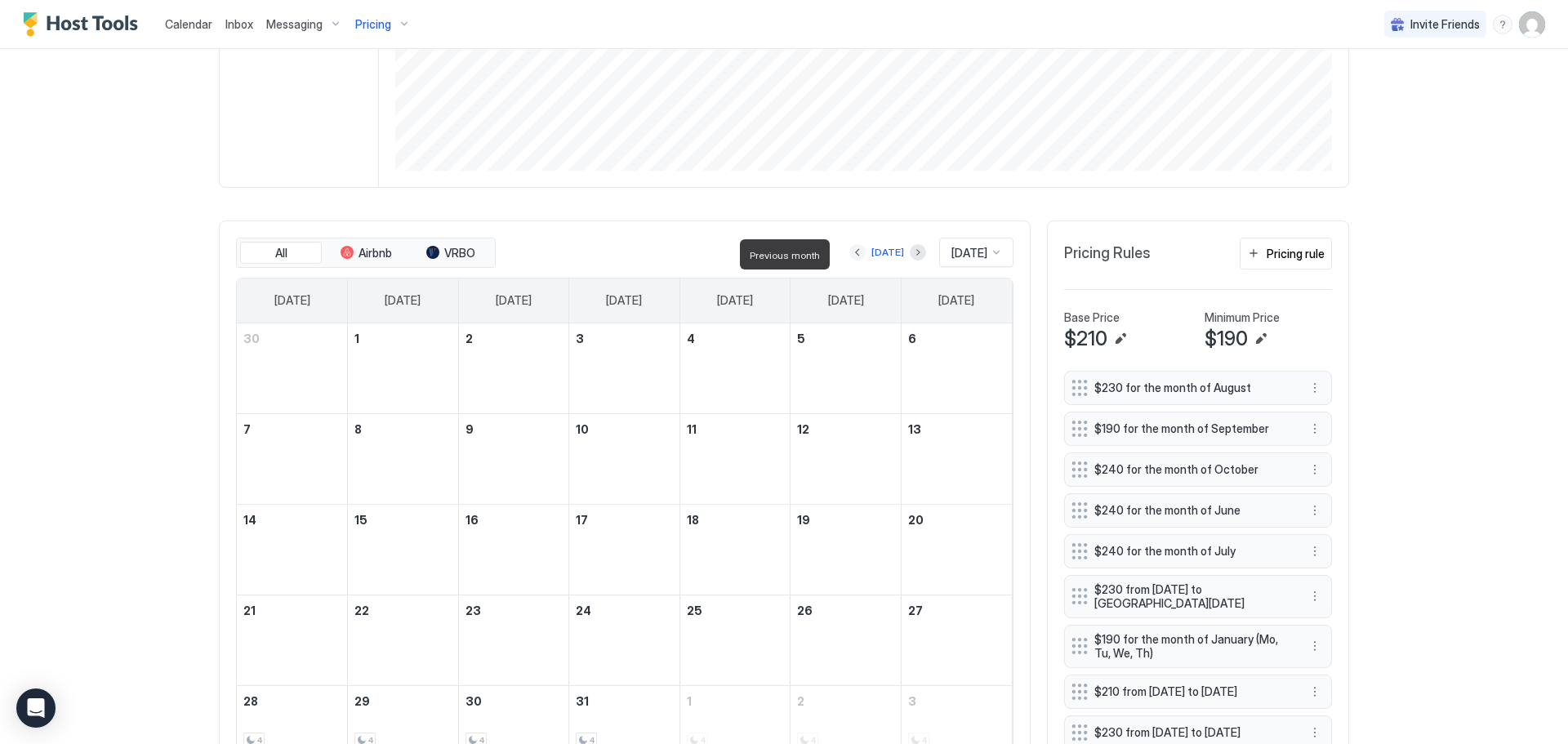
click at [850, 258] on button "Previous month" at bounding box center [857, 252] width 17 height 17
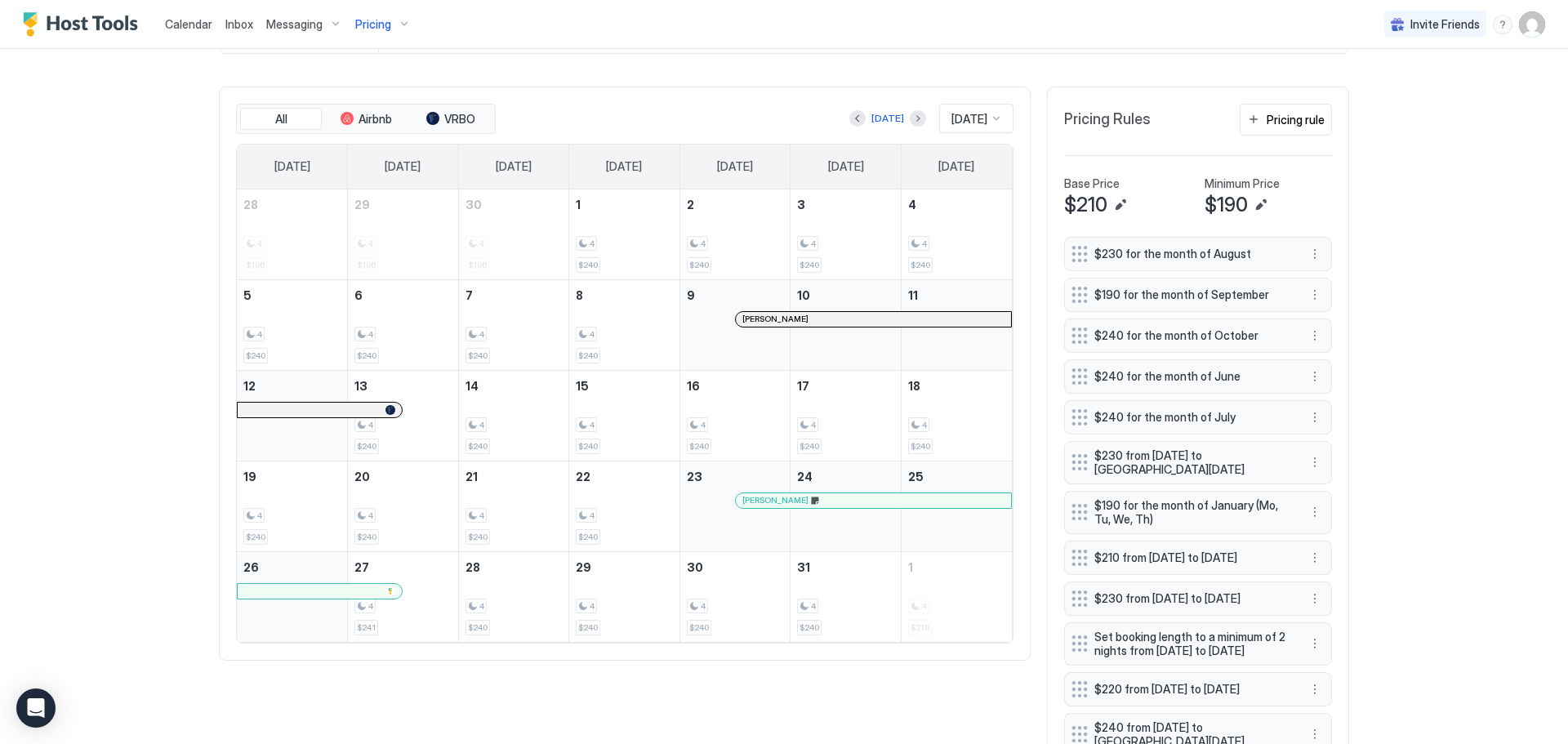
scroll to position [490, 0]
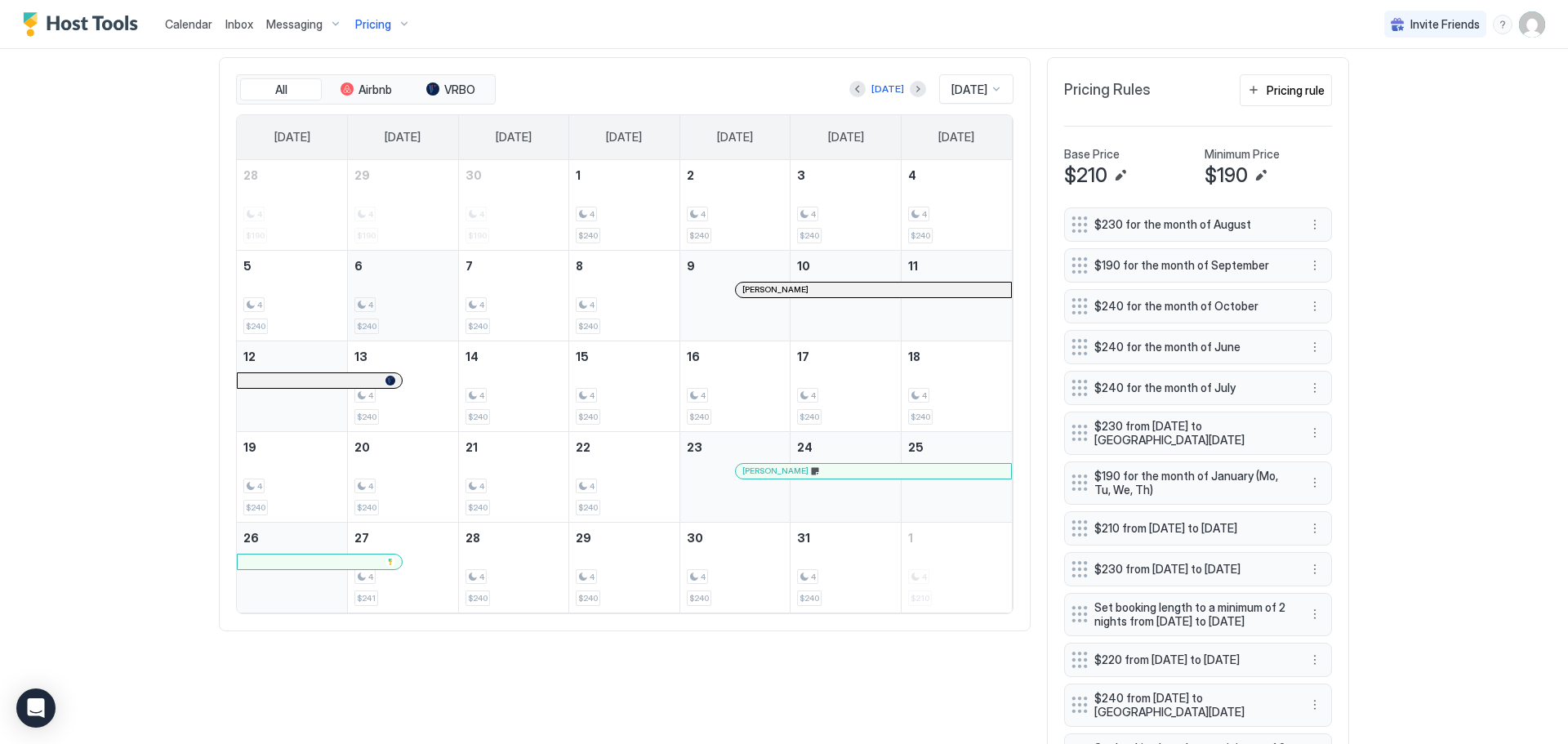
click at [398, 313] on div "4" at bounding box center [402, 305] width 97 height 16
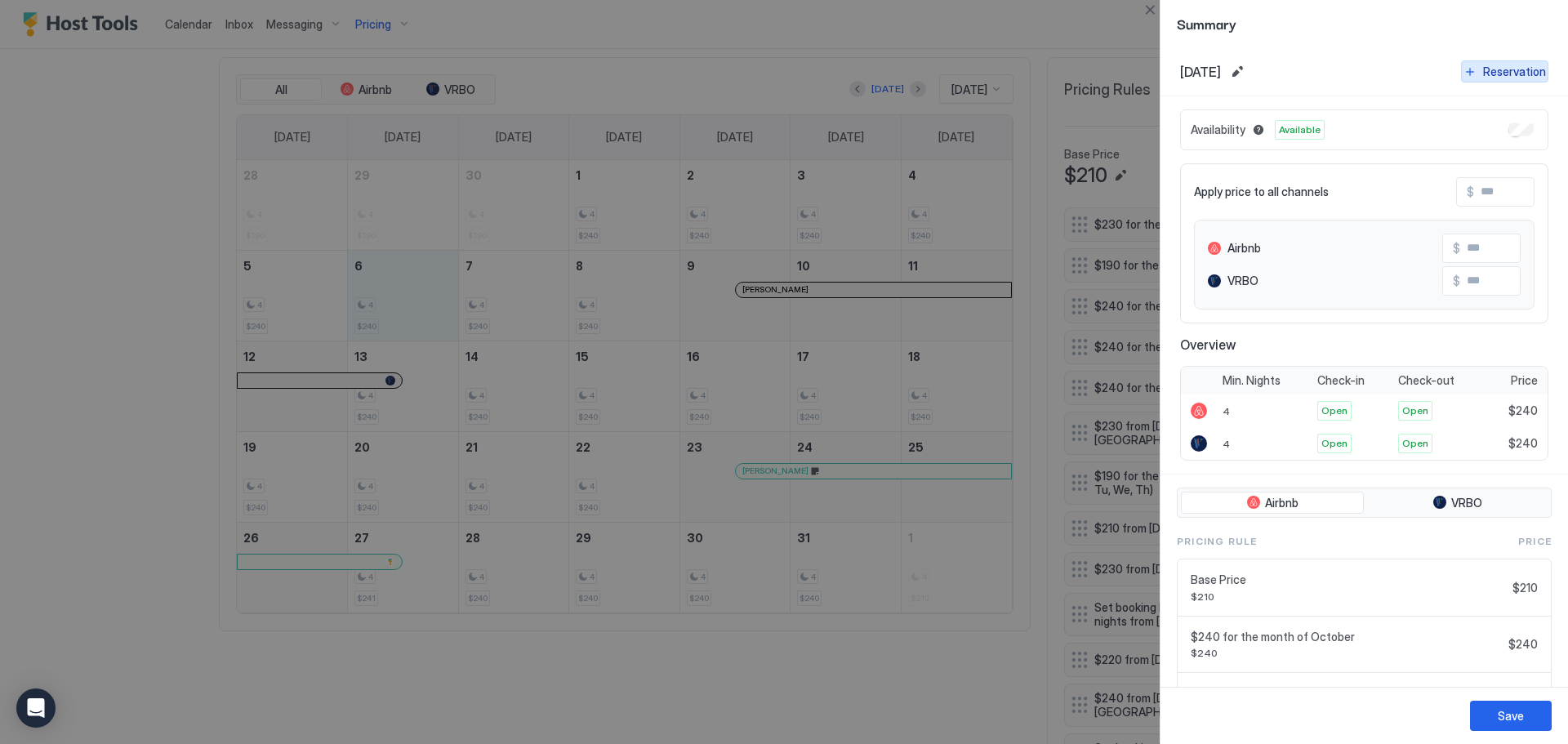
click at [1498, 72] on div "Reservation" at bounding box center [1514, 71] width 63 height 18
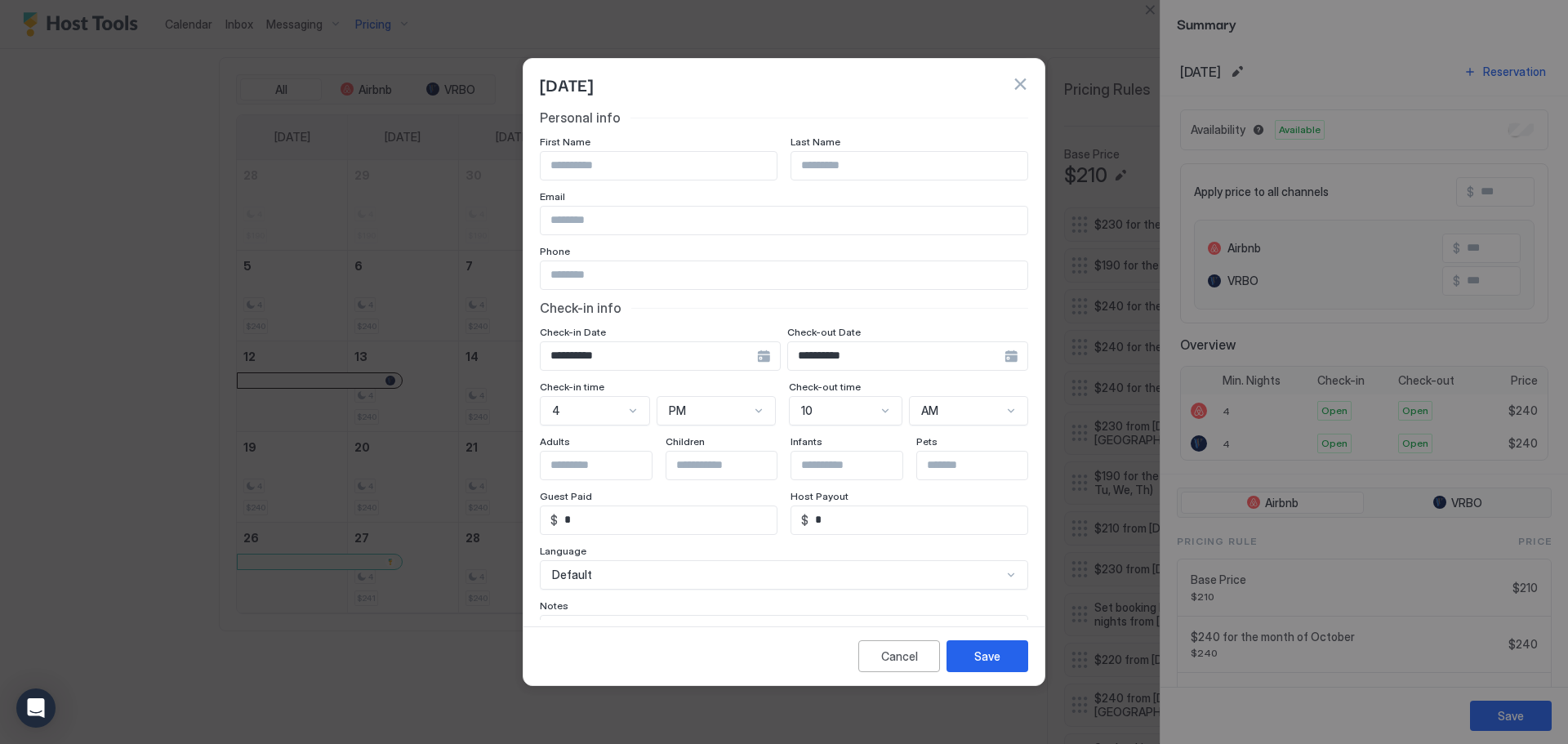
click at [589, 165] on input "Input Field" at bounding box center [658, 165] width 236 height 27
type input "**********"
click at [895, 352] on input "**********" at bounding box center [896, 356] width 216 height 27
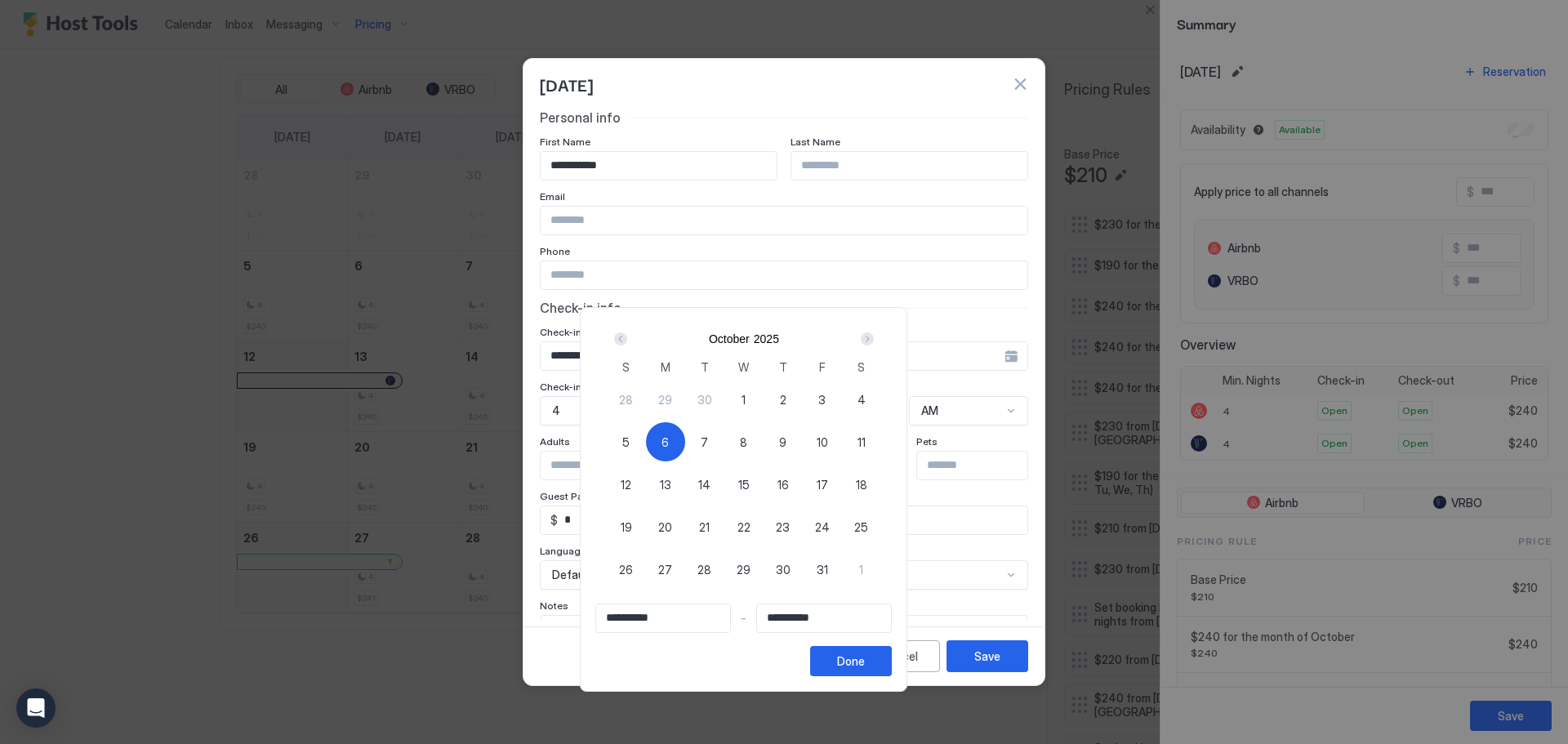
click at [803, 438] on div "9" at bounding box center [783, 442] width 39 height 39
type input "**********"
click at [669, 434] on span "6" at bounding box center [666, 442] width 8 height 18
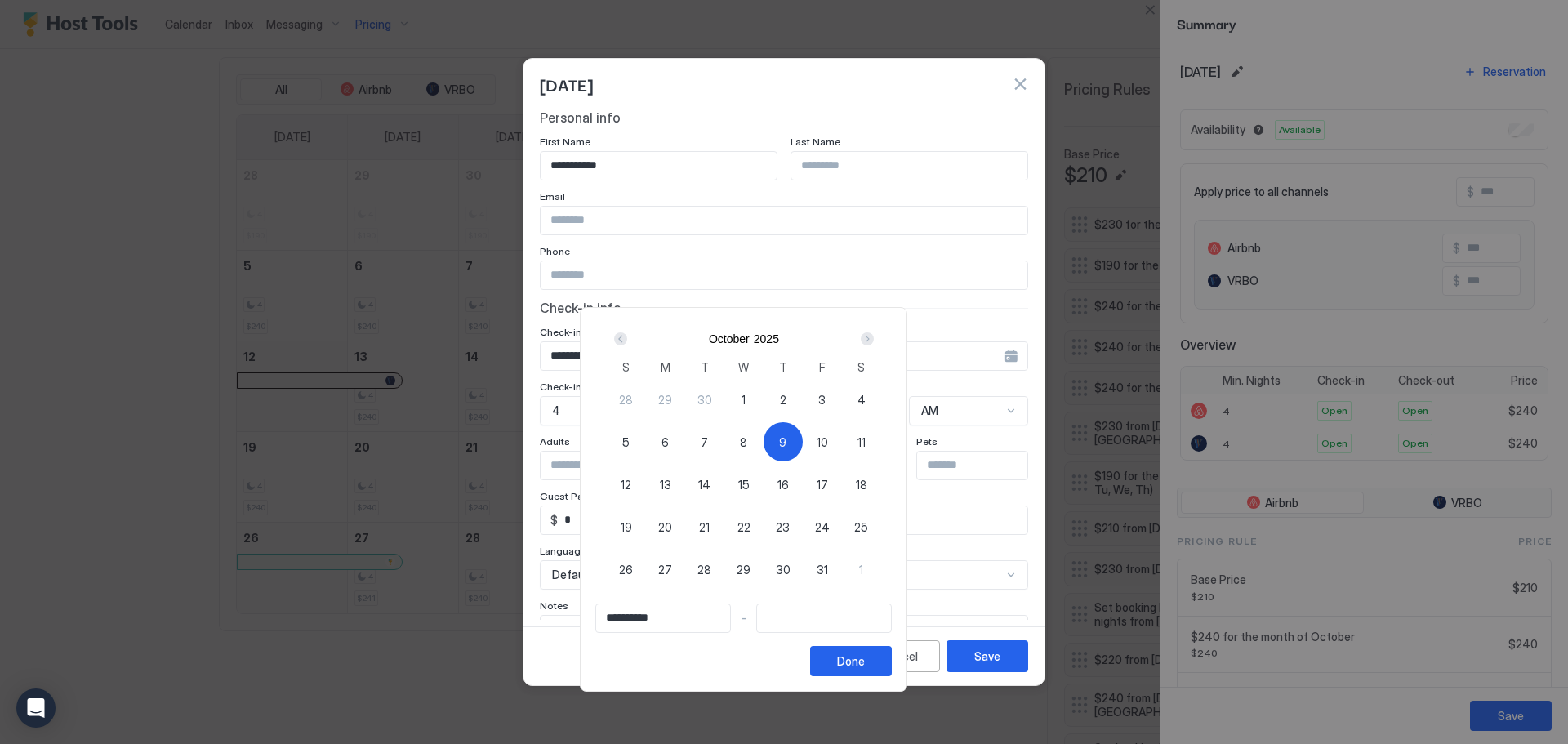
type input "**********"
click at [803, 437] on div "9" at bounding box center [783, 442] width 39 height 39
type input "**********"
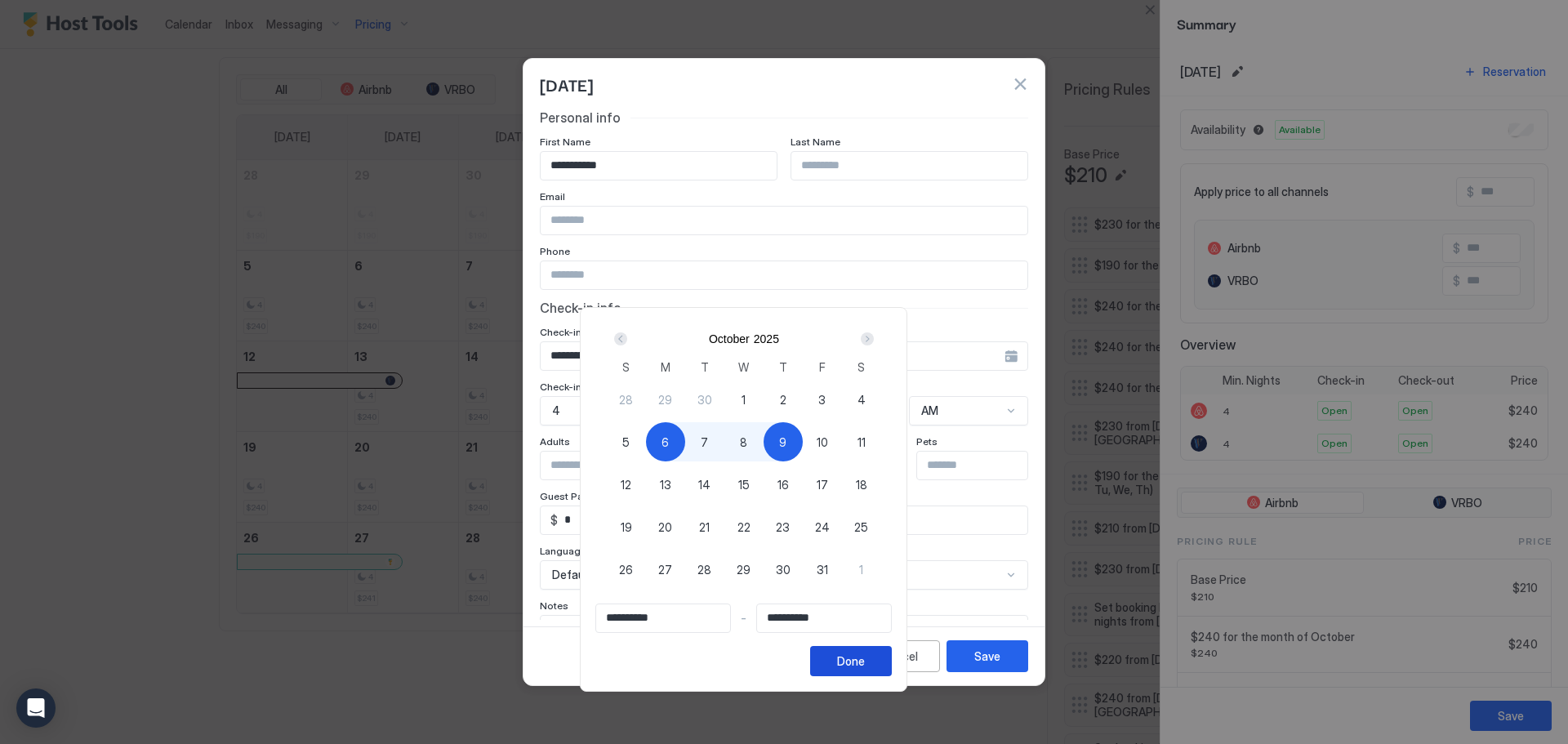
click at [892, 651] on button "Done" at bounding box center [851, 661] width 81 height 30
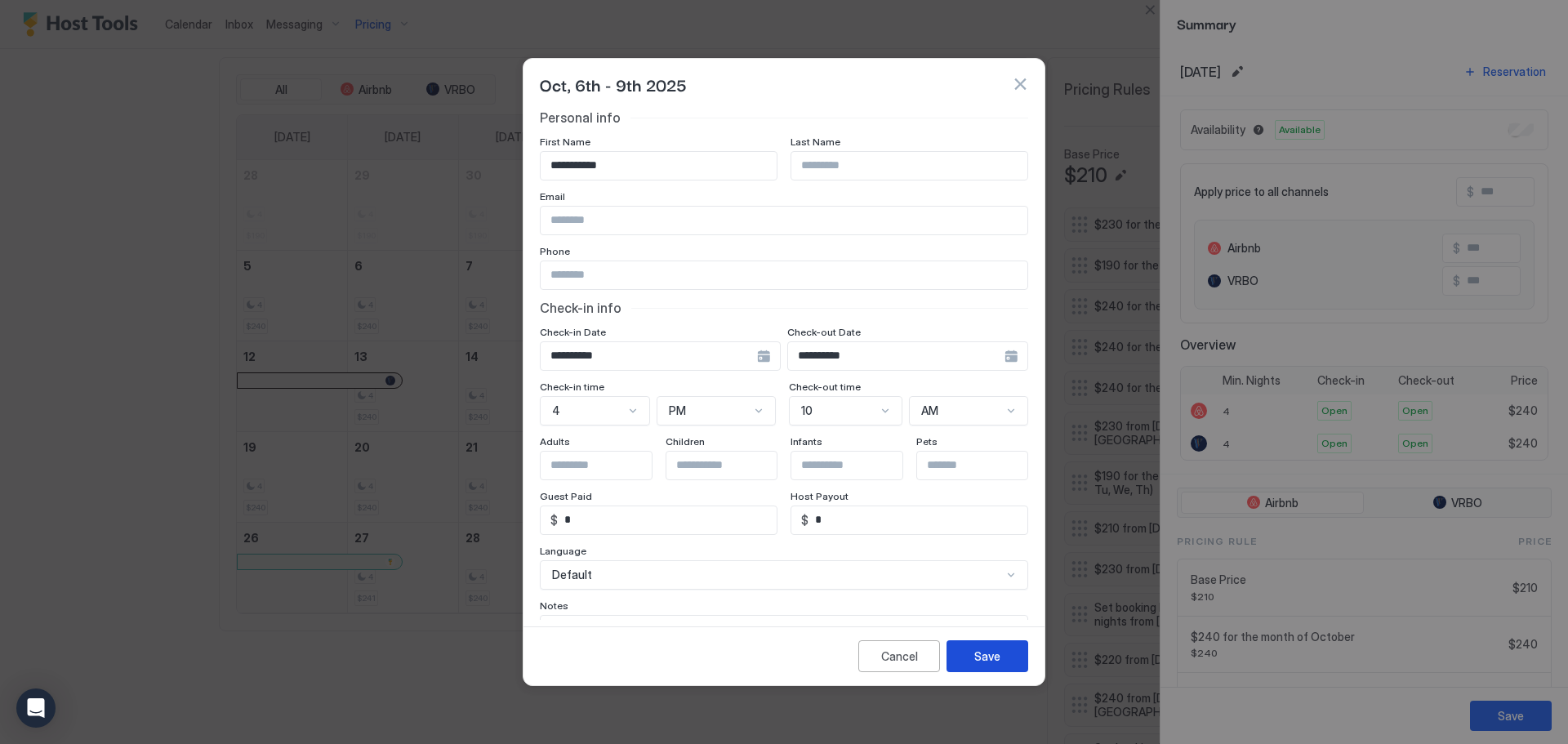
click at [962, 651] on button "Save" at bounding box center [987, 656] width 81 height 32
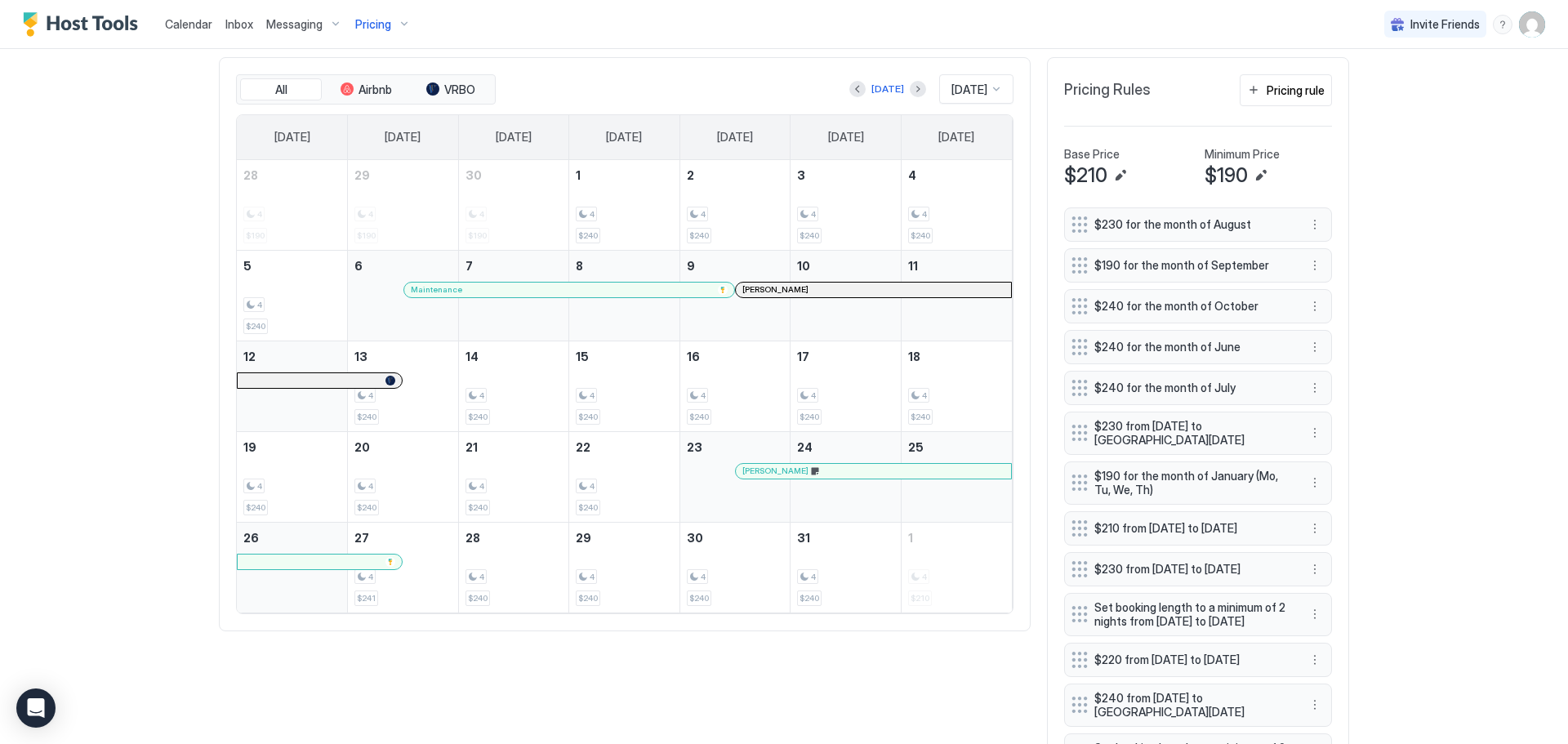
click at [610, 59] on div "Continental Divide Retreat Synced 5 minutes ago Min Price $ 190 Max Price $ 285…" at bounding box center [784, 236] width 1130 height 1275
